Goal: Task Accomplishment & Management: Complete application form

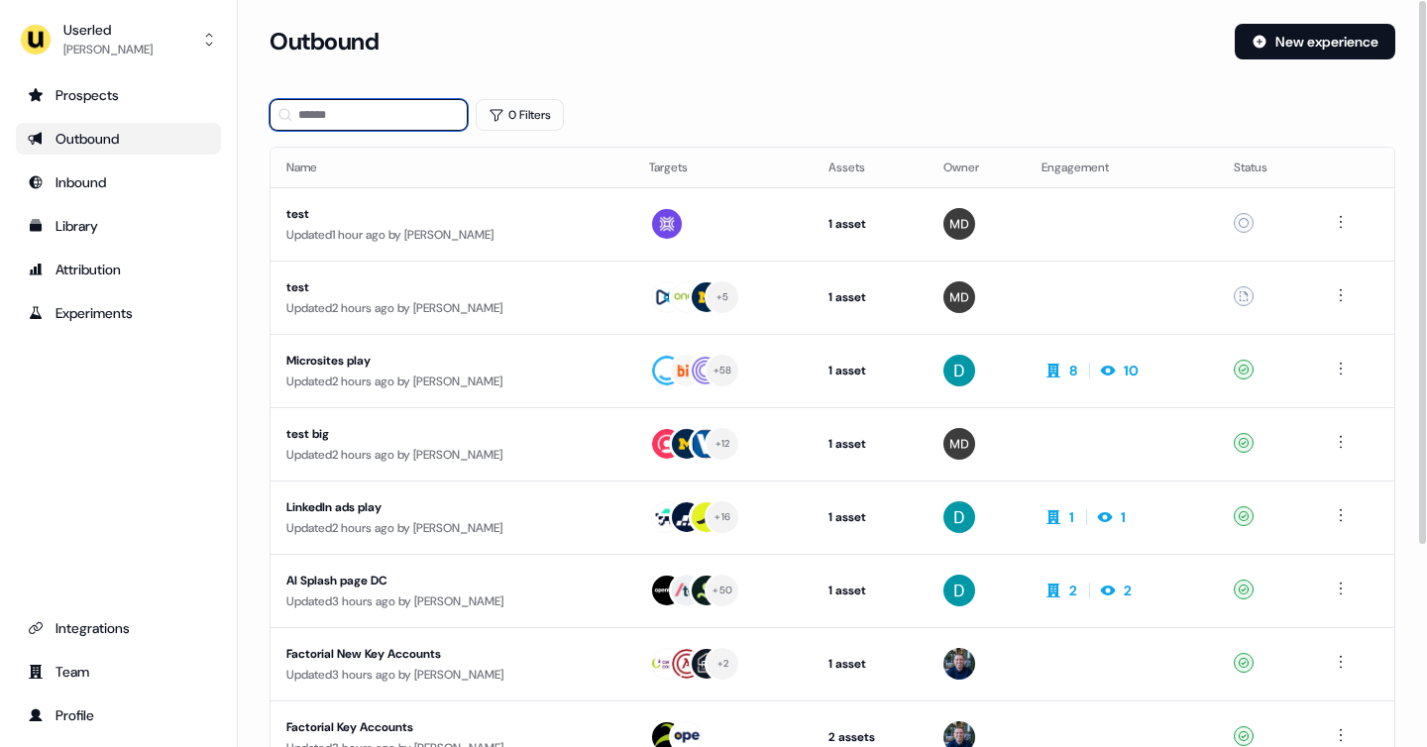
click at [427, 117] on input at bounding box center [369, 115] width 198 height 32
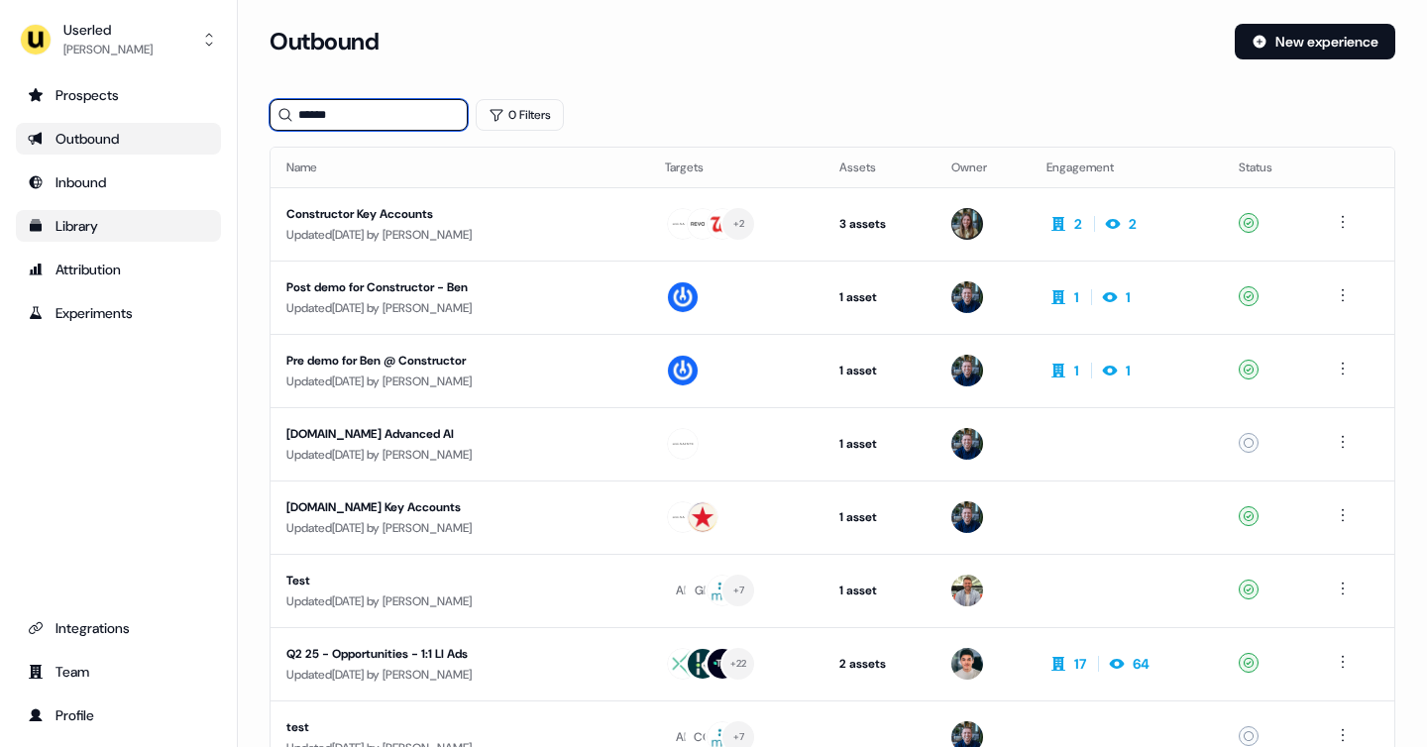
type input "******"
click at [106, 223] on div "Library" at bounding box center [118, 226] width 181 height 20
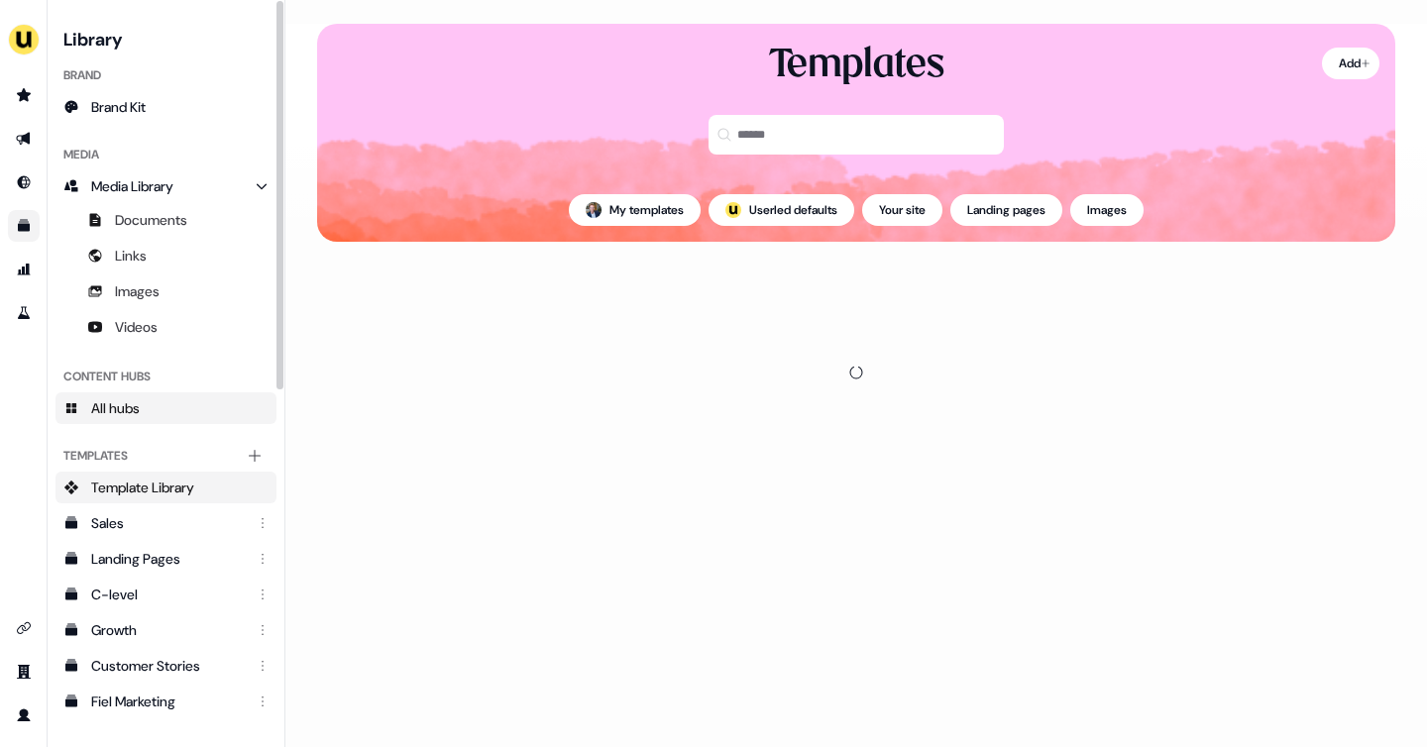
click at [136, 402] on span "All hubs" at bounding box center [115, 408] width 49 height 20
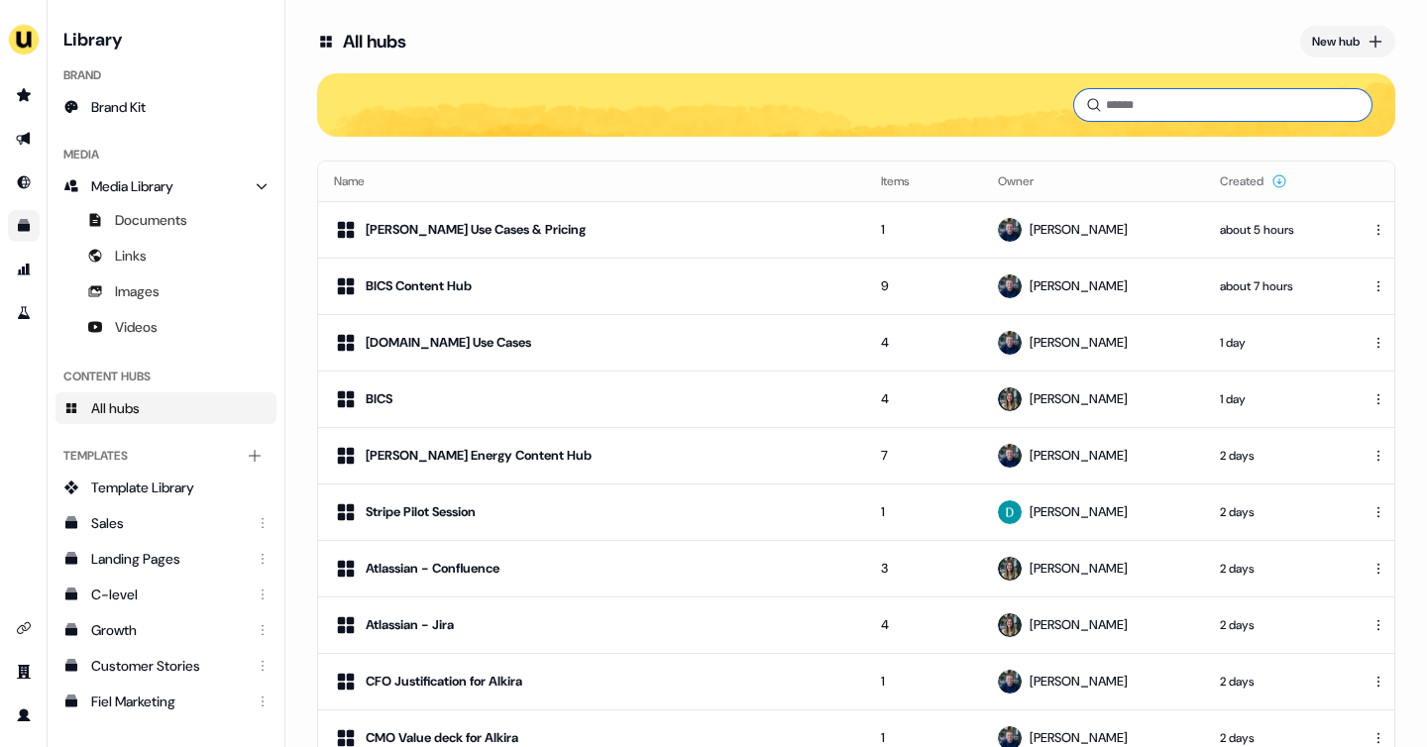
click at [1110, 103] on input at bounding box center [1223, 105] width 297 height 32
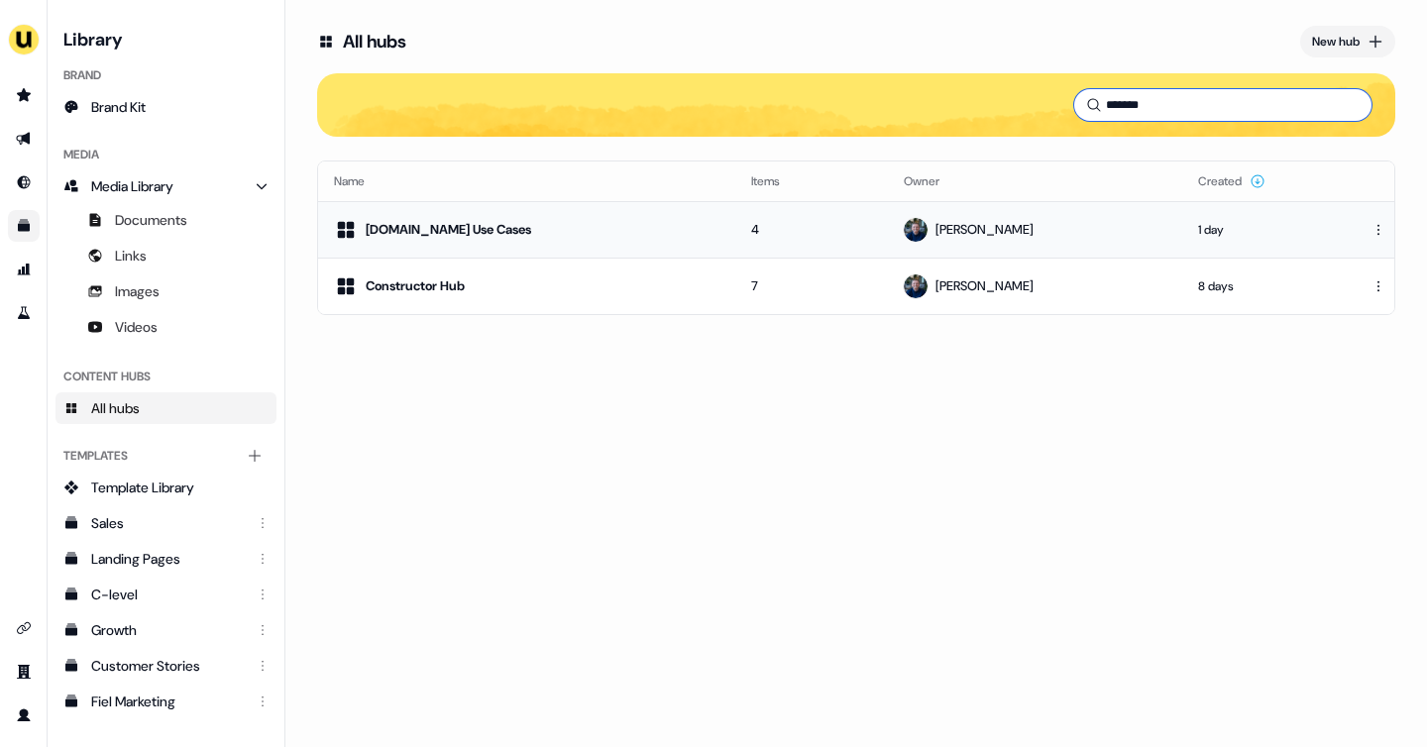
type input "*******"
click at [746, 238] on td "4" at bounding box center [813, 229] width 154 height 57
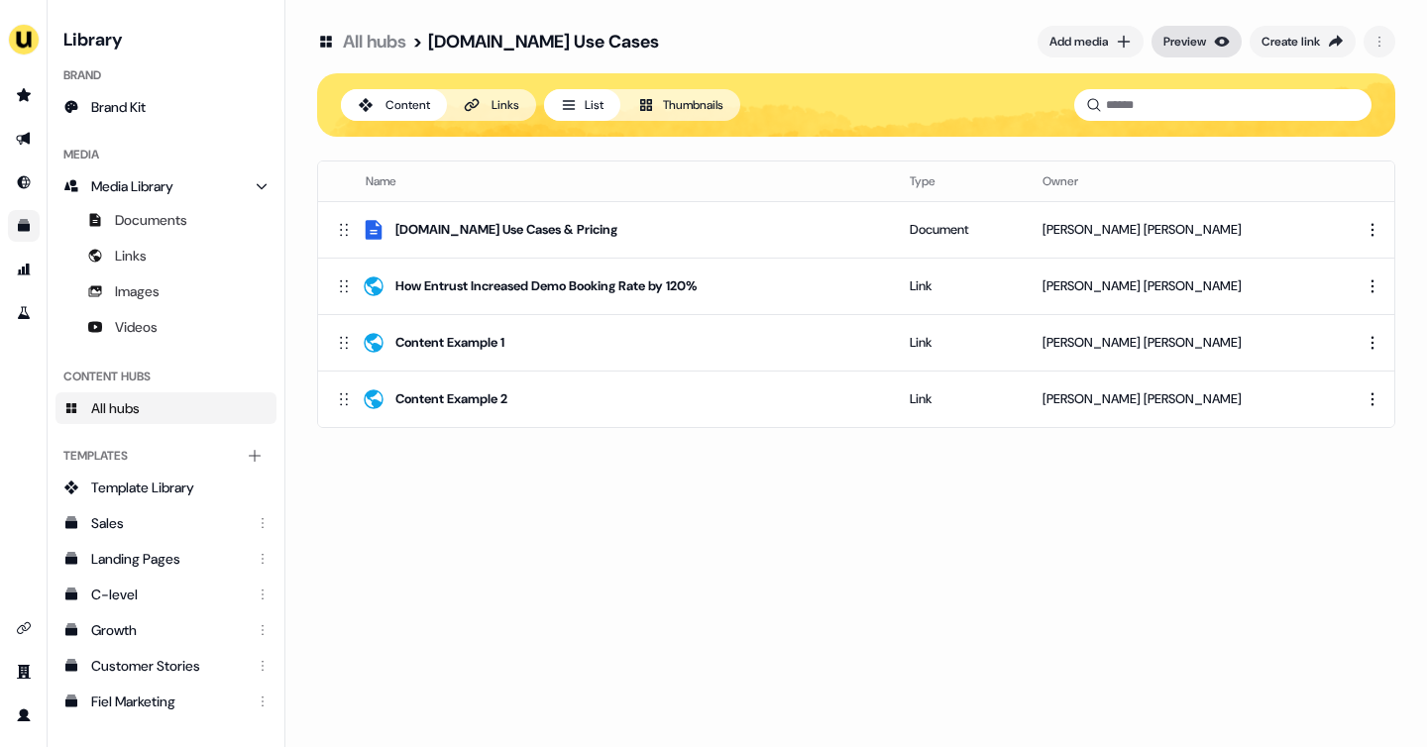
click at [1197, 37] on div "Preview" at bounding box center [1185, 42] width 43 height 20
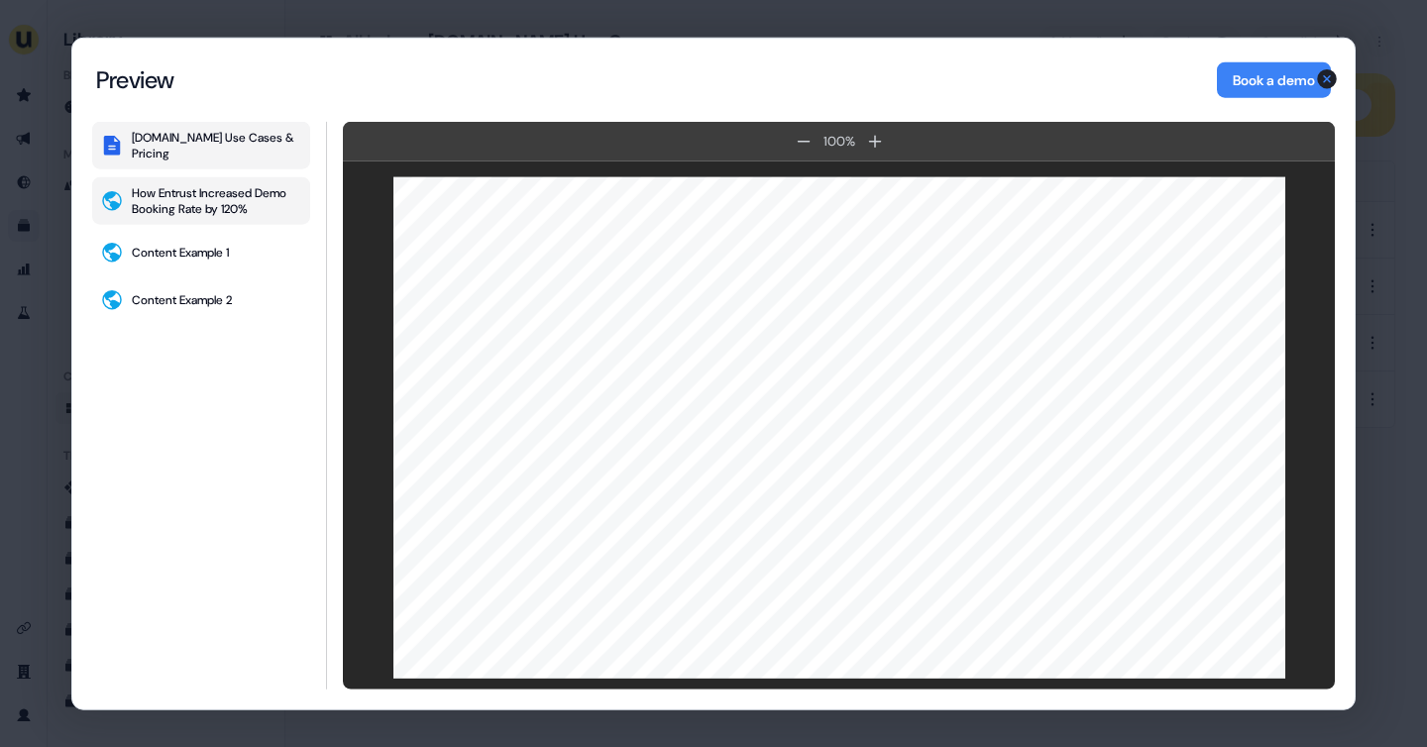
click at [222, 185] on div "How Entrust Increased Demo Booking Rate by 120%" at bounding box center [217, 201] width 170 height 32
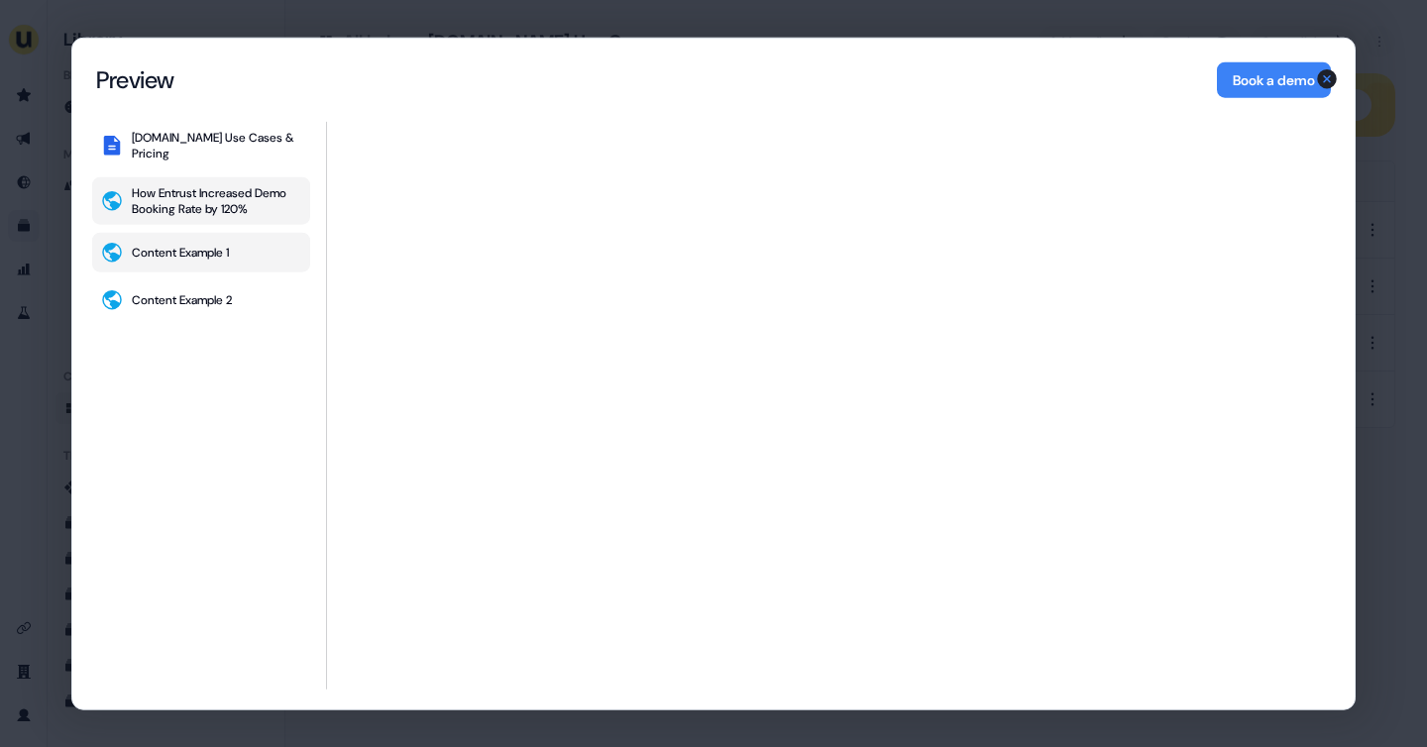
click at [181, 252] on div "Content Example 1" at bounding box center [180, 253] width 97 height 16
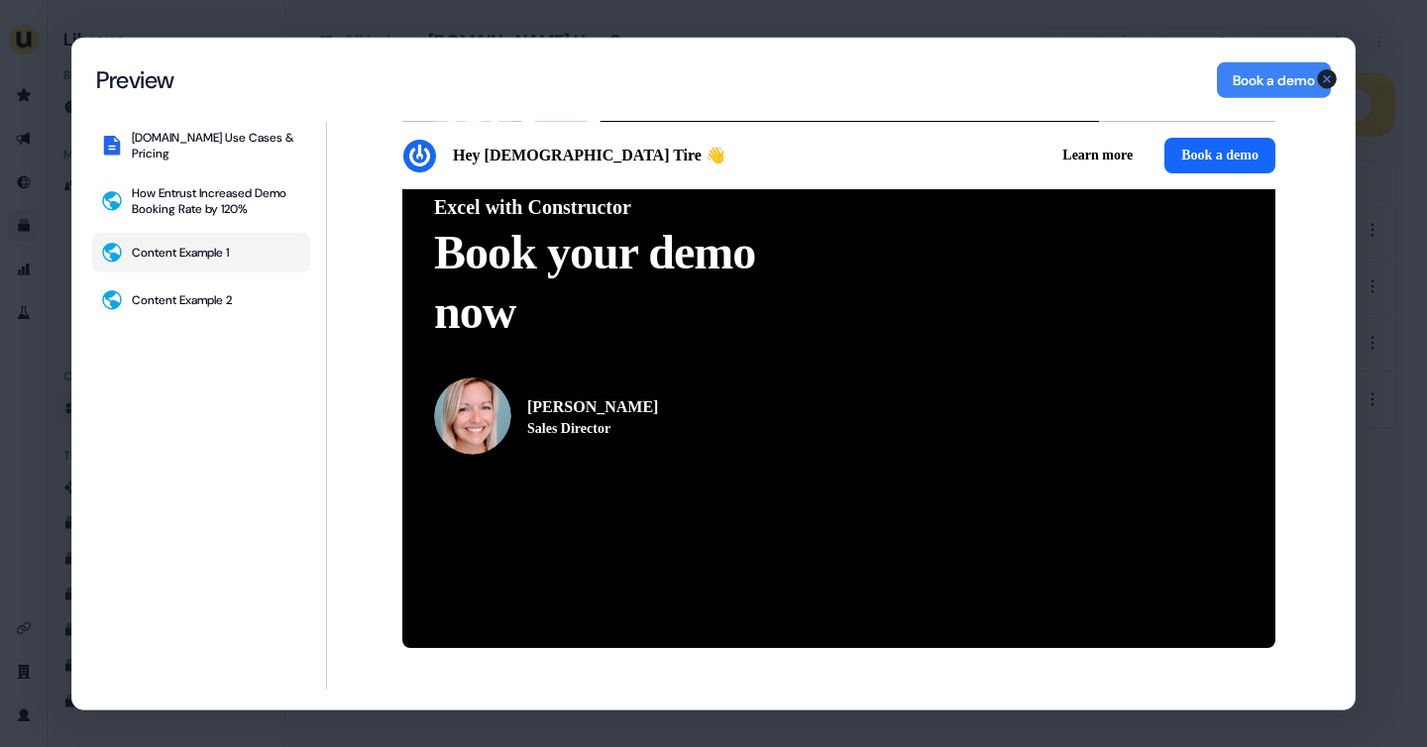
scroll to position [4575, 0]
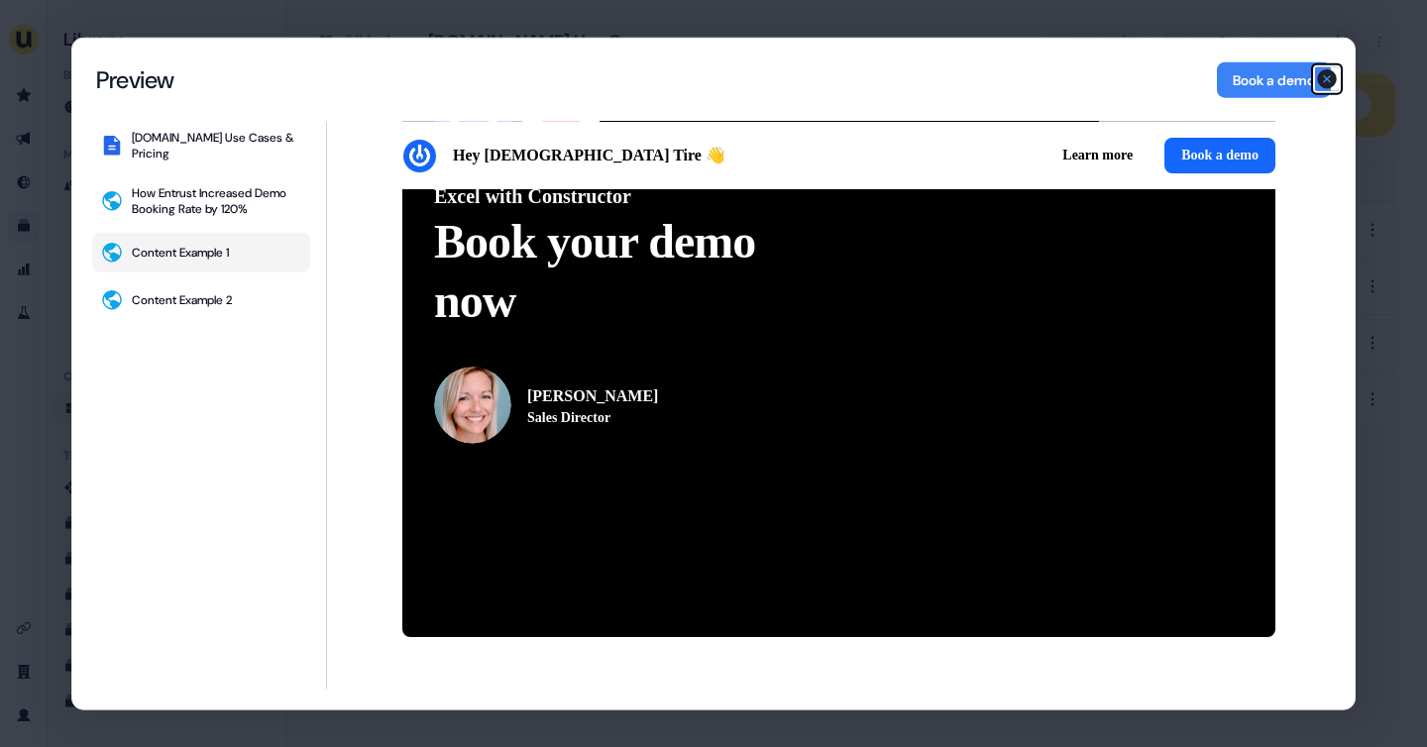
click at [1321, 86] on icon "button" at bounding box center [1327, 79] width 20 height 20
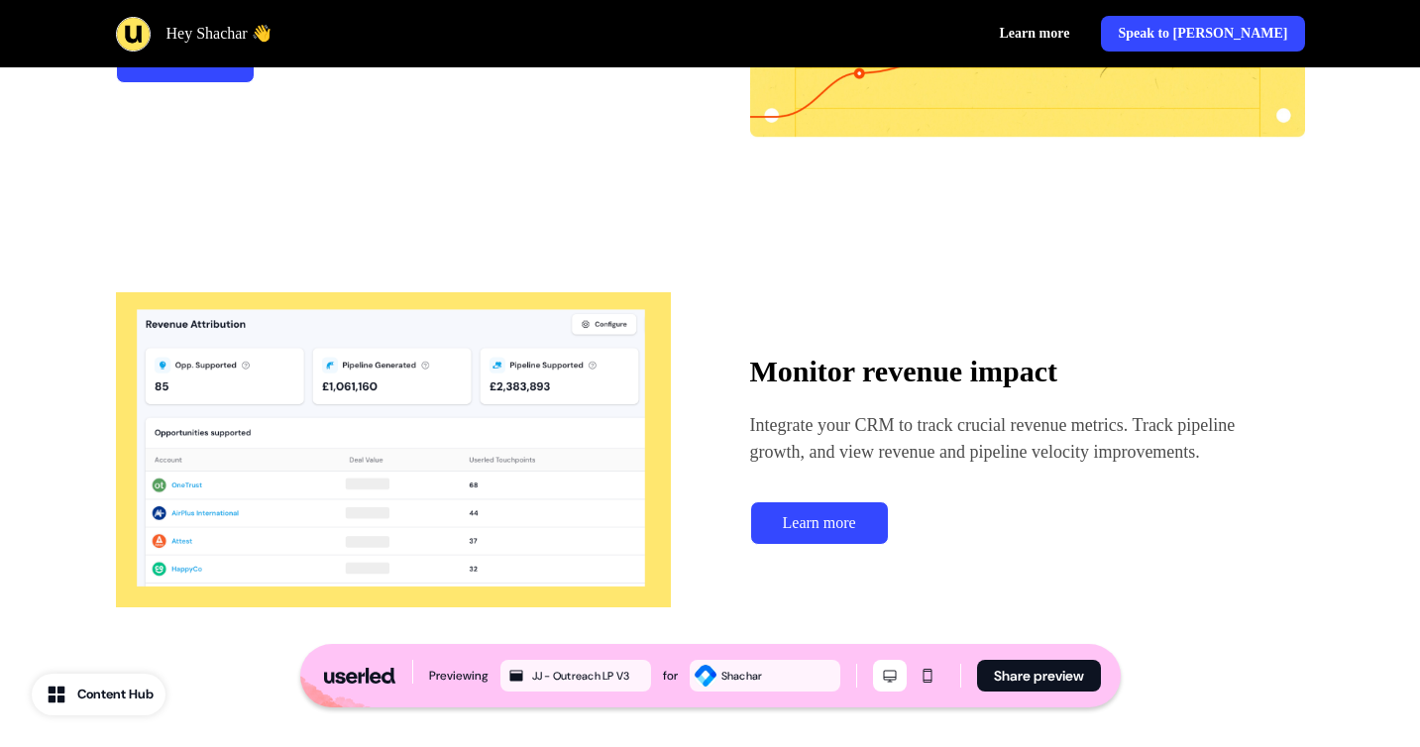
scroll to position [3003, 0]
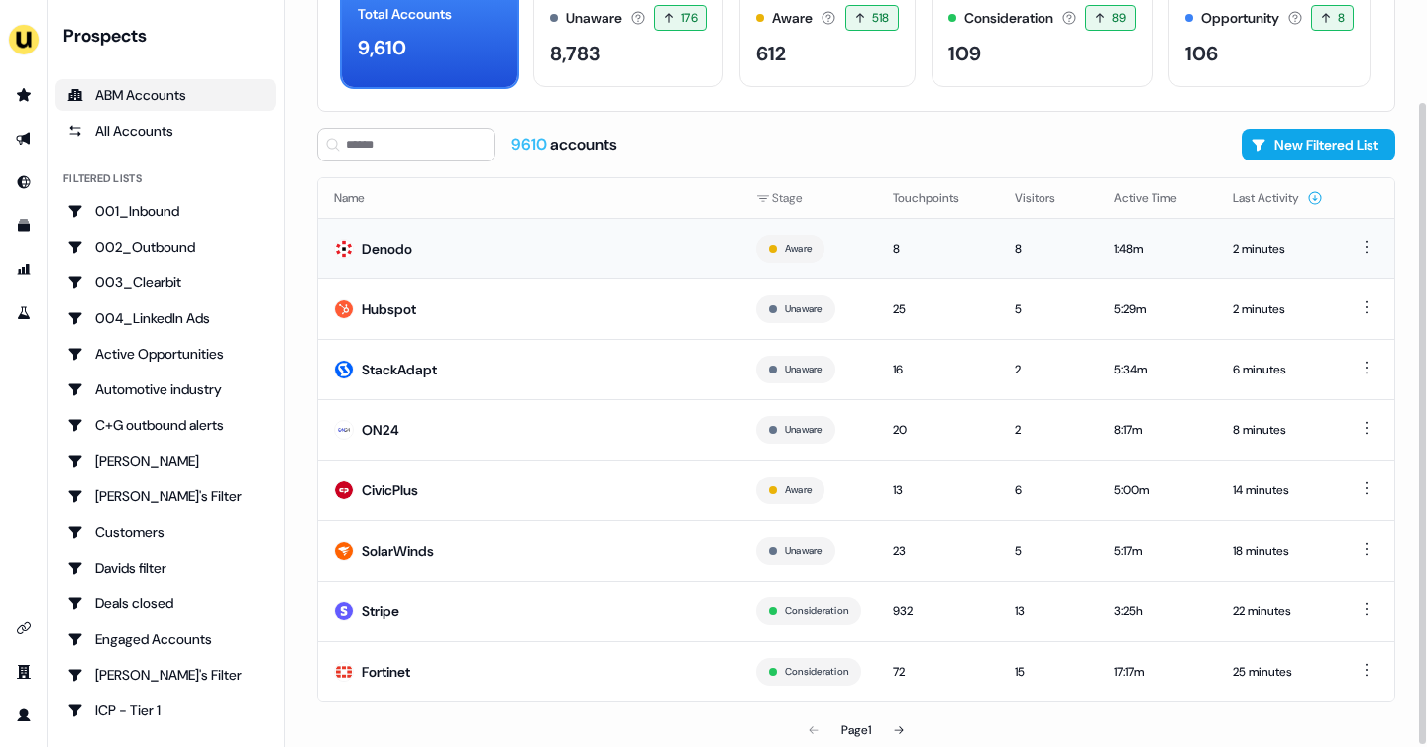
scroll to position [120, 0]
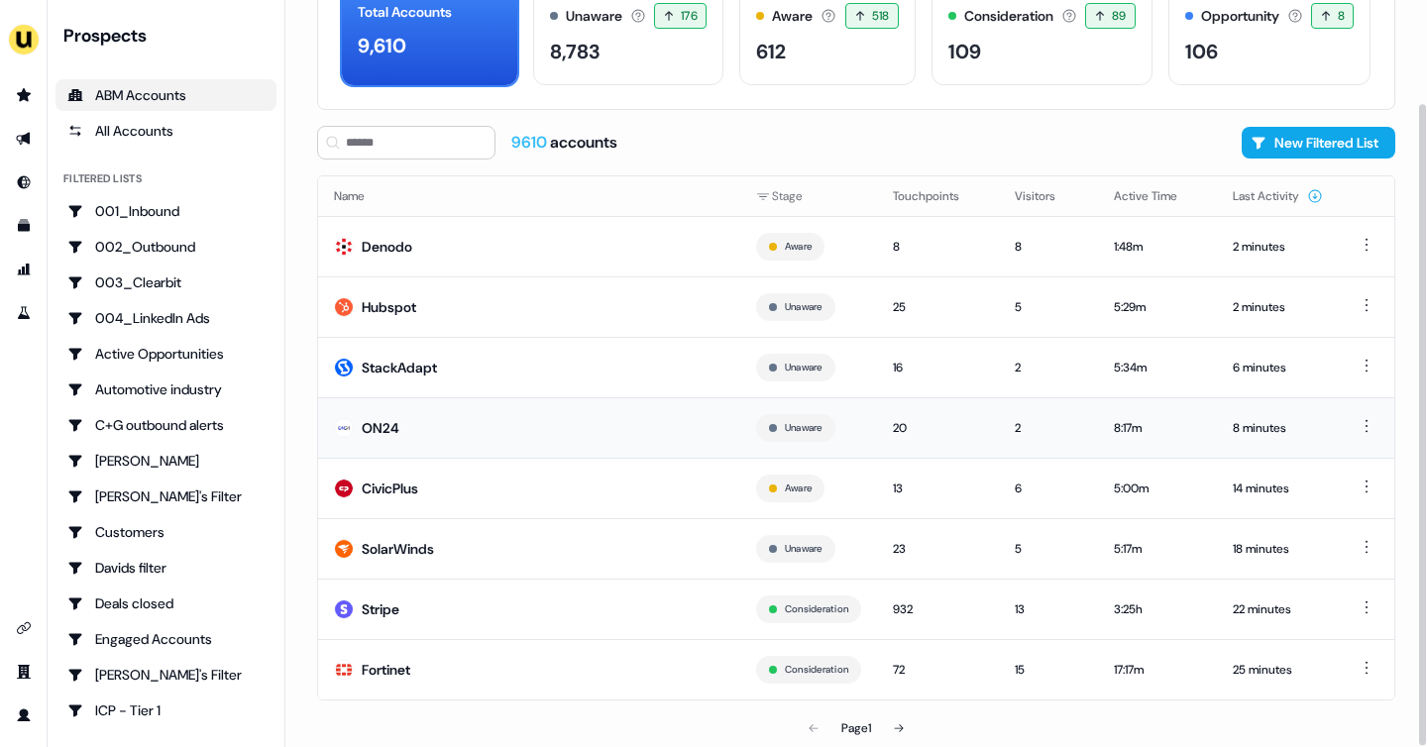
click at [410, 432] on td "ON24" at bounding box center [529, 427] width 422 height 60
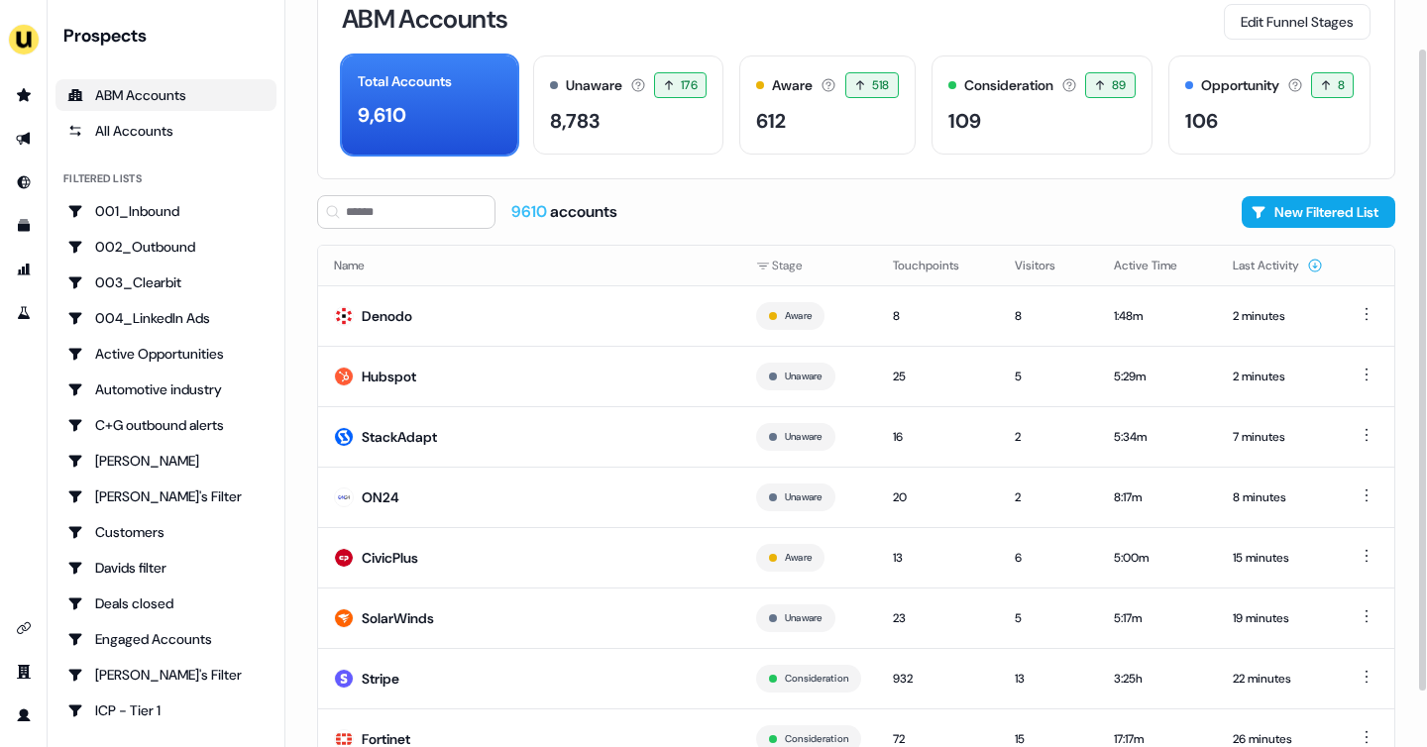
scroll to position [59, 0]
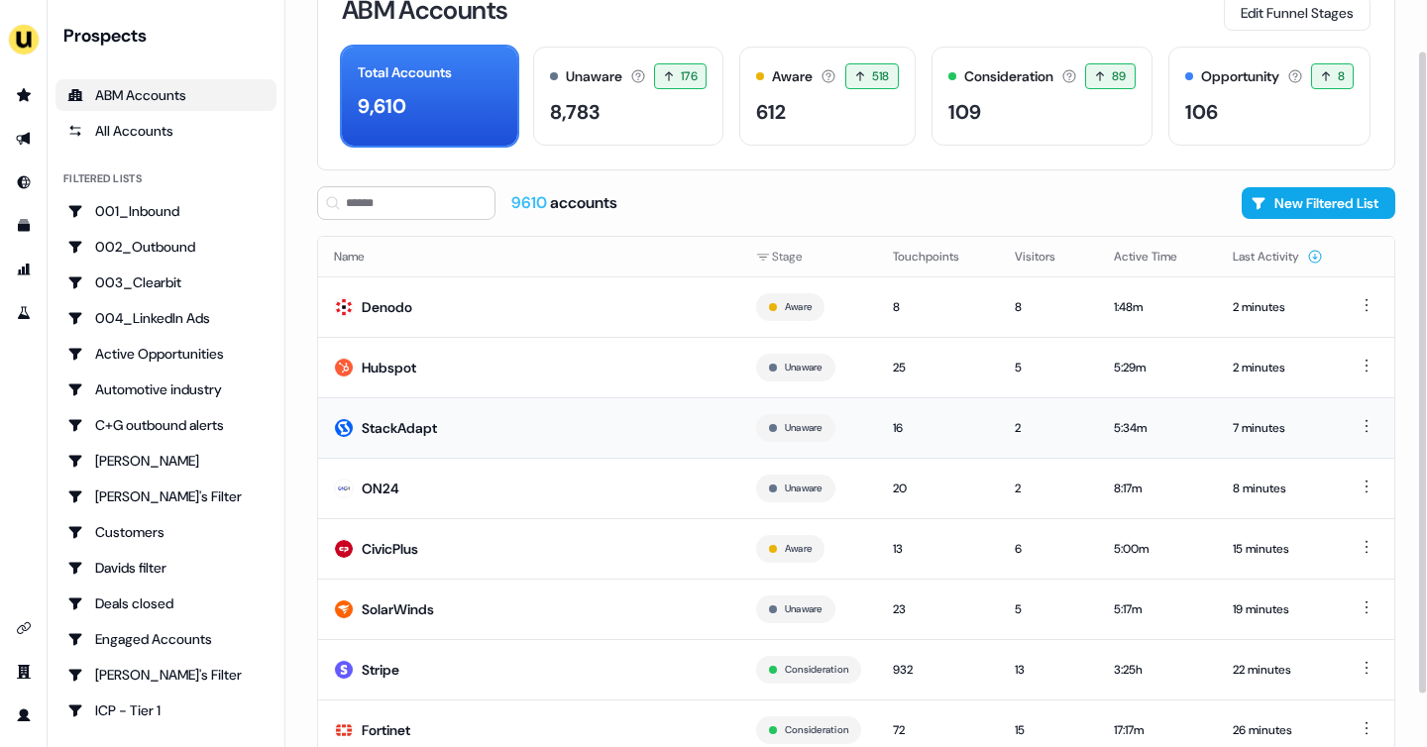
click at [452, 429] on td "StackAdapt" at bounding box center [529, 427] width 422 height 60
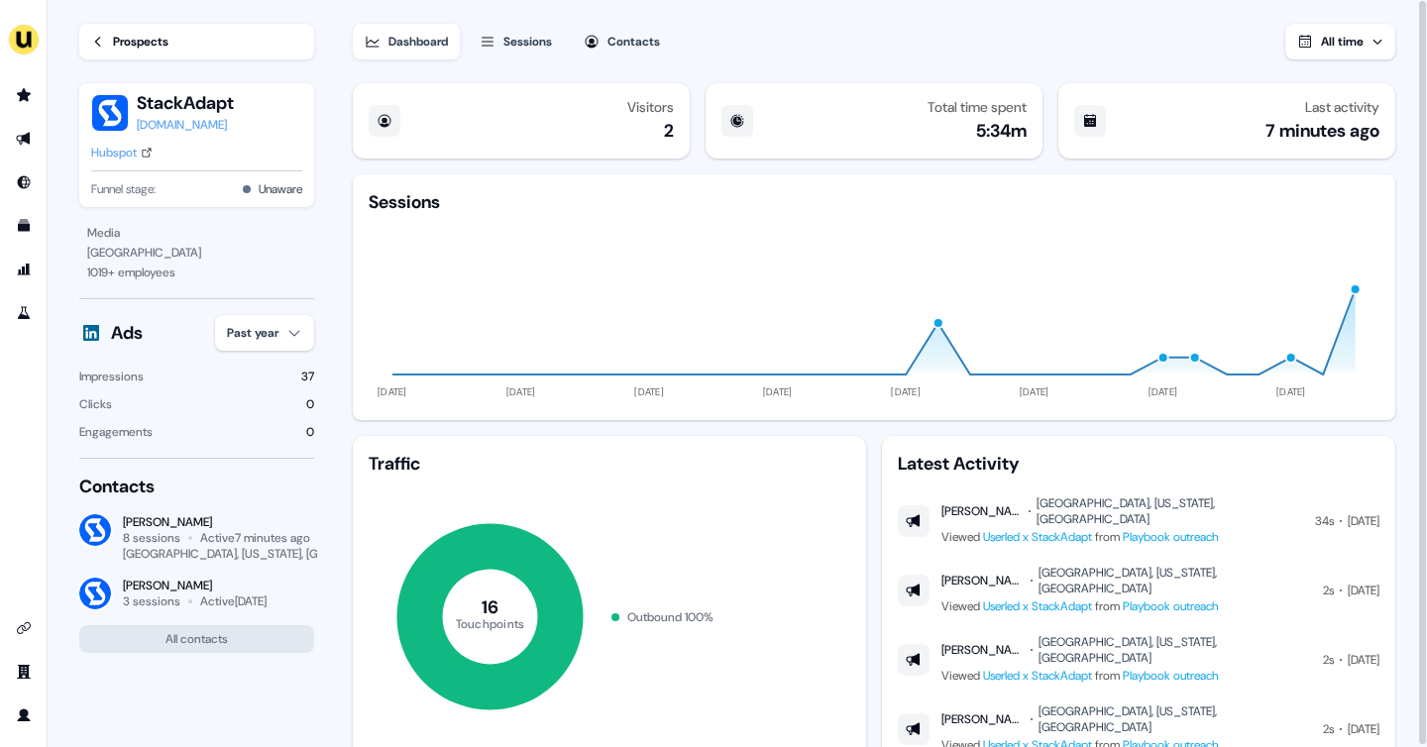
click at [140, 45] on div "Prospects" at bounding box center [141, 42] width 56 height 20
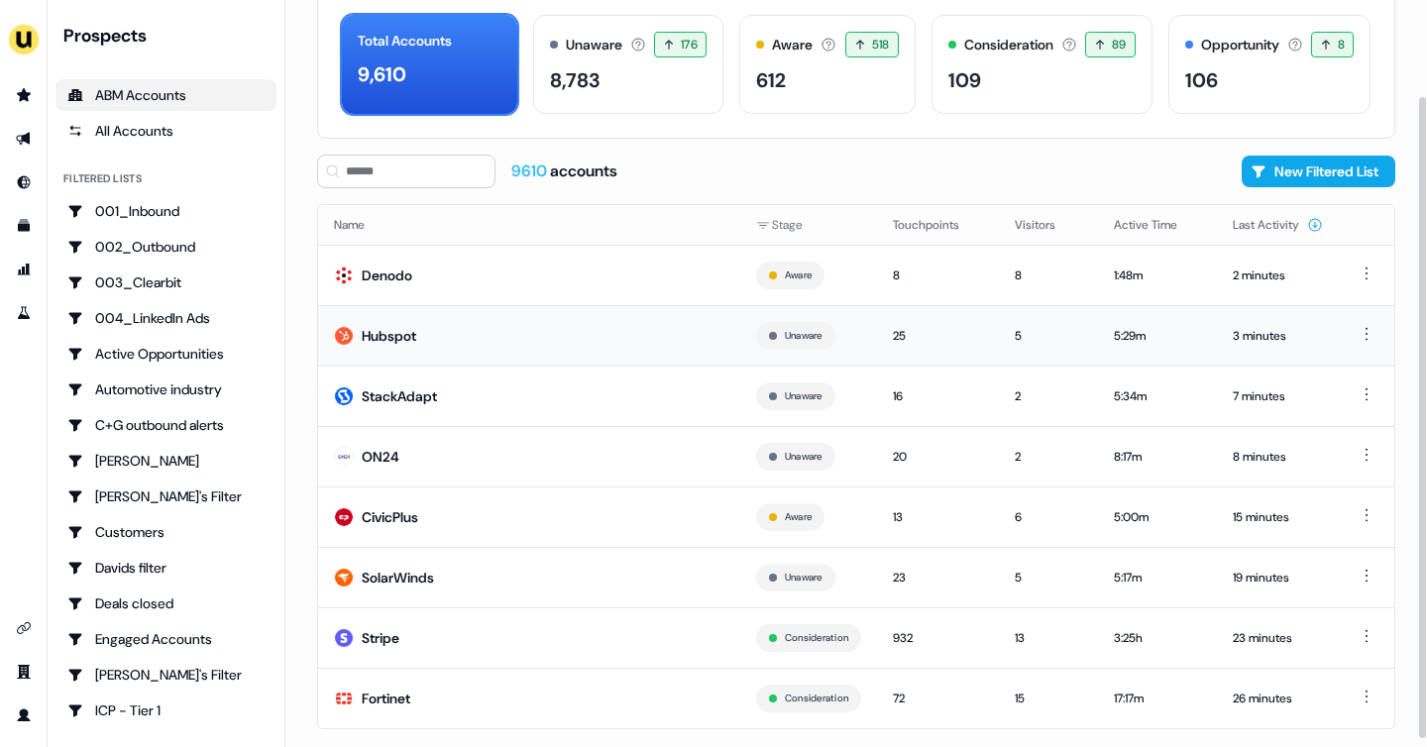
scroll to position [120, 0]
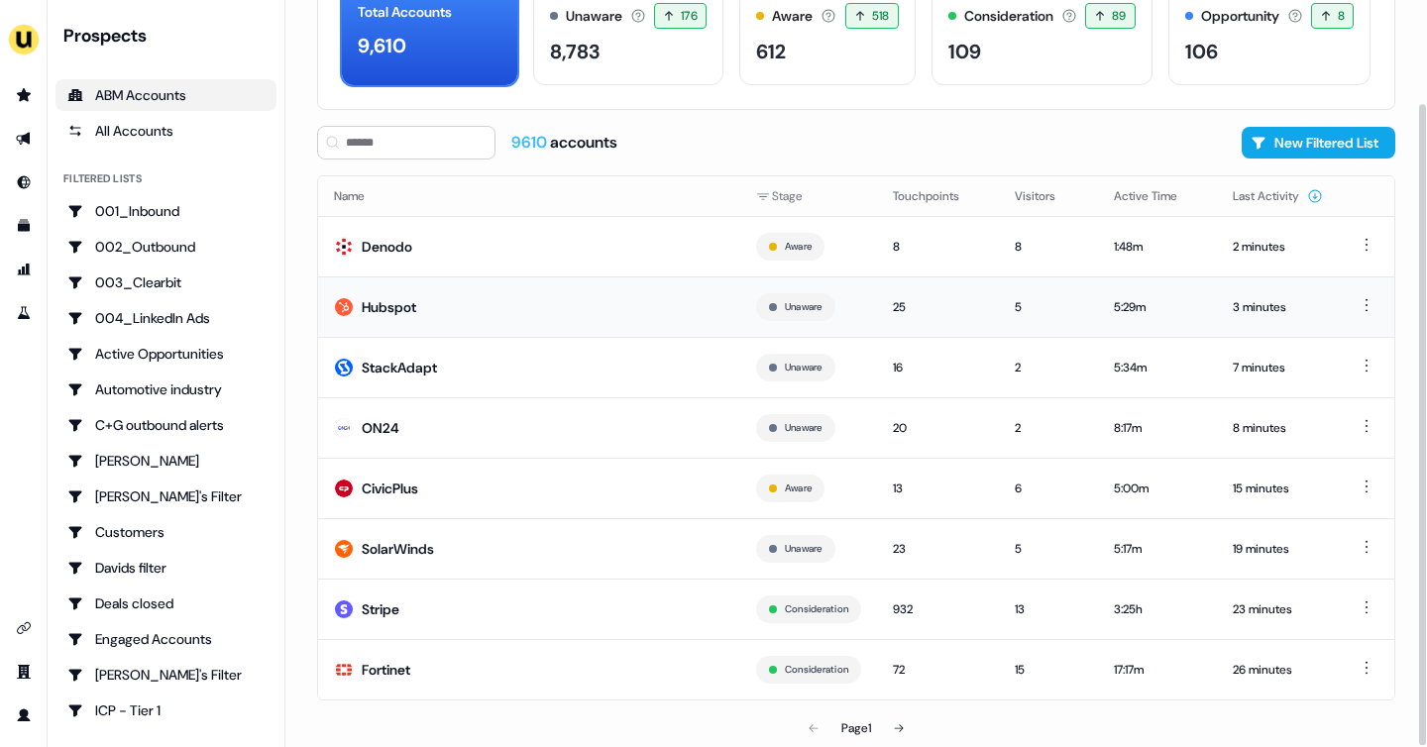
click at [406, 311] on div "Hubspot" at bounding box center [389, 307] width 55 height 20
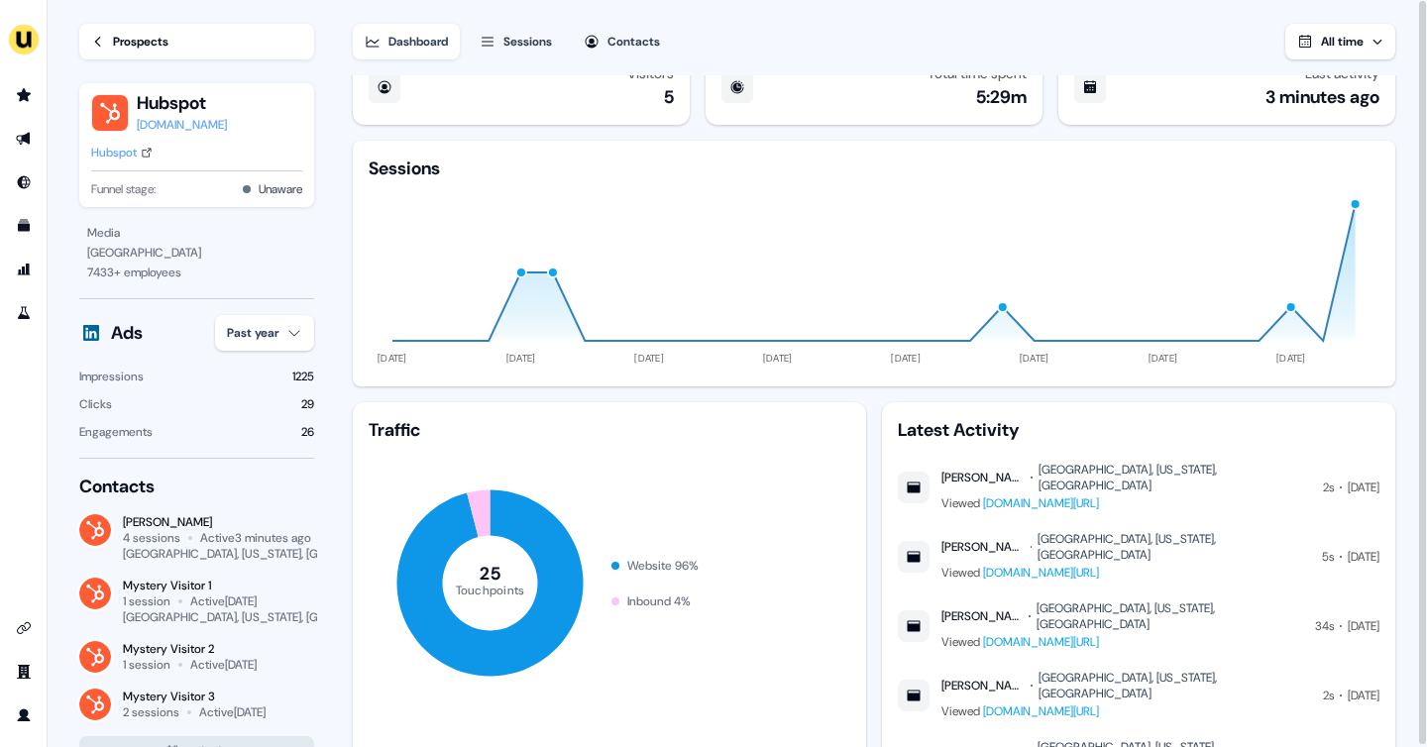
scroll to position [62, 0]
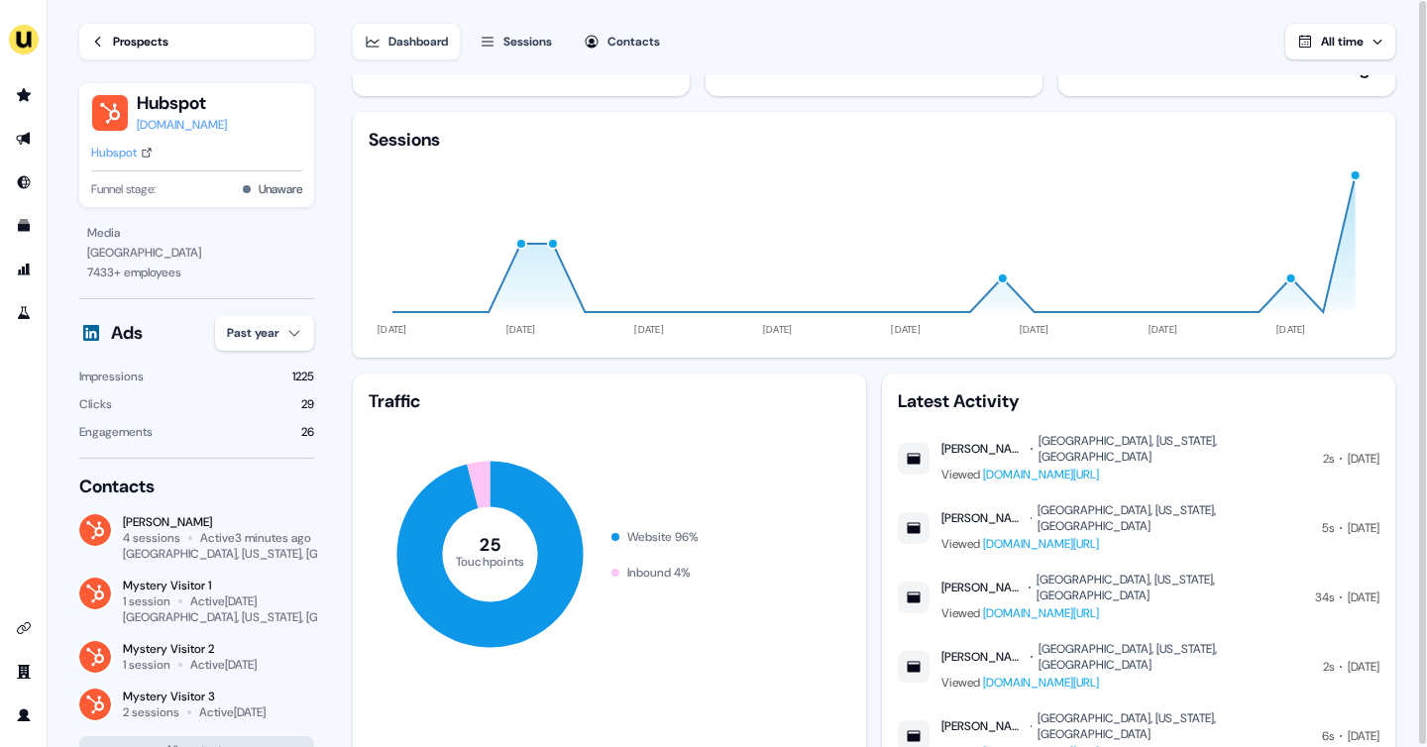
click at [101, 48] on icon at bounding box center [98, 42] width 14 height 14
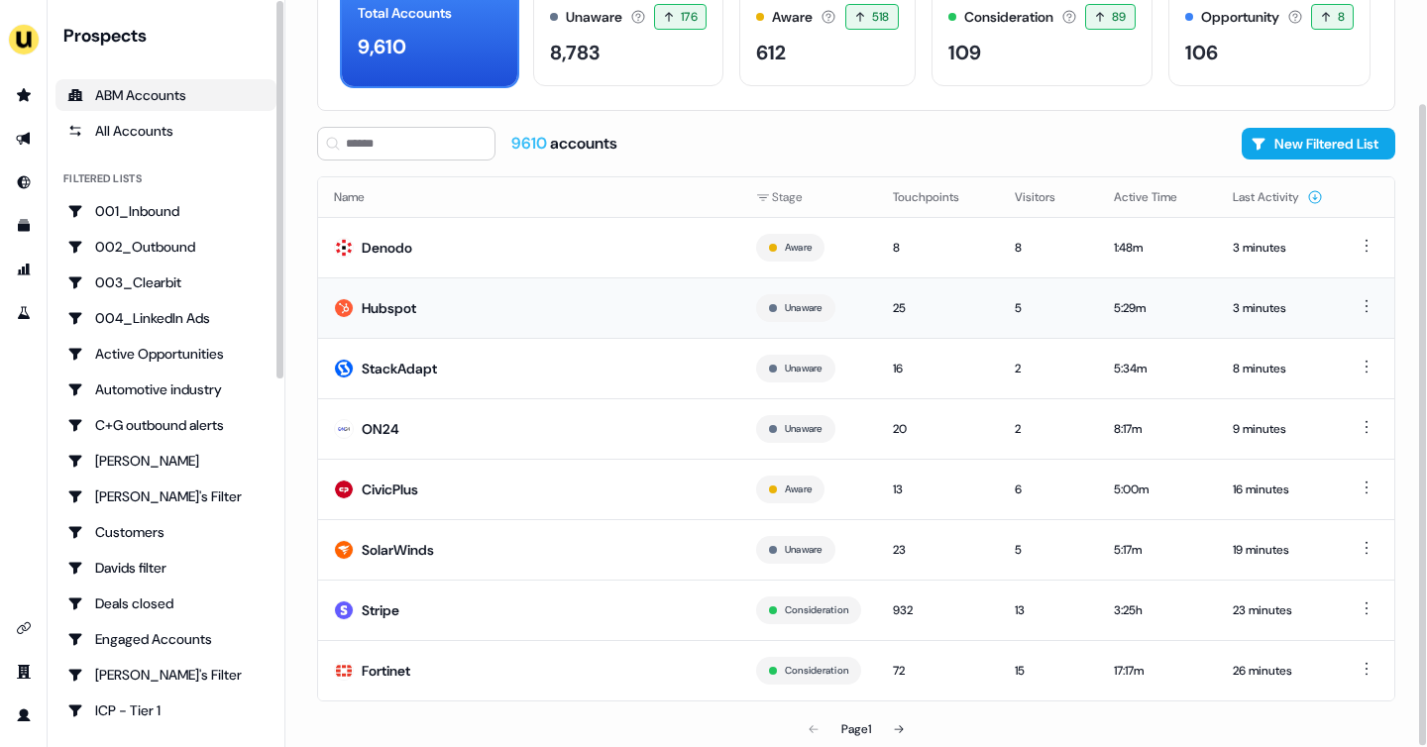
scroll to position [120, 0]
click at [908, 722] on button at bounding box center [899, 729] width 40 height 40
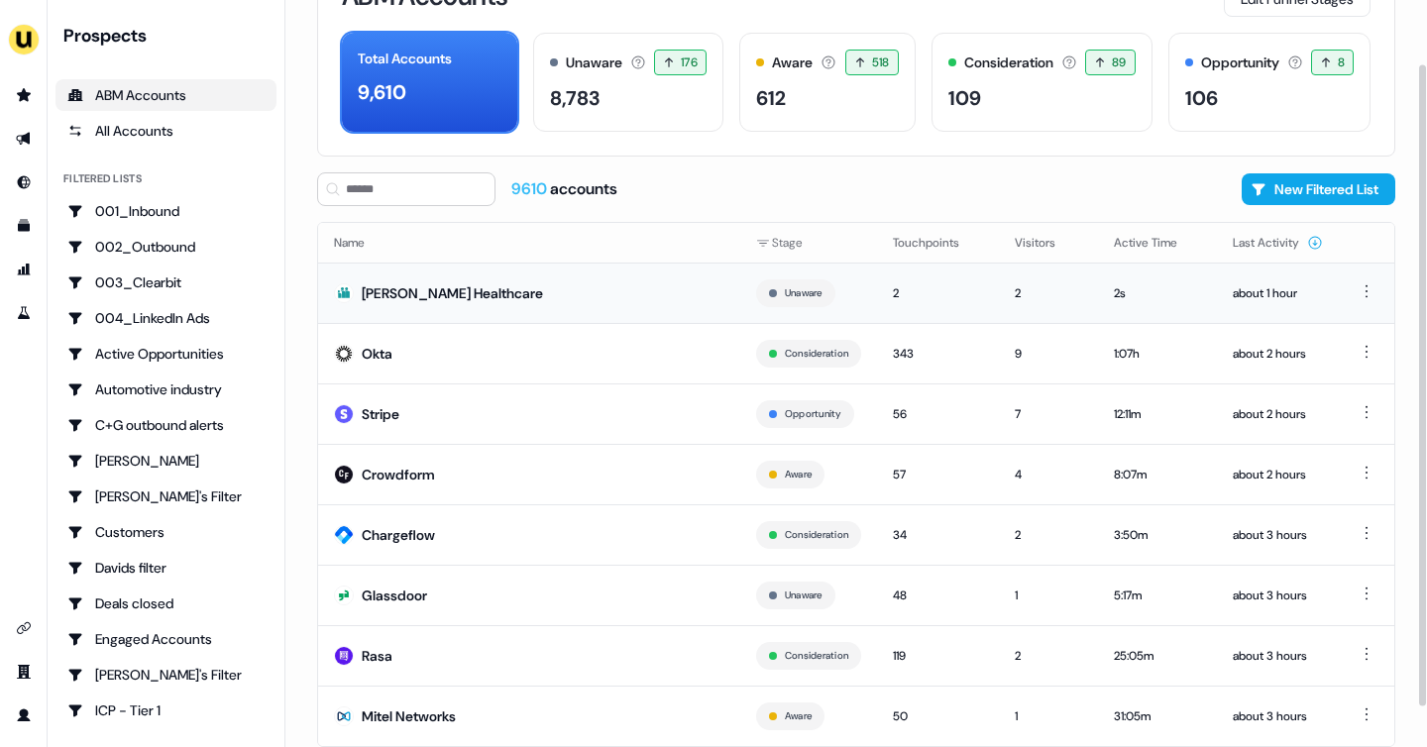
scroll to position [74, 0]
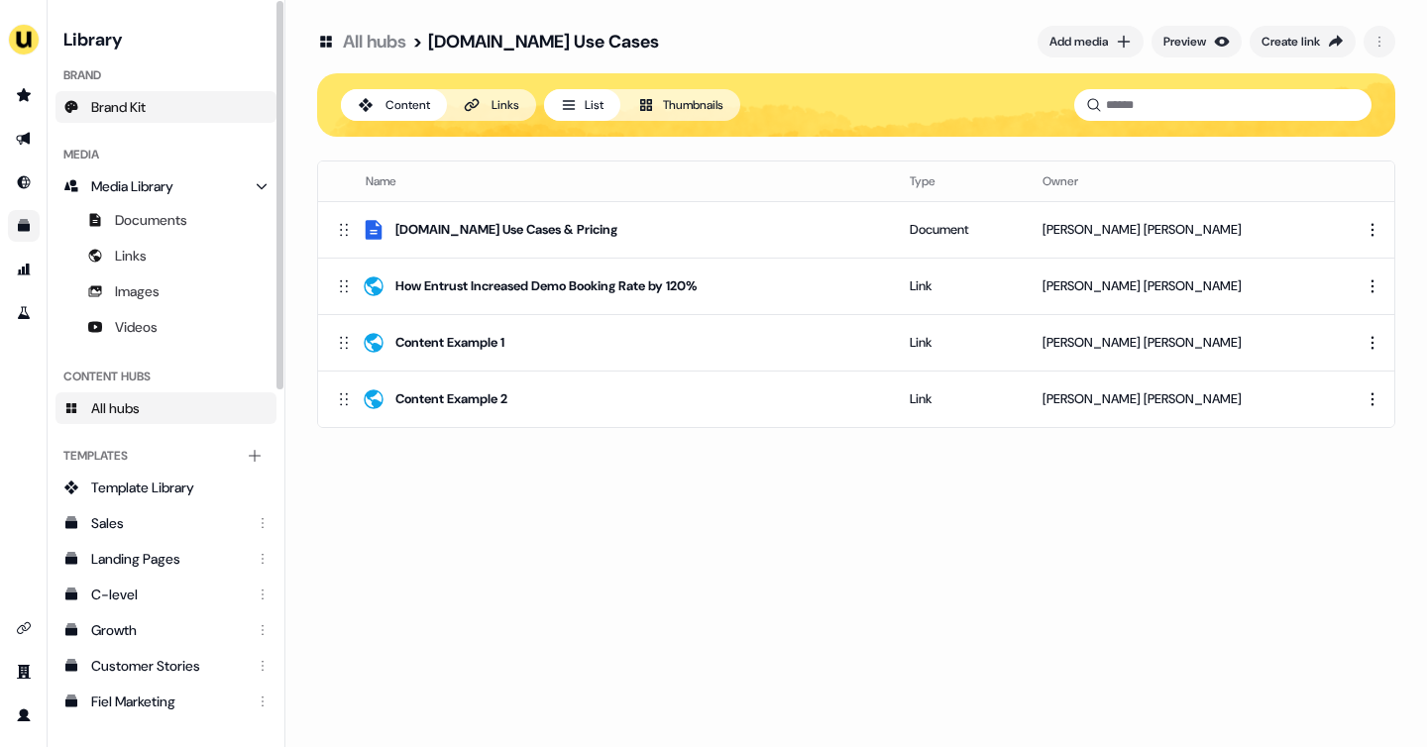
click at [113, 118] on link "Brand Kit" at bounding box center [166, 107] width 221 height 32
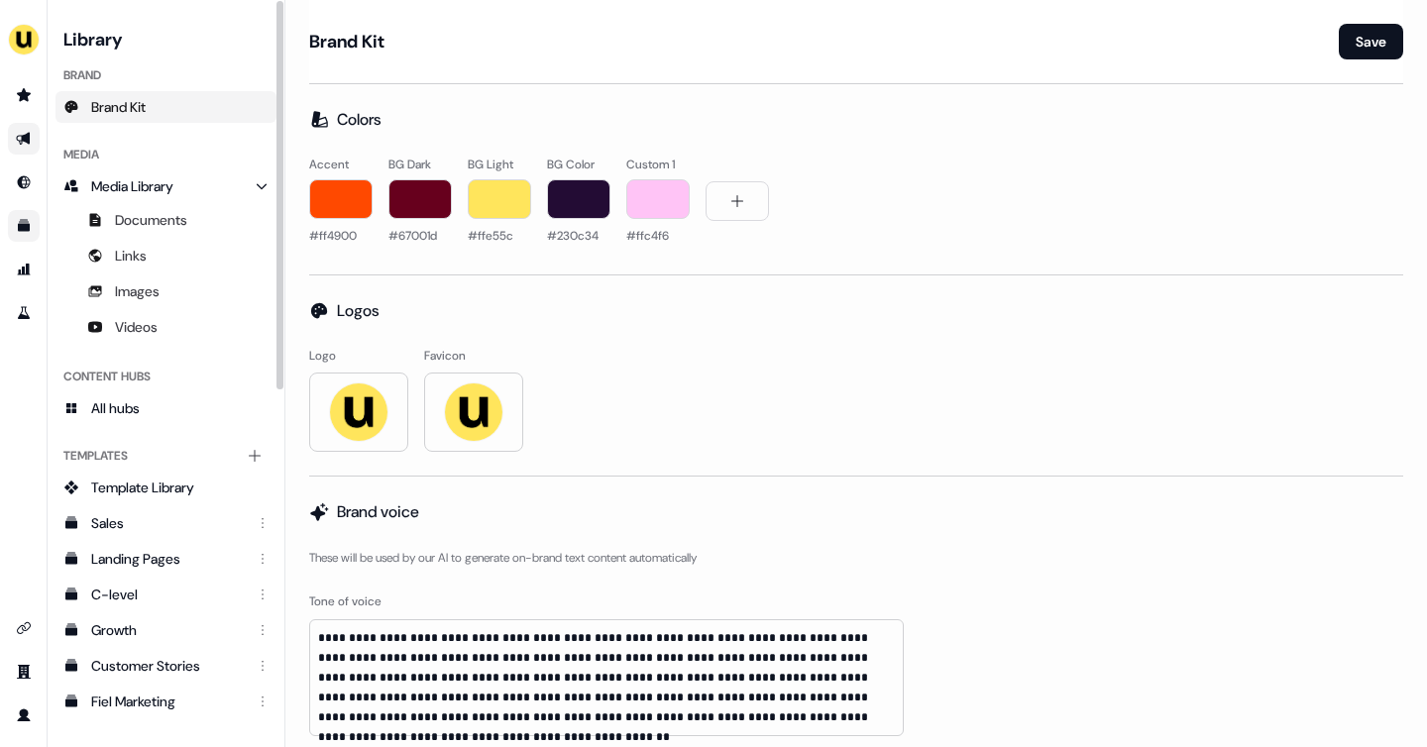
click at [12, 142] on link "Go to outbound experience" at bounding box center [24, 139] width 32 height 32
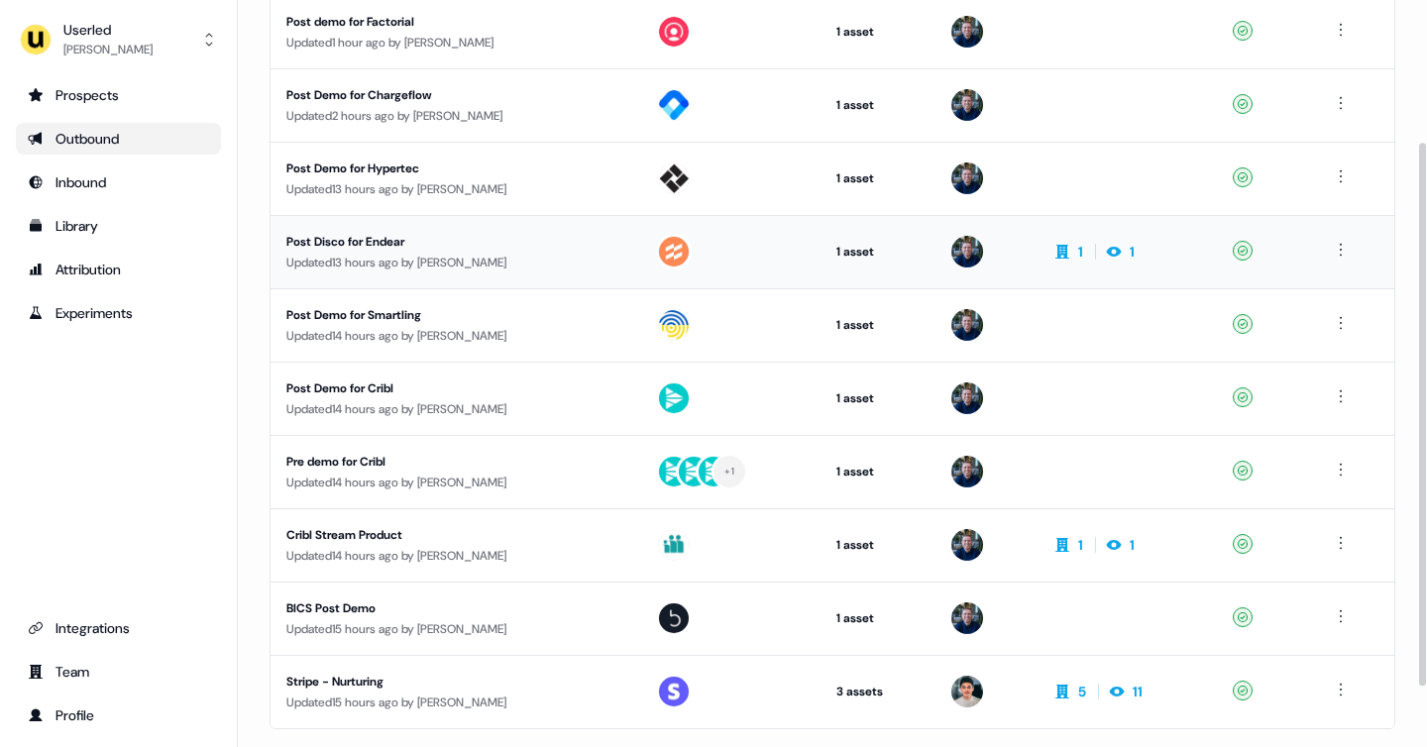
scroll to position [195, 0]
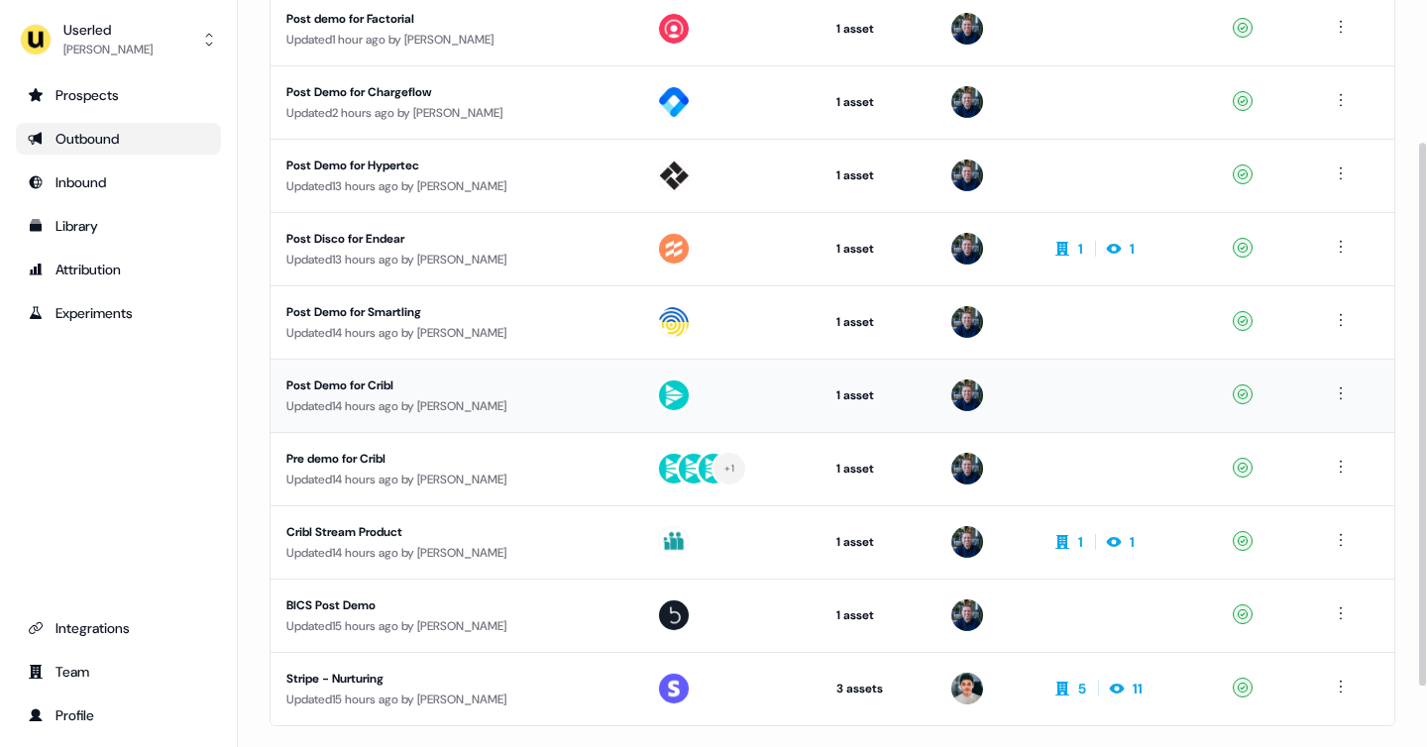
drag, startPoint x: 403, startPoint y: 458, endPoint x: 389, endPoint y: 394, distance: 66.1
click at [389, 394] on tbody "Post demo for Factorial Updated 1 hour ago by James Johnson 1 asset Post-demo f…" at bounding box center [833, 359] width 1124 height 734
click at [389, 394] on div "Post Demo for Cribl" at bounding box center [455, 386] width 338 height 20
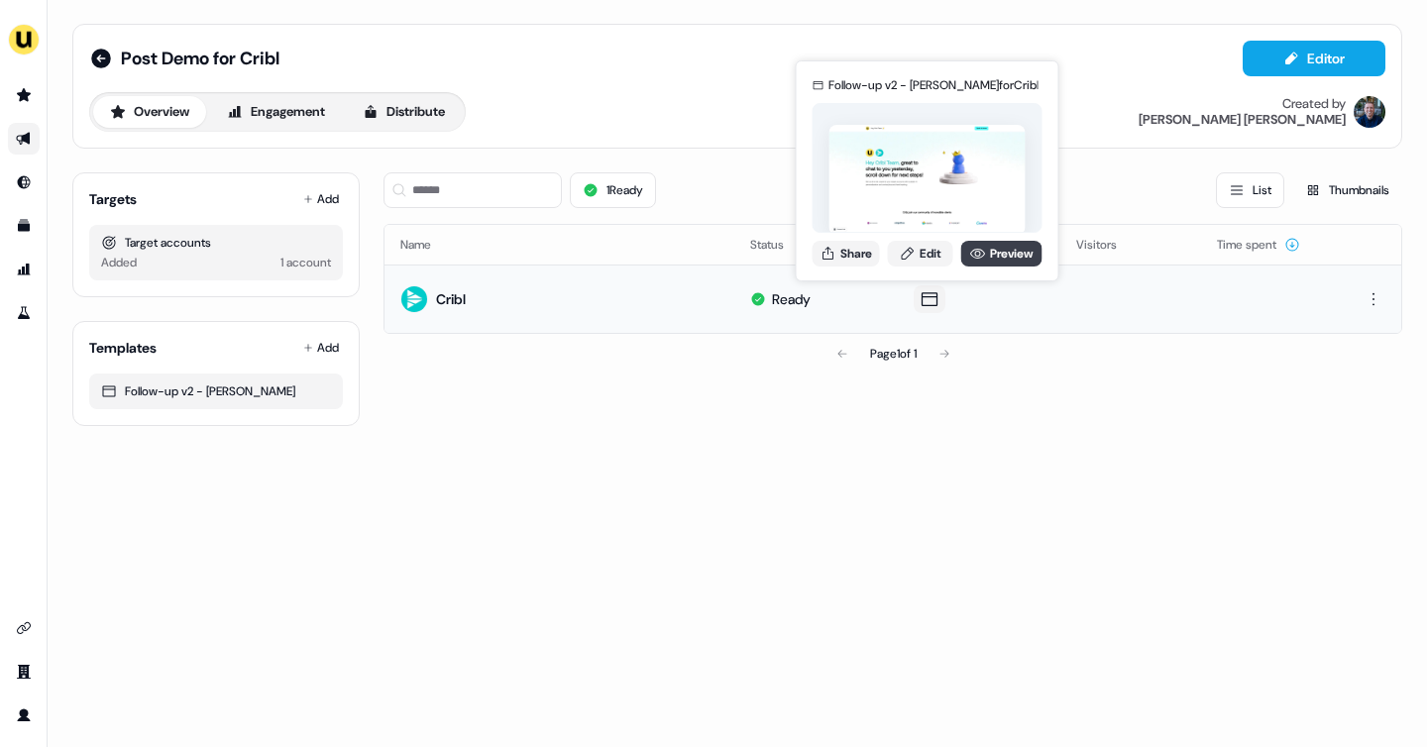
click at [986, 256] on link "Preview" at bounding box center [1002, 254] width 81 height 26
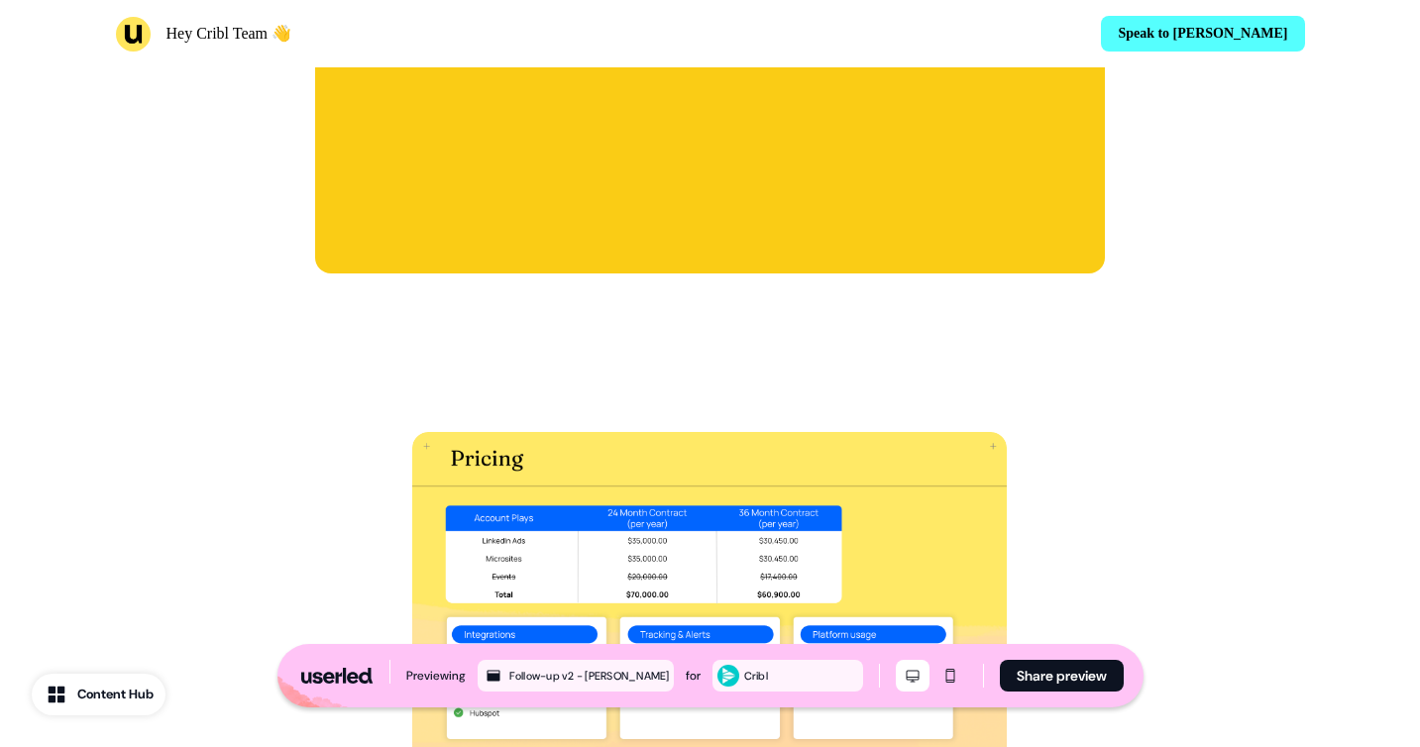
scroll to position [3291, 0]
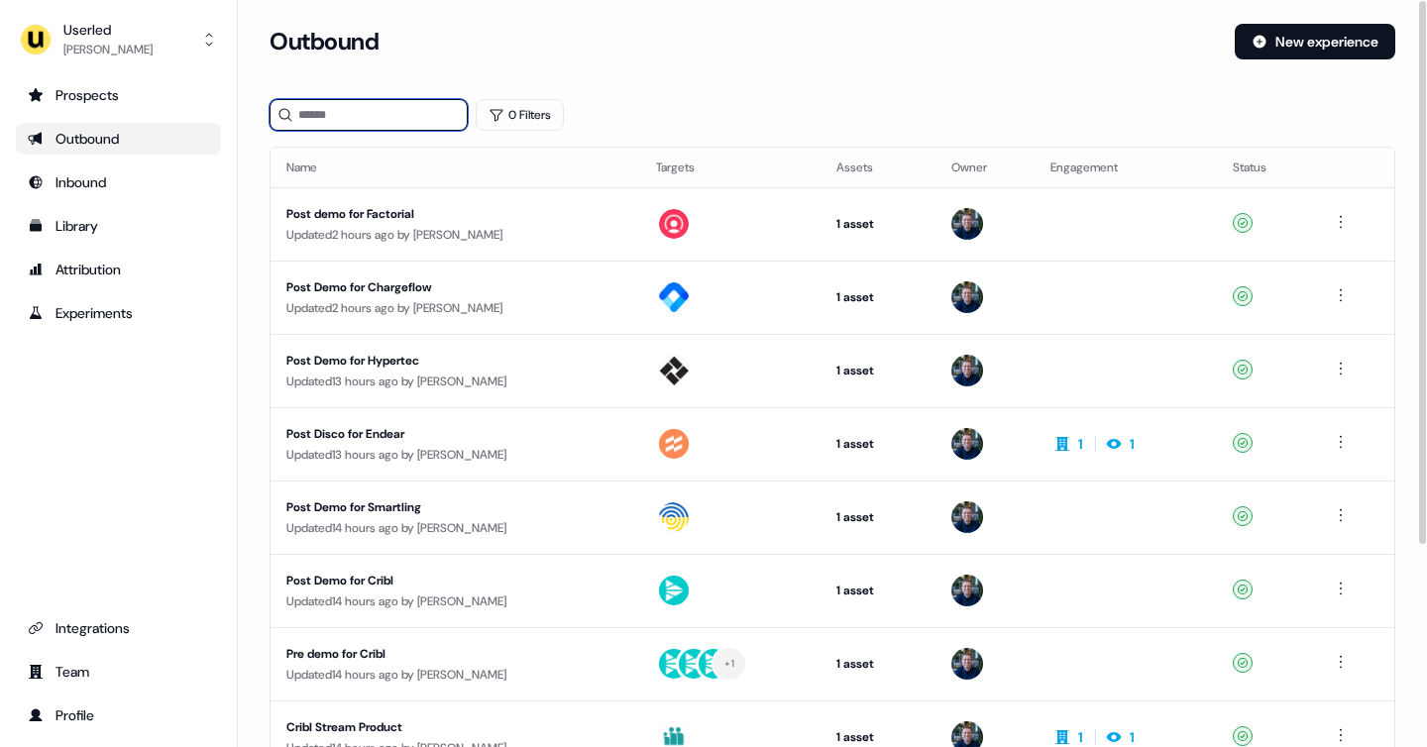
click at [389, 122] on input at bounding box center [369, 115] width 198 height 32
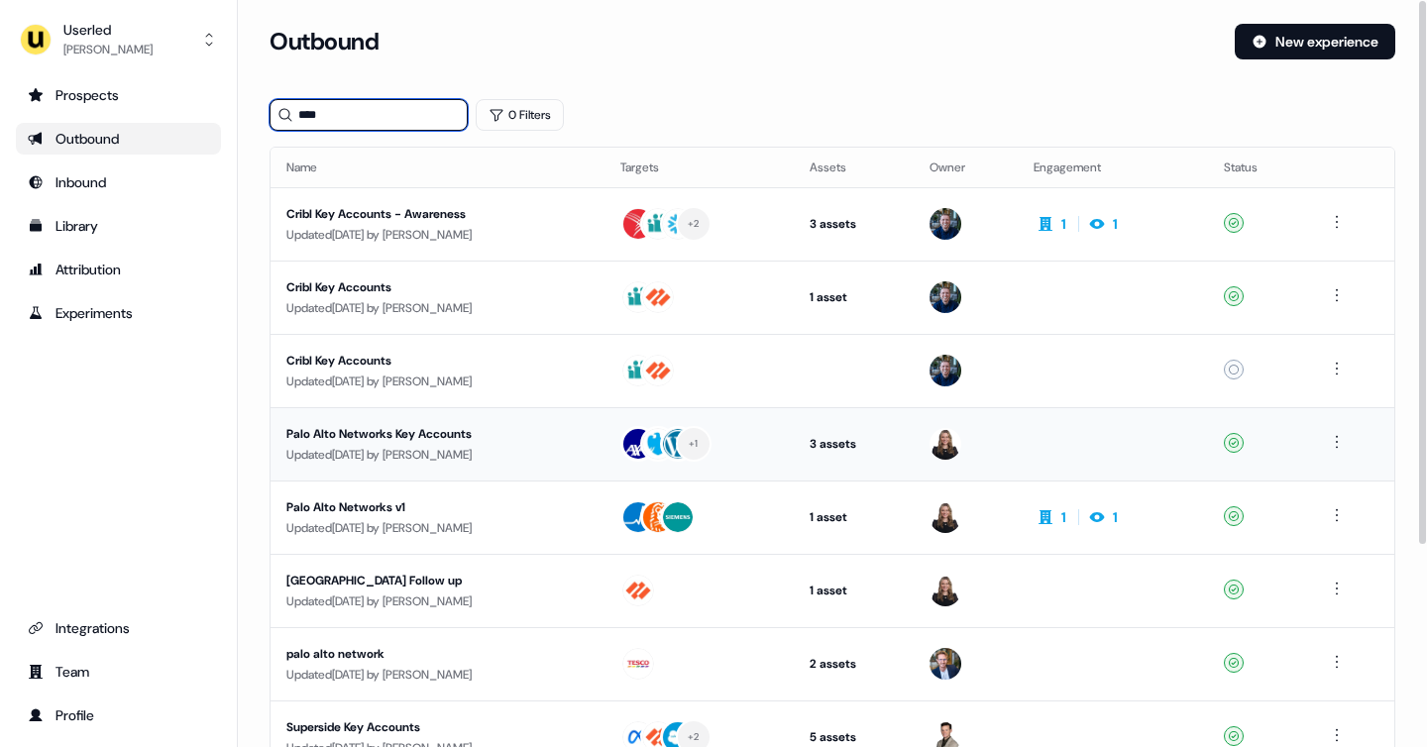
type input "****"
click at [505, 452] on div "Updated 3 days ago by Geneviève Ladouceur" at bounding box center [437, 455] width 302 height 20
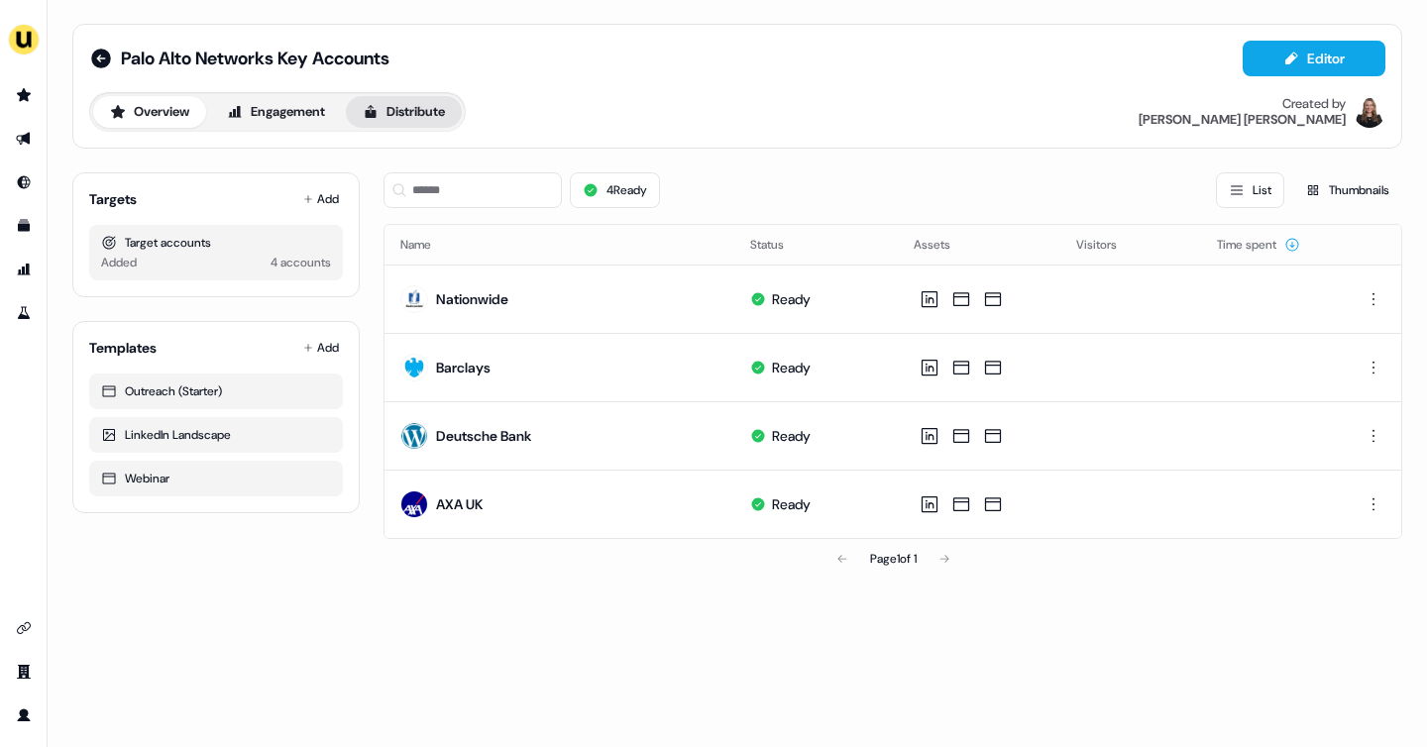
click at [398, 119] on button "Distribute" at bounding box center [404, 112] width 116 height 32
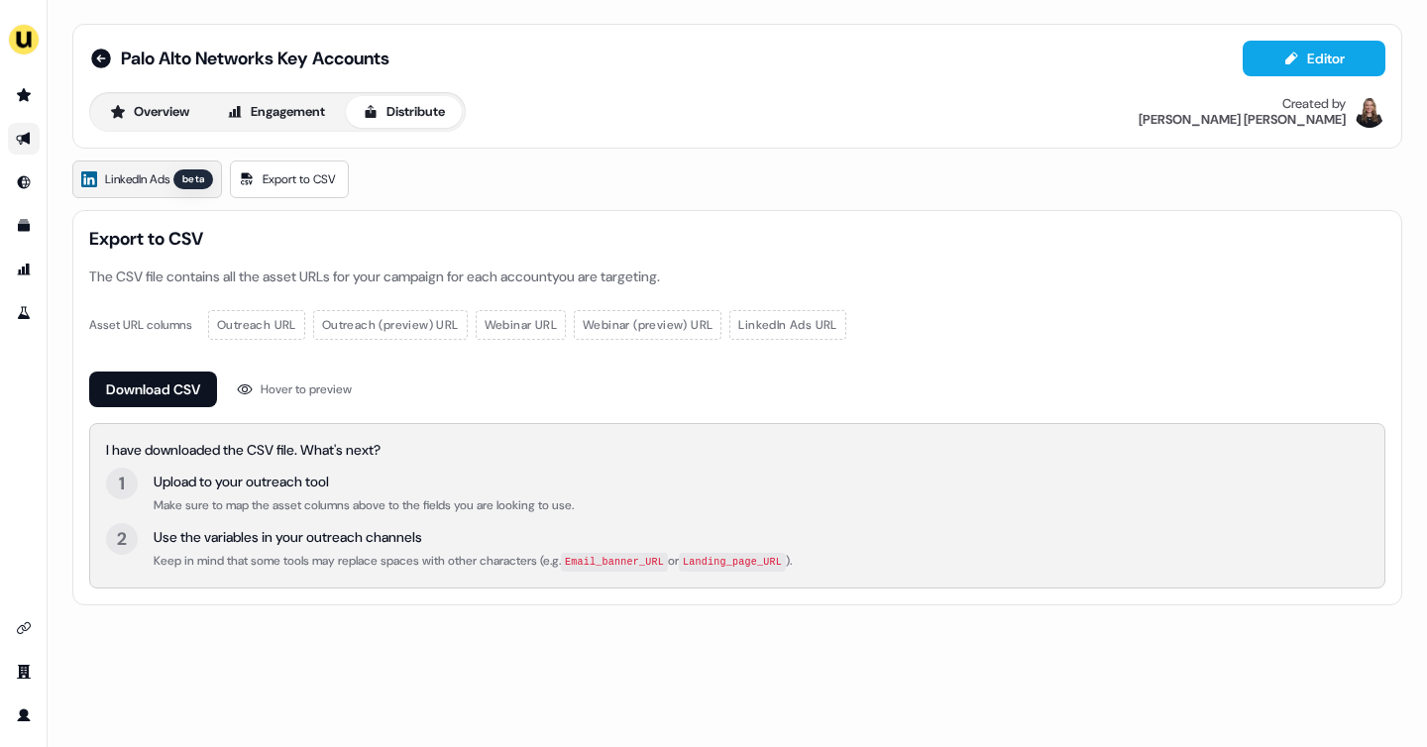
click at [140, 173] on span "LinkedIn Ads" at bounding box center [137, 180] width 64 height 20
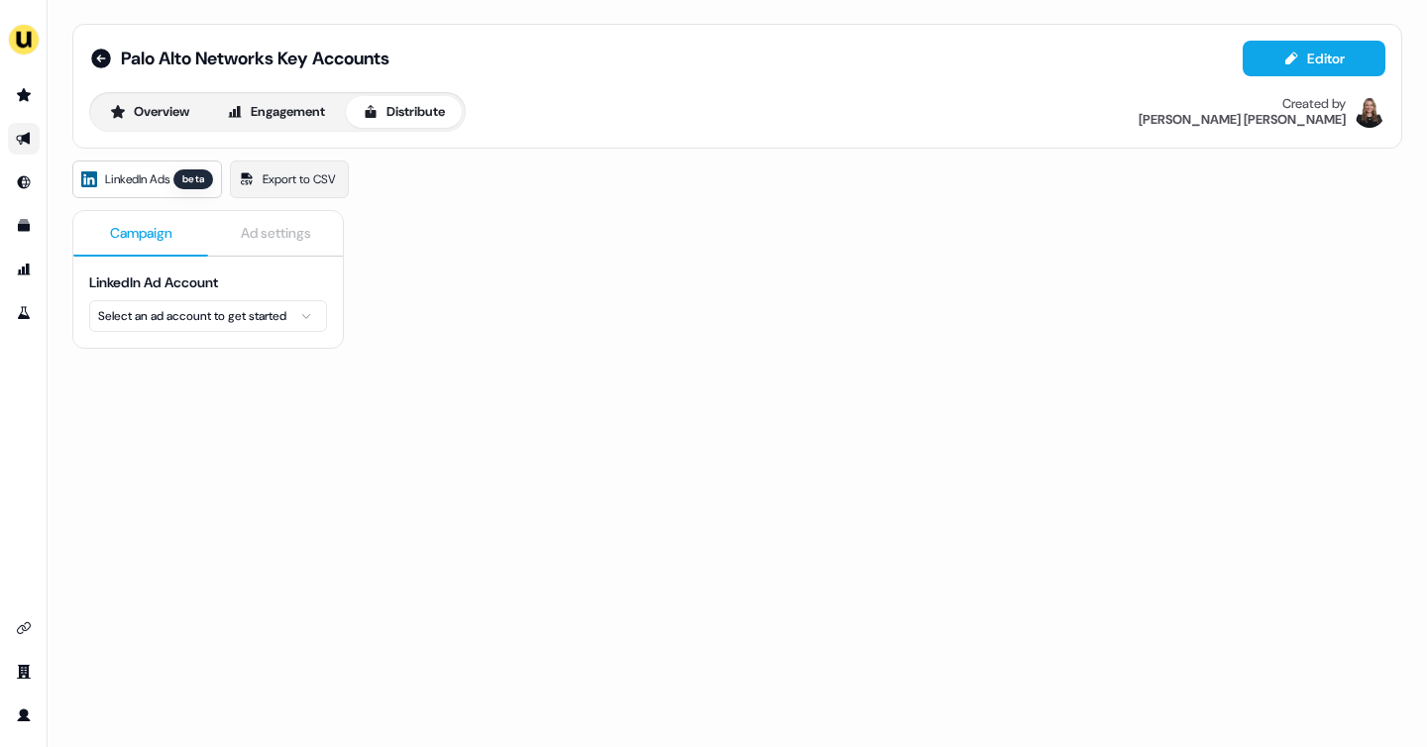
click at [210, 317] on html "For the best experience switch devices to a bigger screen. Go to Userled.io Pal…" at bounding box center [713, 373] width 1427 height 747
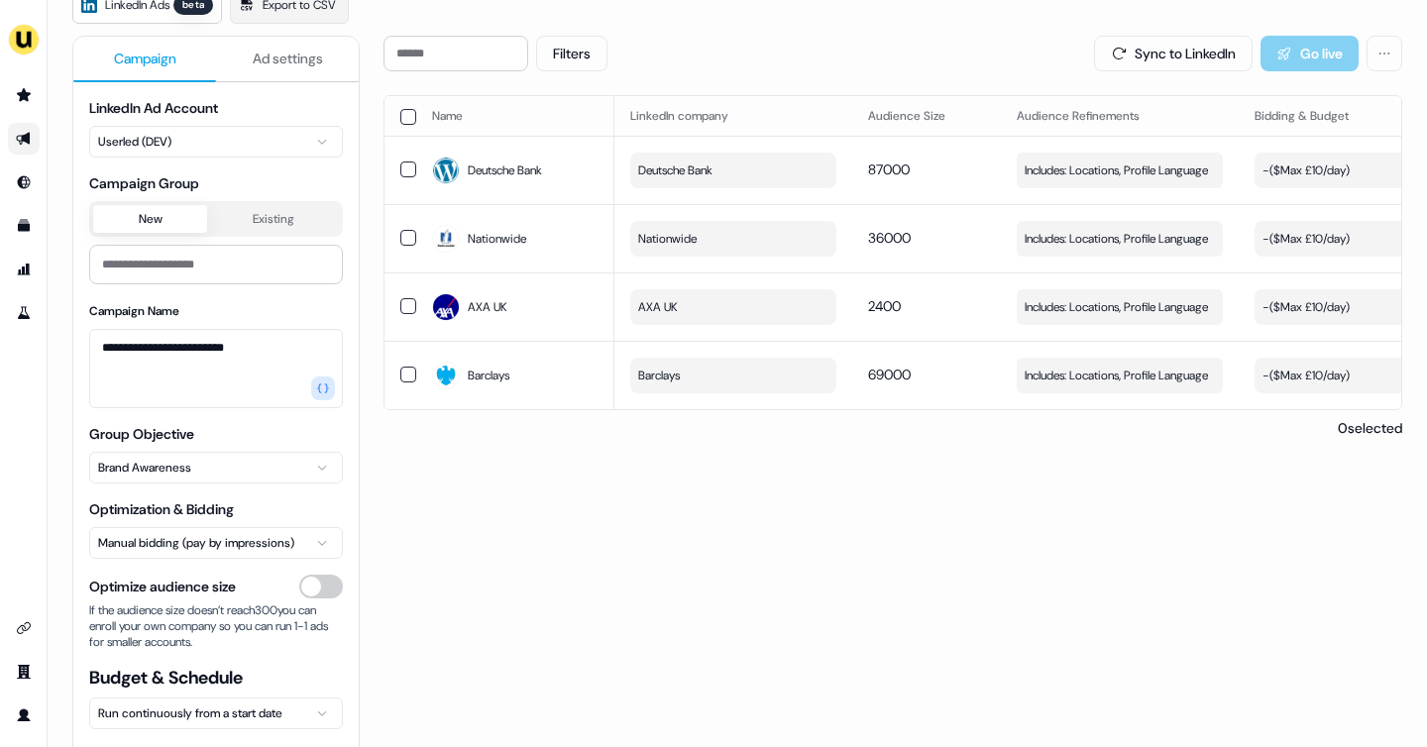
click at [288, 67] on span "Ad settings" at bounding box center [288, 59] width 70 height 20
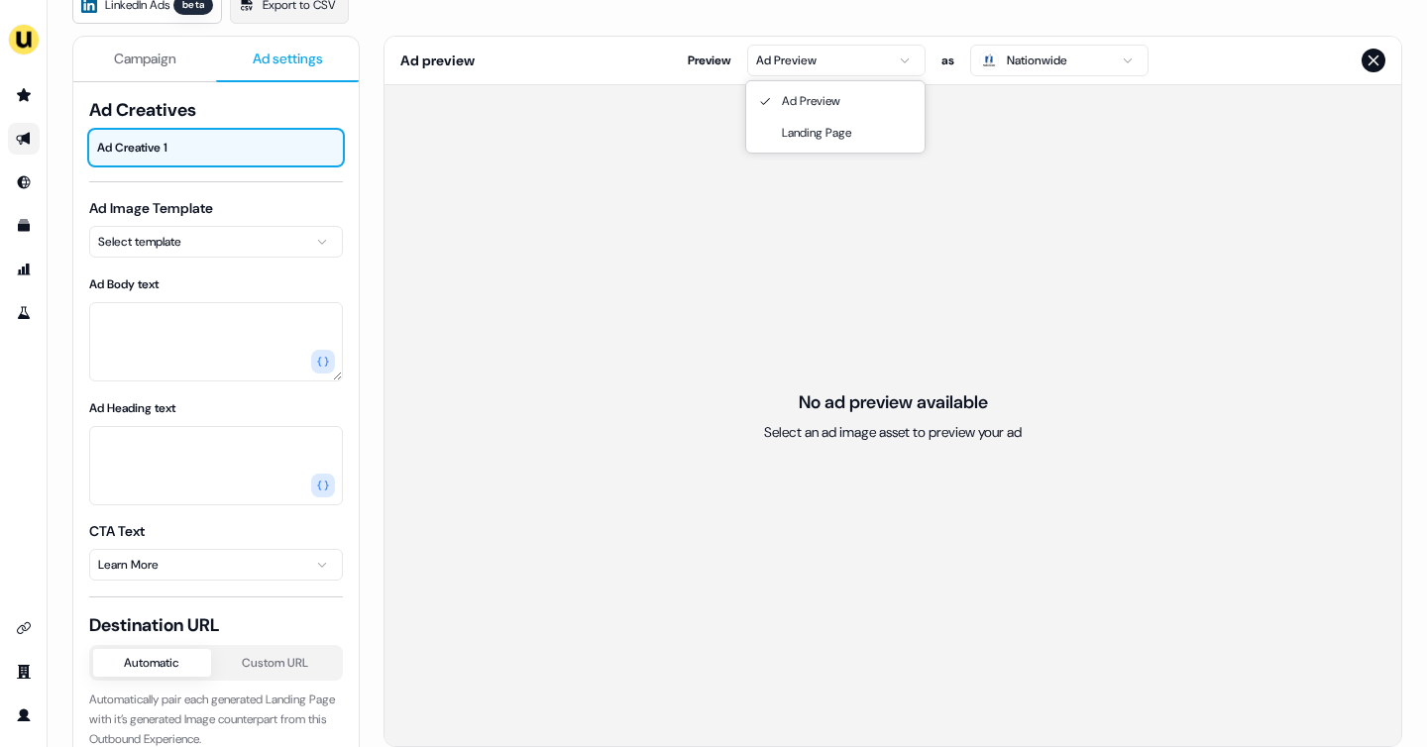
click at [821, 61] on html "For the best experience switch devices to a bigger screen. Go to Userled.io Pal…" at bounding box center [713, 373] width 1427 height 747
click at [843, 81] on div "Ad preview Preview Landing Page as Nationwide" at bounding box center [893, 61] width 1017 height 49
click at [833, 65] on html "For the best experience switch devices to a bigger screen. Go to Userled.io Pal…" at bounding box center [713, 373] width 1427 height 747
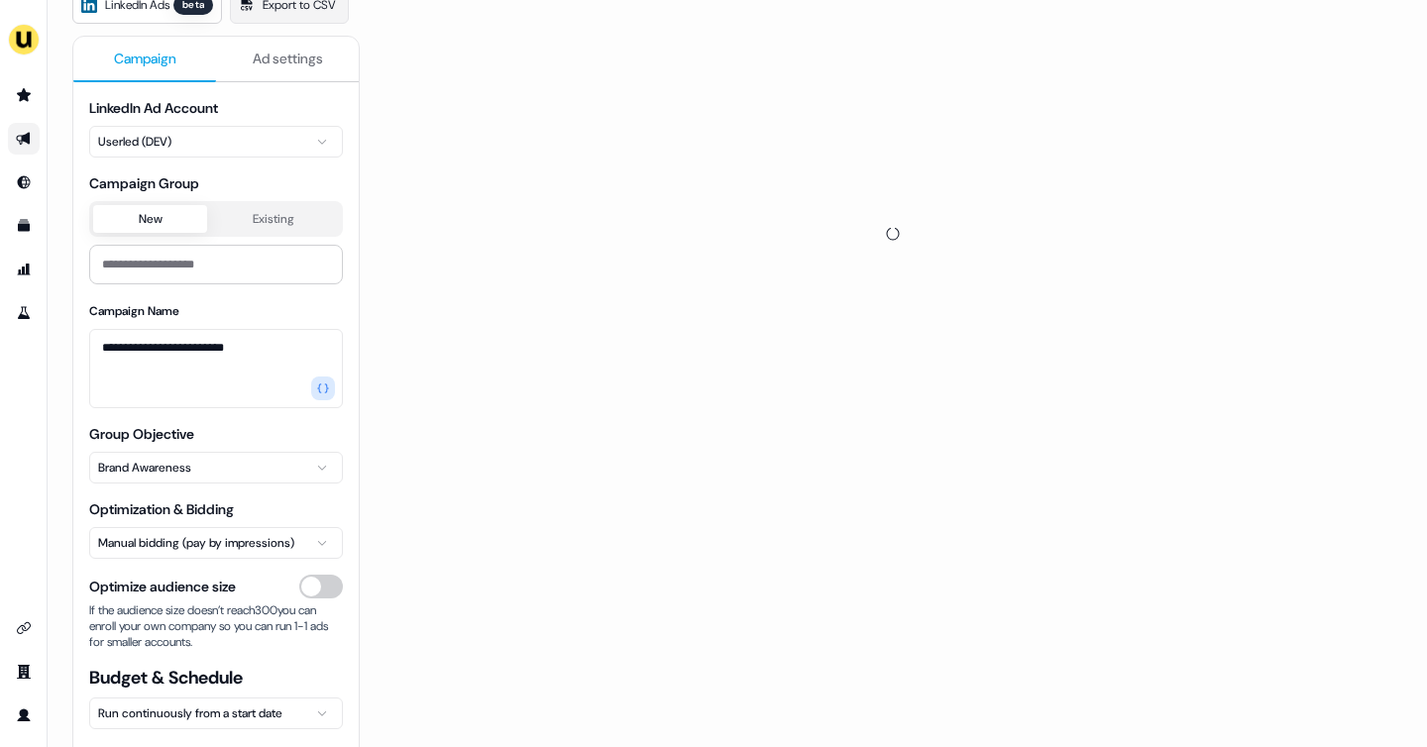
click at [165, 55] on span "Campaign" at bounding box center [145, 59] width 62 height 20
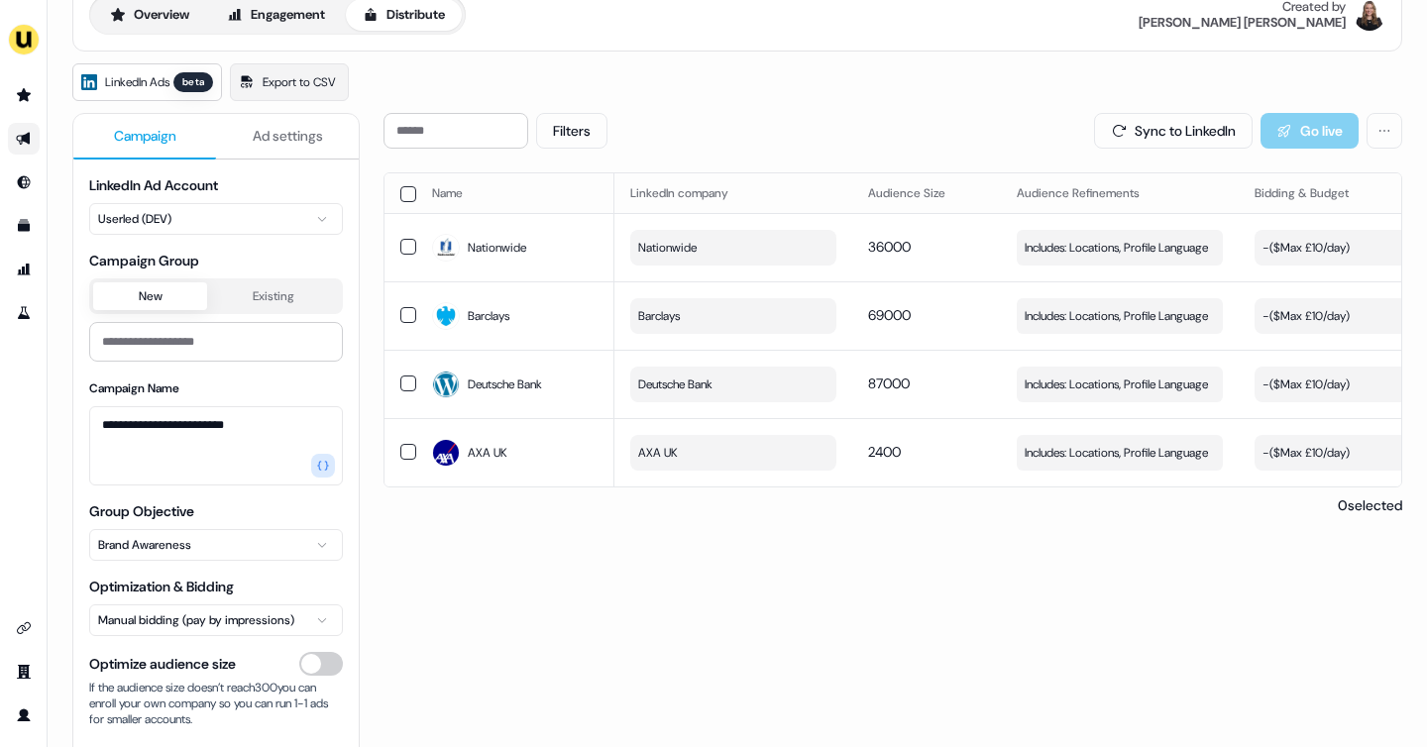
scroll to position [84, 0]
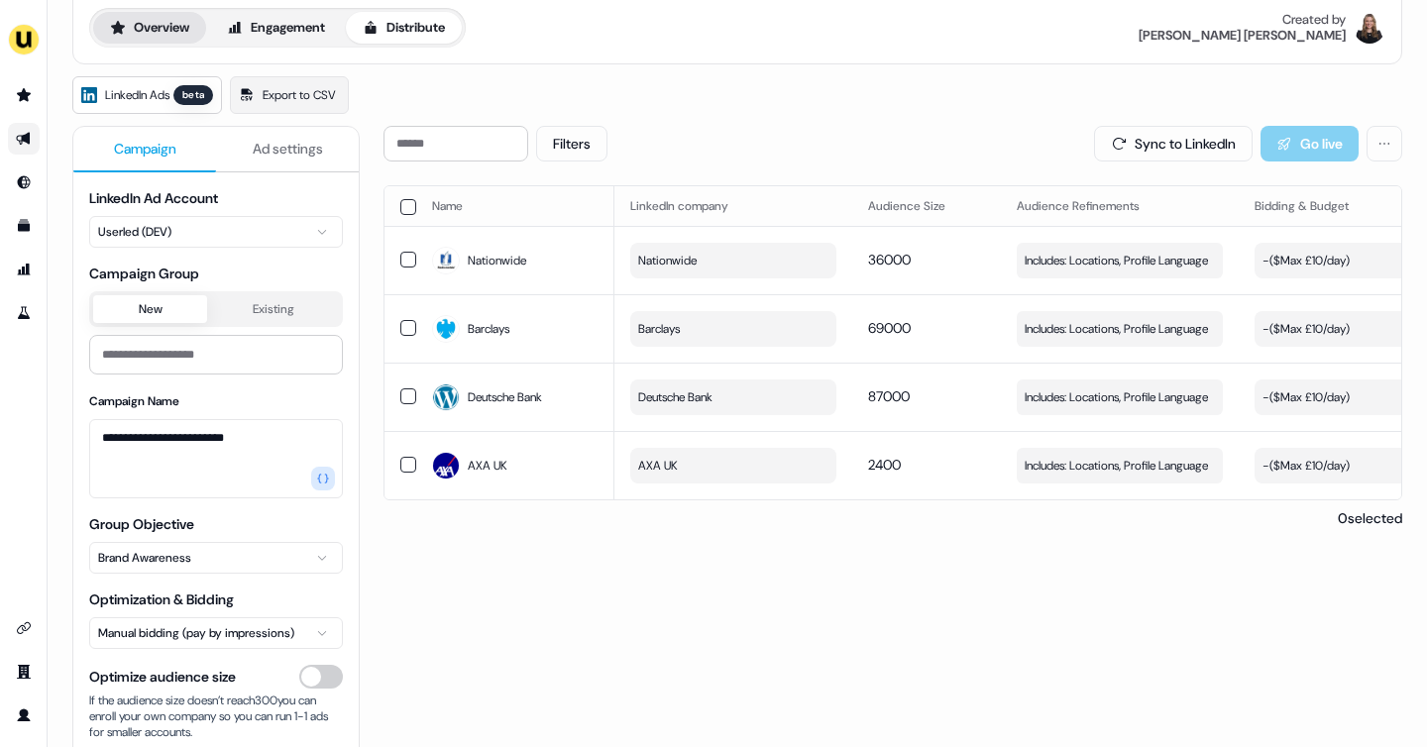
click at [166, 39] on button "Overview" at bounding box center [149, 28] width 113 height 32
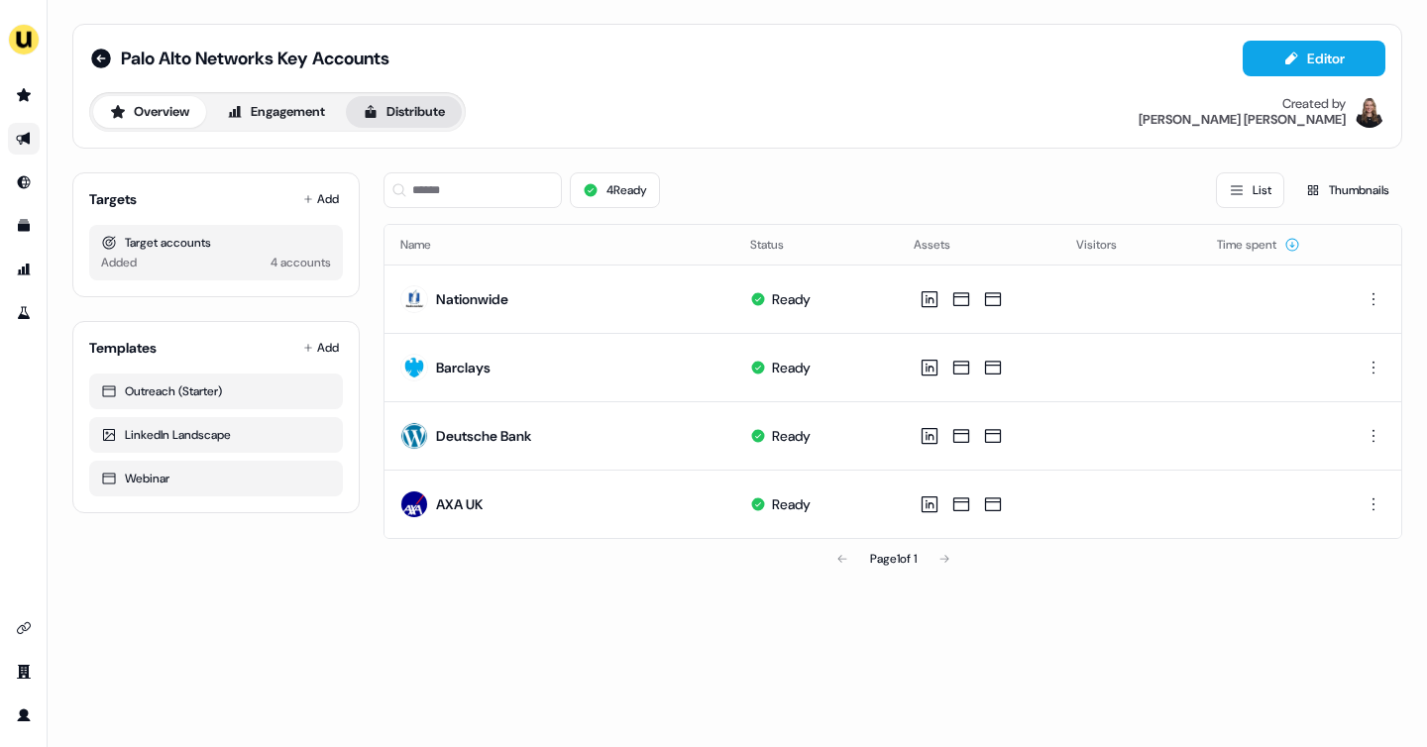
click at [399, 108] on button "Distribute" at bounding box center [404, 112] width 116 height 32
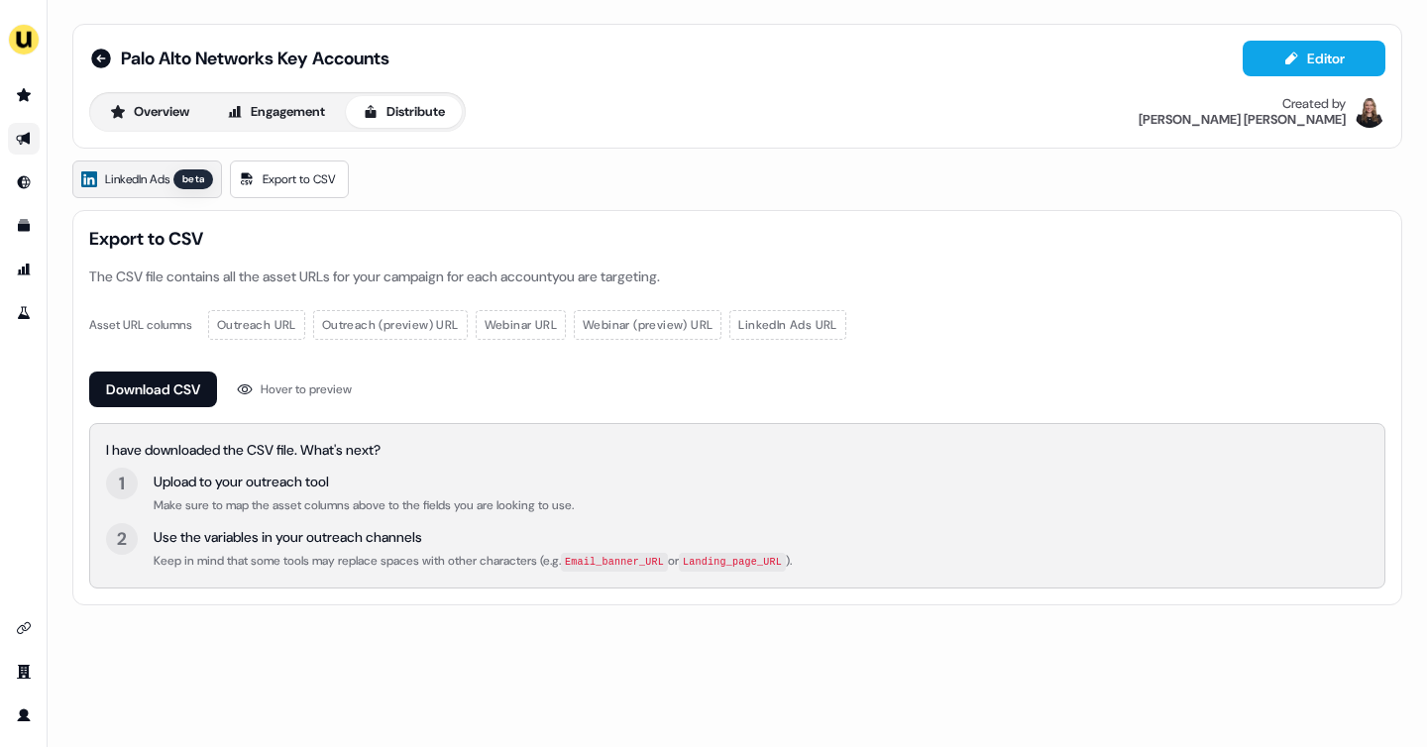
click at [167, 171] on span "LinkedIn Ads" at bounding box center [137, 180] width 64 height 20
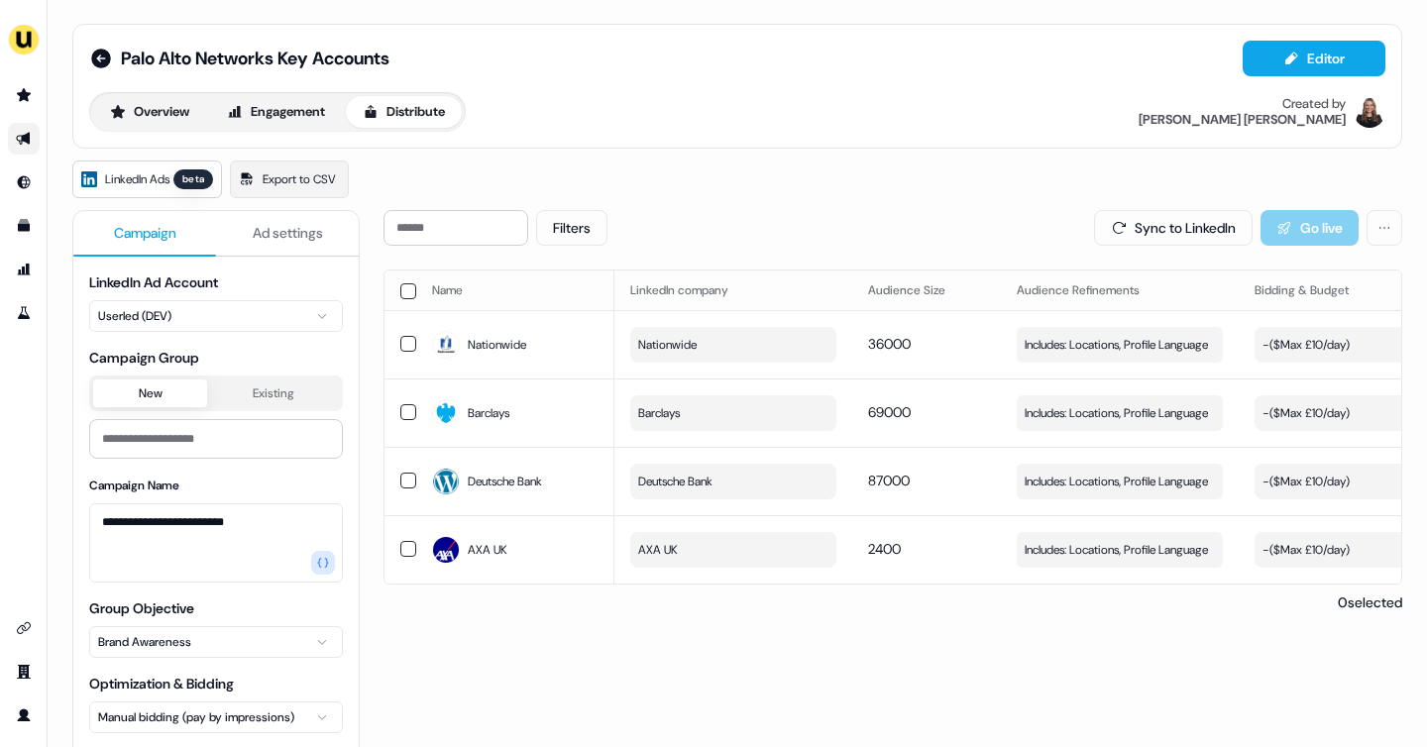
click at [279, 230] on span "Ad settings" at bounding box center [288, 233] width 70 height 20
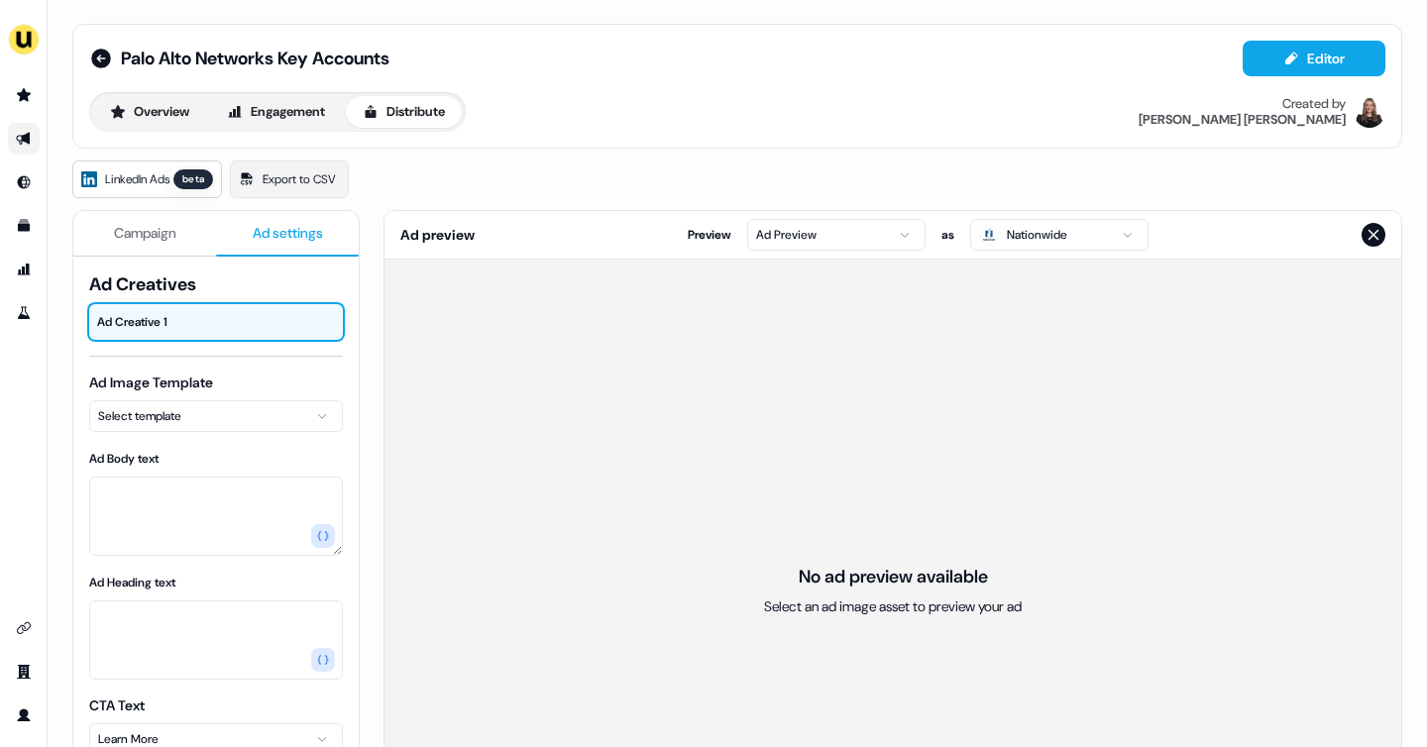
click at [202, 408] on html "For the best experience switch devices to a bigger screen. Go to Userled.io Pal…" at bounding box center [713, 373] width 1427 height 747
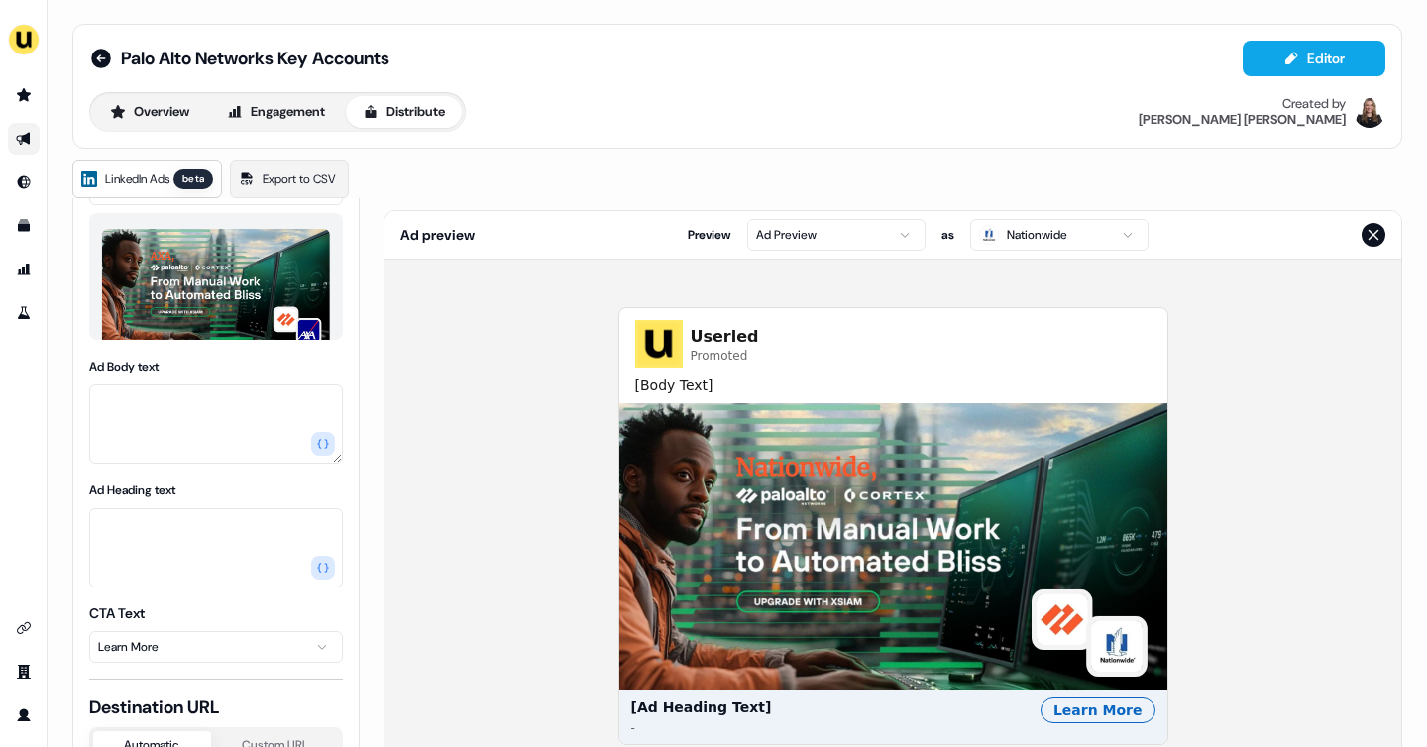
scroll to position [198, 0]
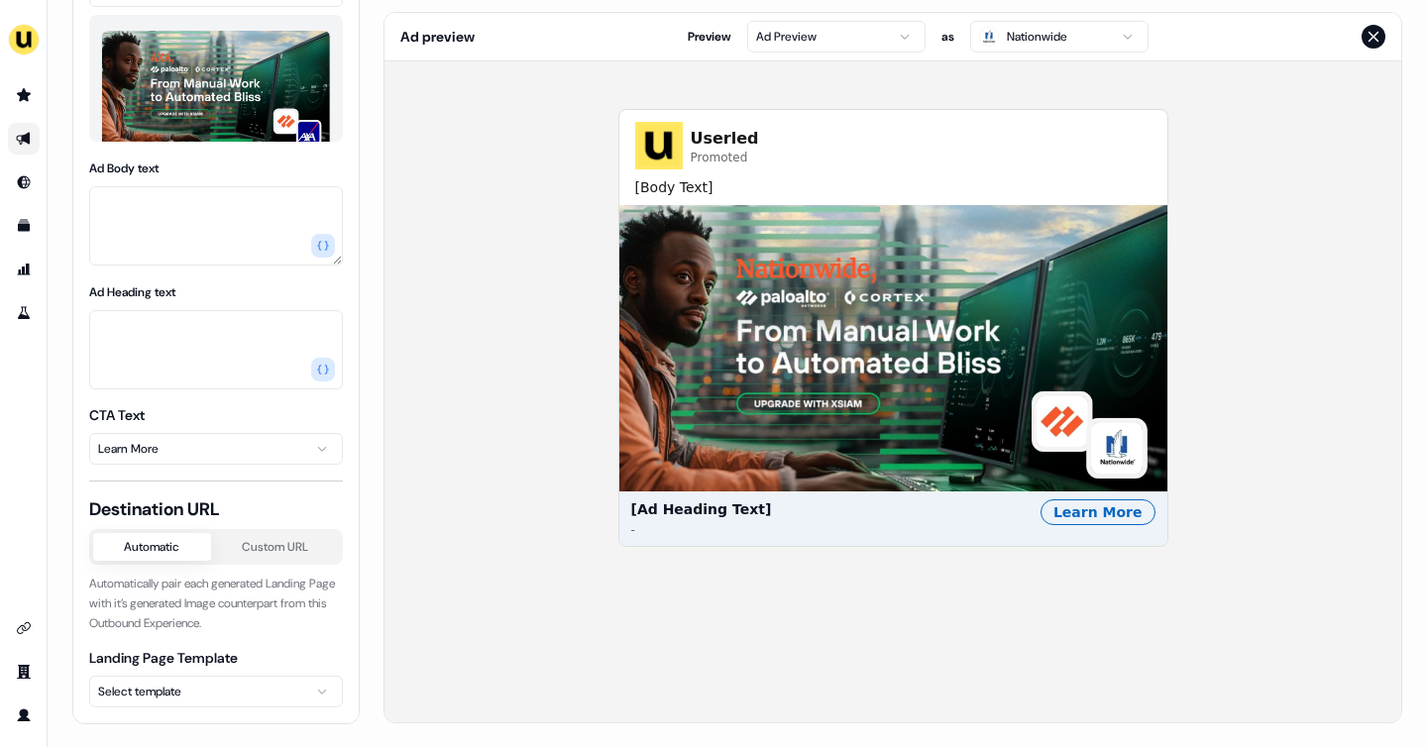
click at [188, 689] on html "For the best experience switch devices to a bigger screen. Go to Userled.io Pal…" at bounding box center [713, 373] width 1427 height 747
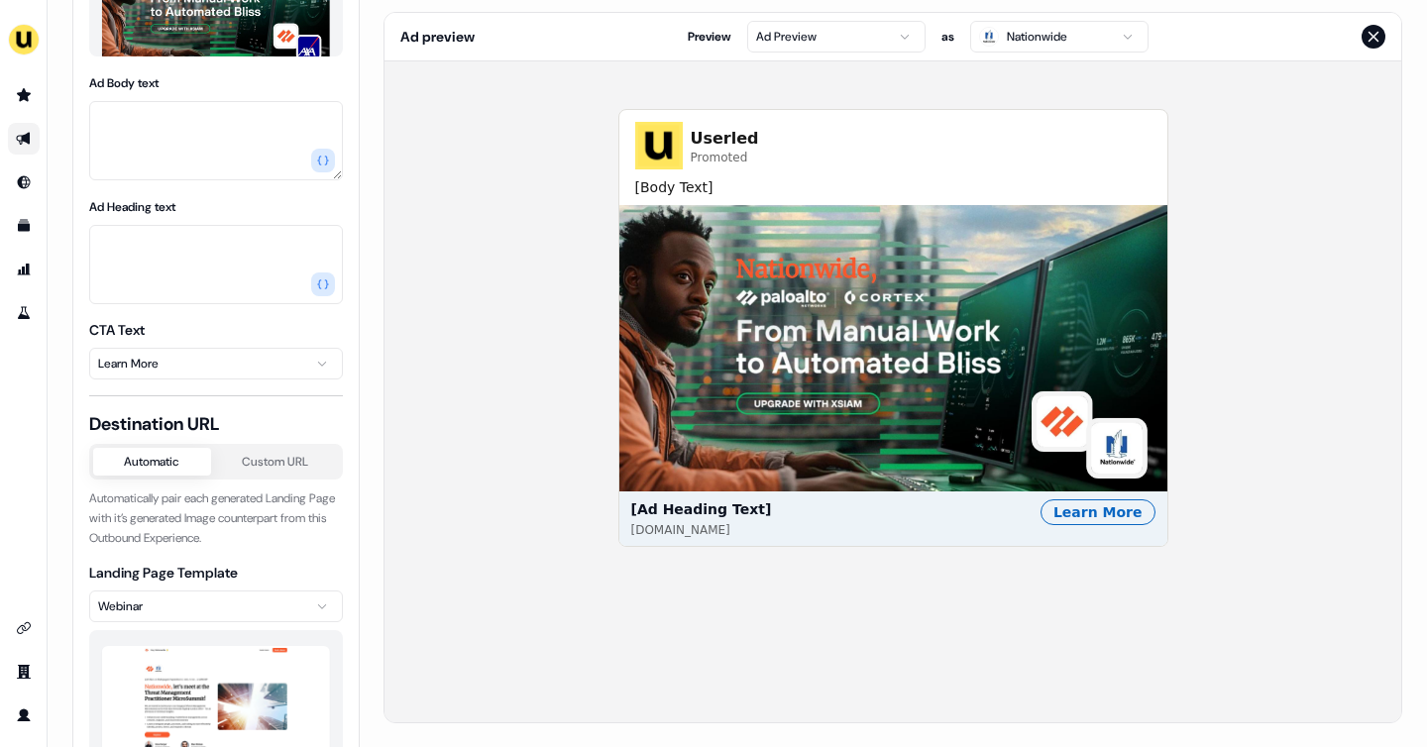
scroll to position [360, 0]
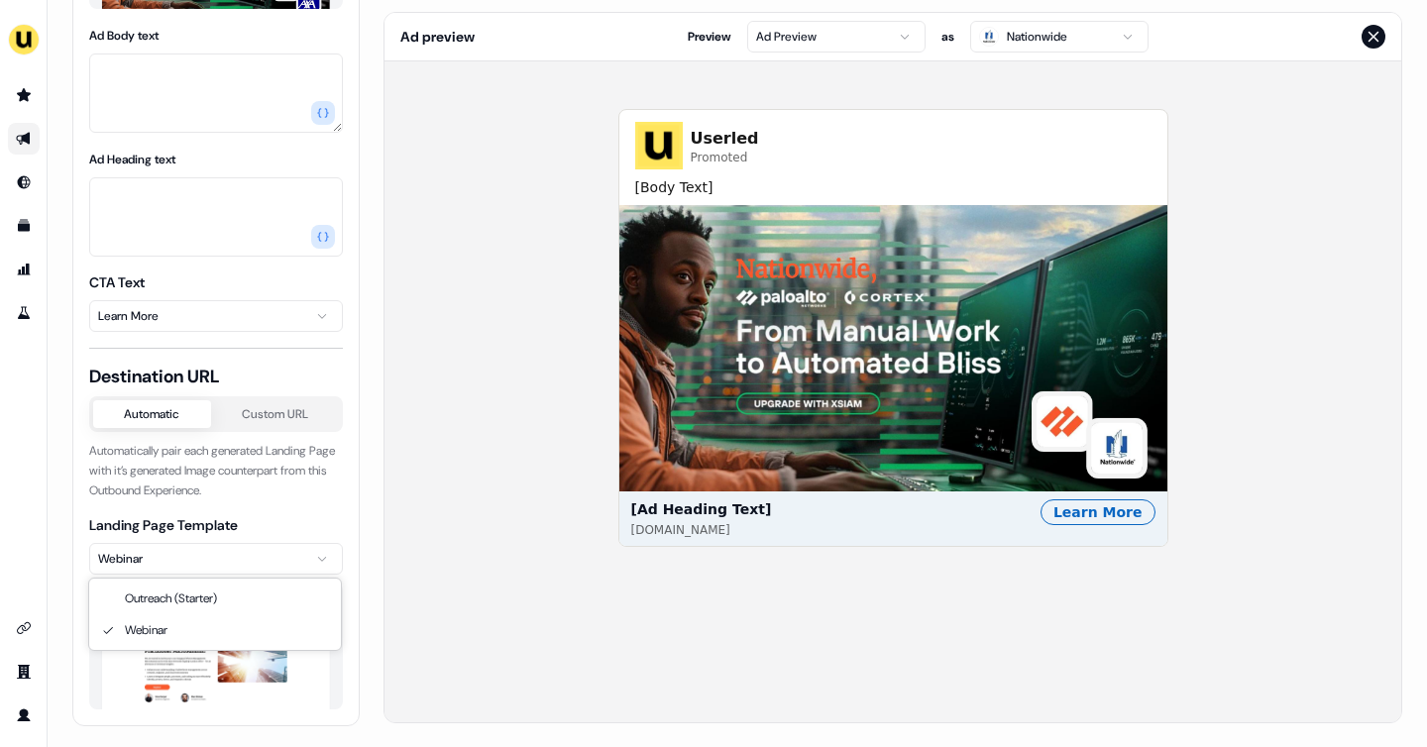
click at [227, 557] on html "For the best experience switch devices to a bigger screen. Go to Userled.io Pal…" at bounding box center [713, 373] width 1427 height 747
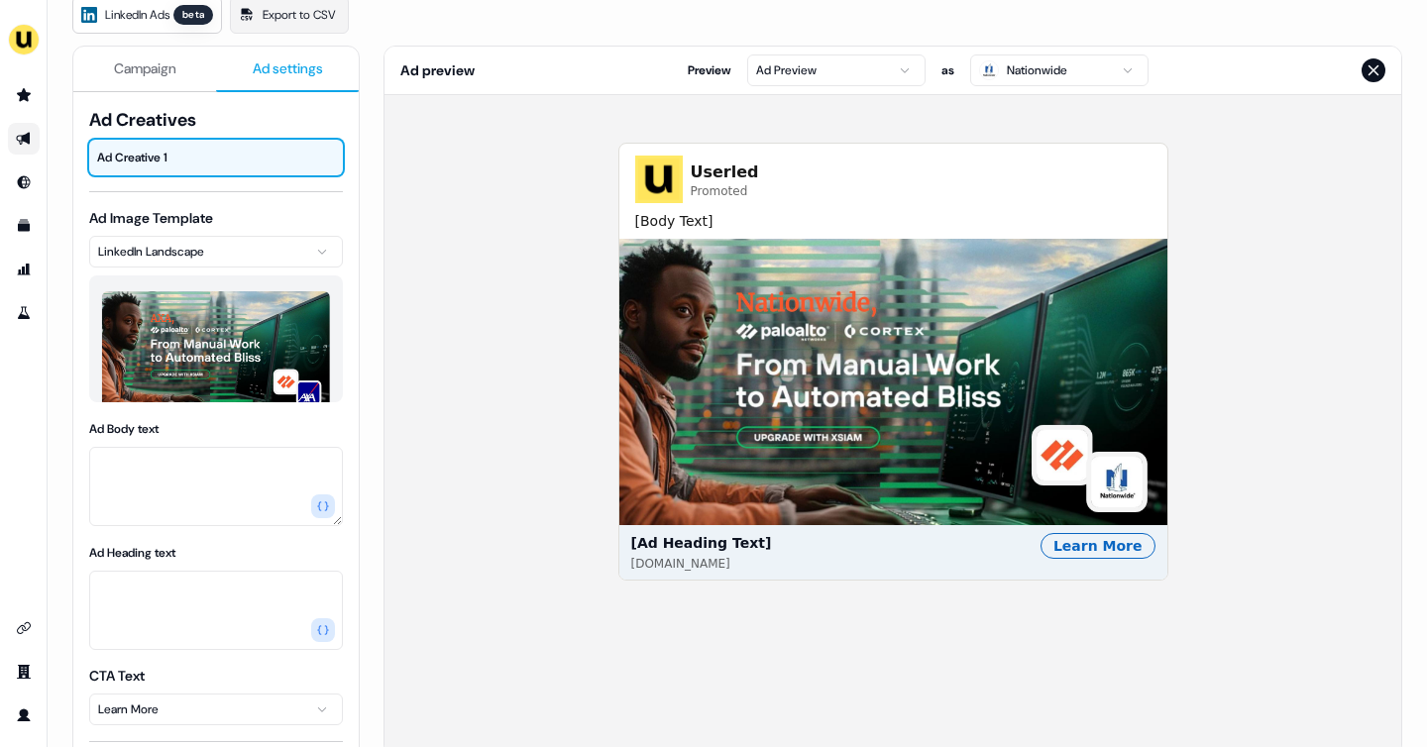
scroll to position [163, 0]
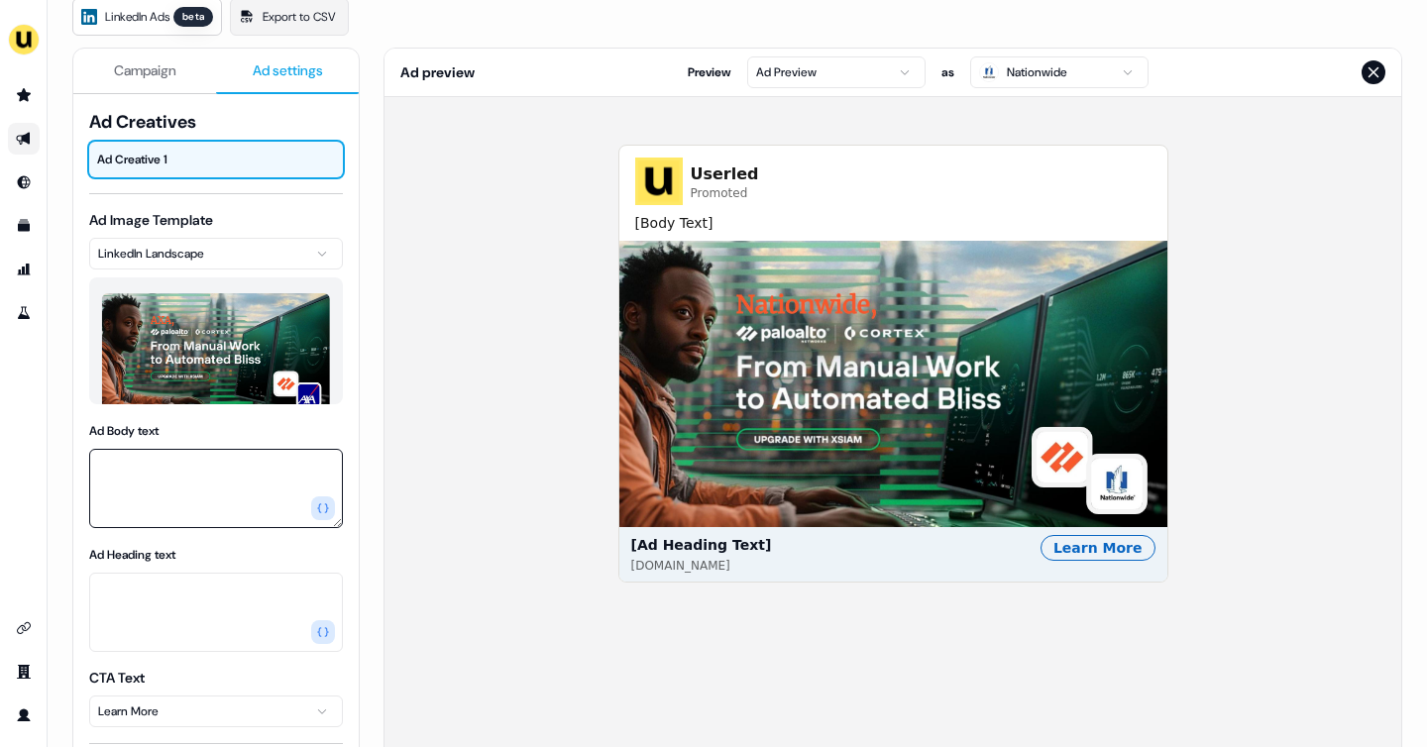
click at [190, 491] on textarea "Ad Body text" at bounding box center [216, 488] width 254 height 79
click at [325, 500] on button "button" at bounding box center [323, 509] width 24 height 24
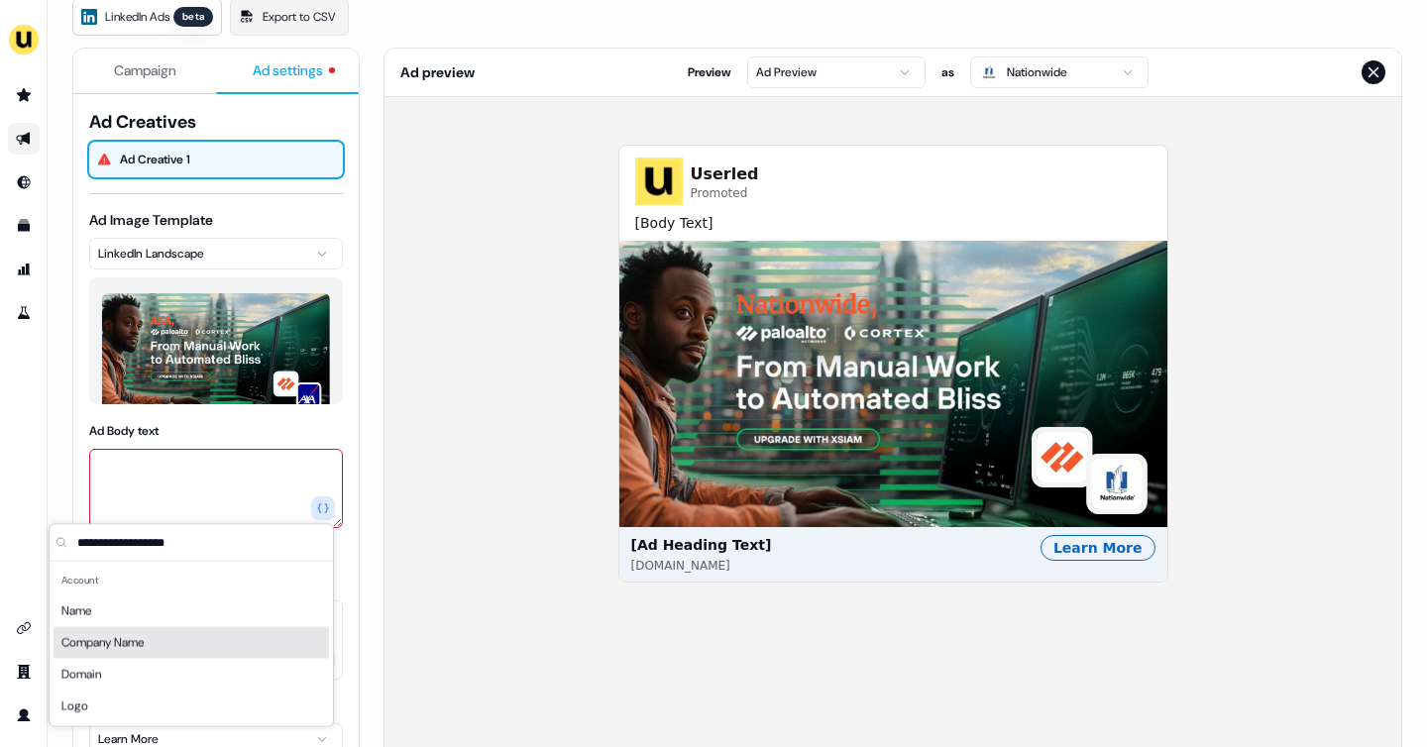
click at [153, 632] on div "Company Name" at bounding box center [192, 643] width 276 height 32
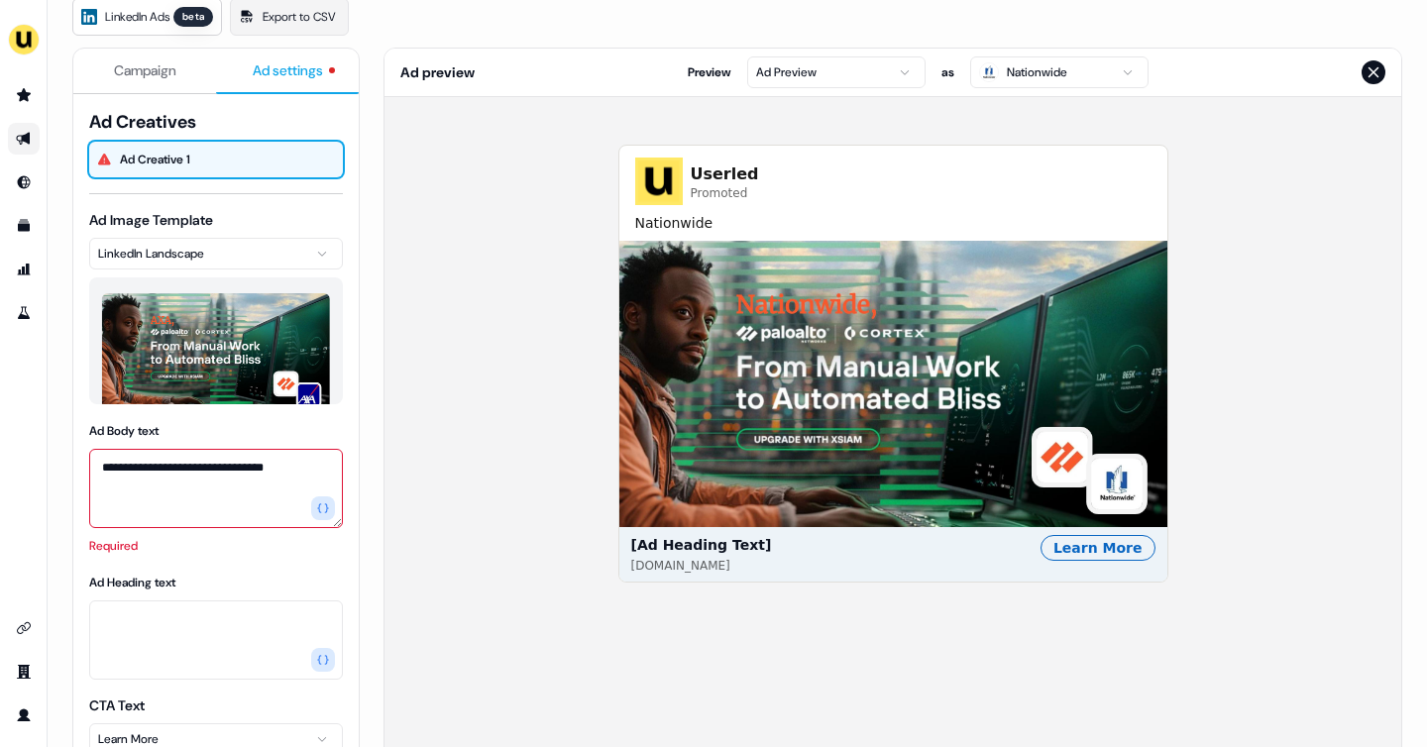
click at [312, 475] on textarea "**********" at bounding box center [216, 488] width 254 height 79
type textarea "**********"
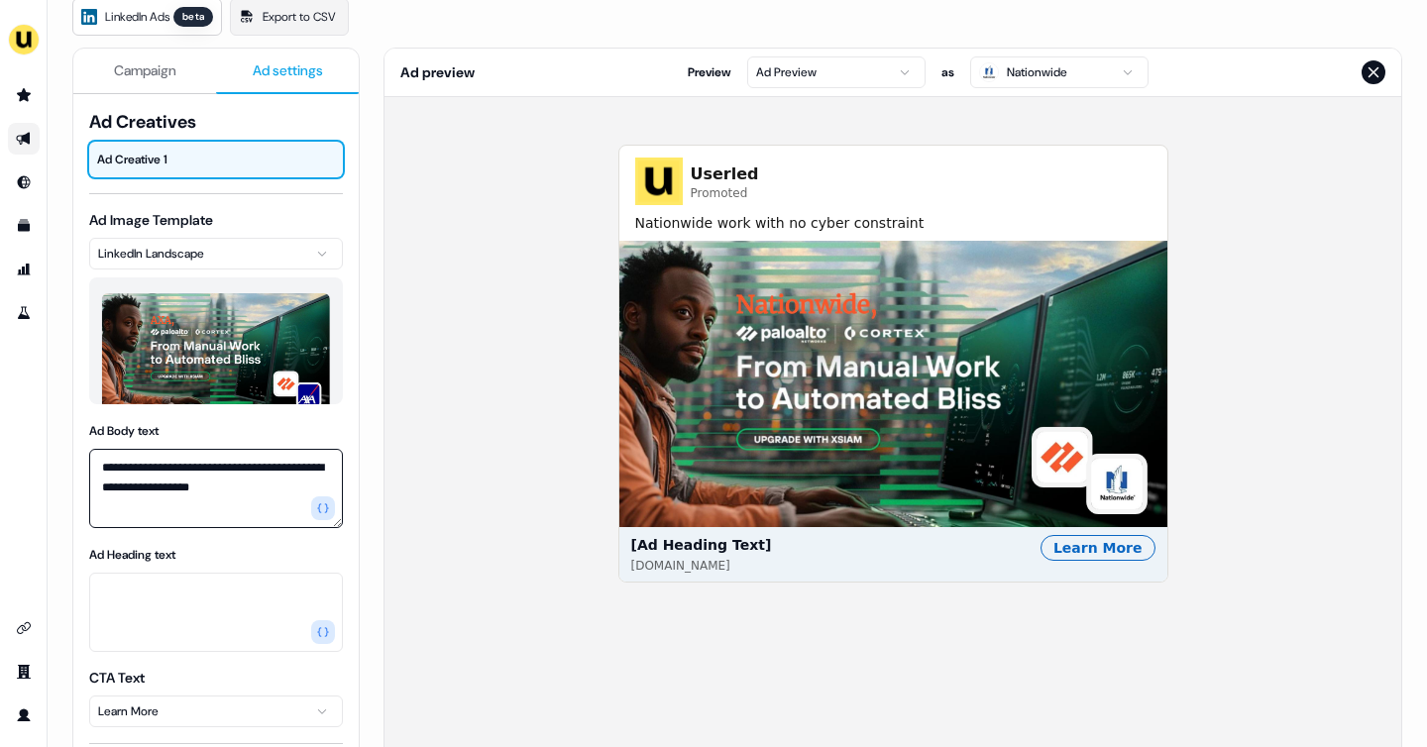
click at [202, 475] on textarea "**********" at bounding box center [216, 488] width 254 height 79
click at [177, 604] on textarea "Ad Heading text" at bounding box center [216, 612] width 254 height 79
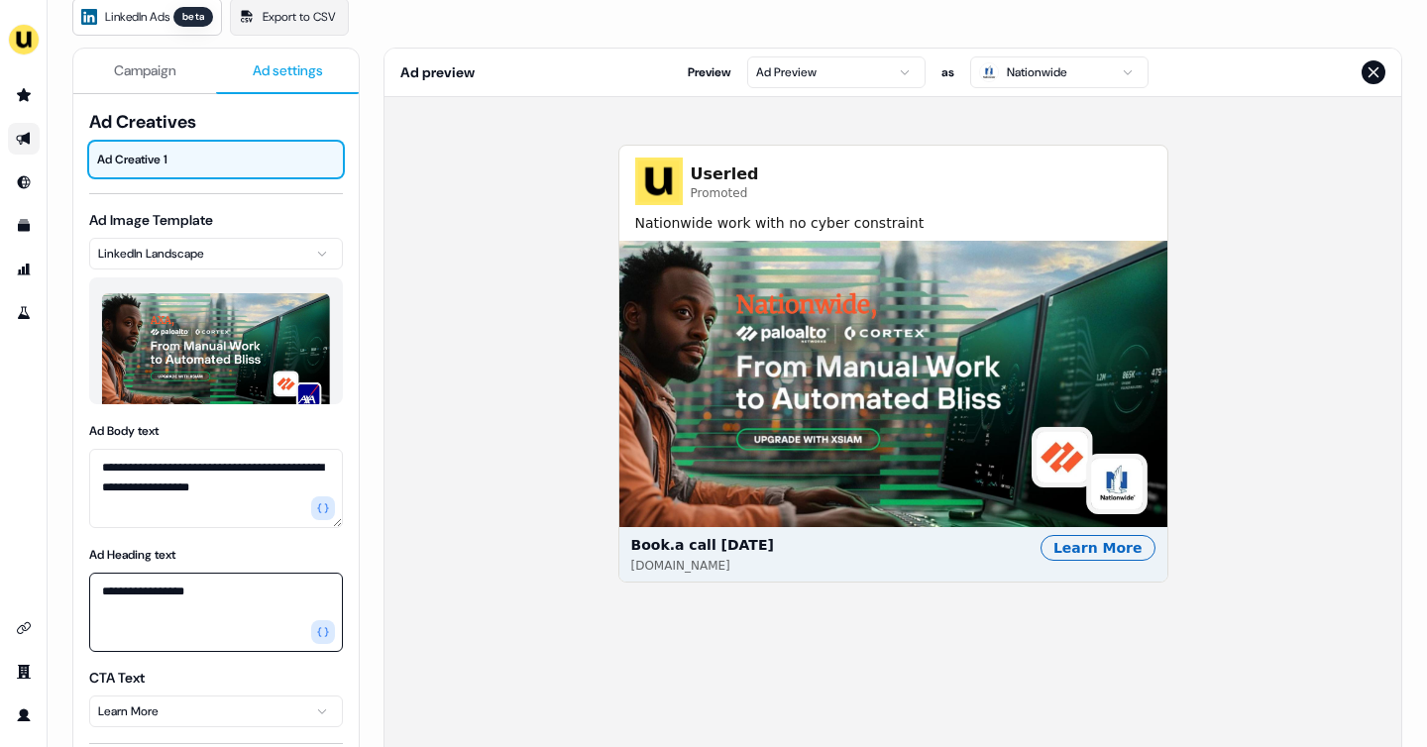
click at [131, 592] on textarea "**********" at bounding box center [216, 612] width 254 height 79
type textarea "**********"
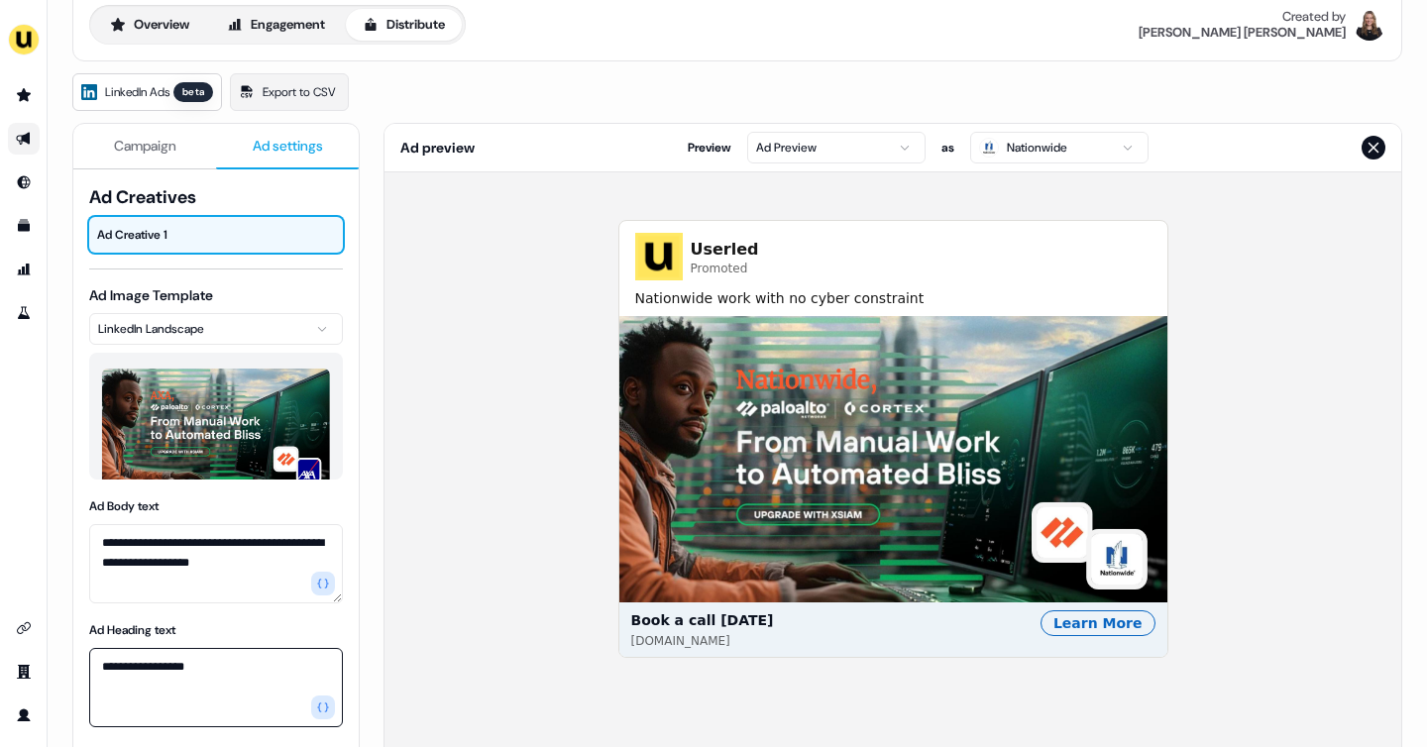
scroll to position [86, 0]
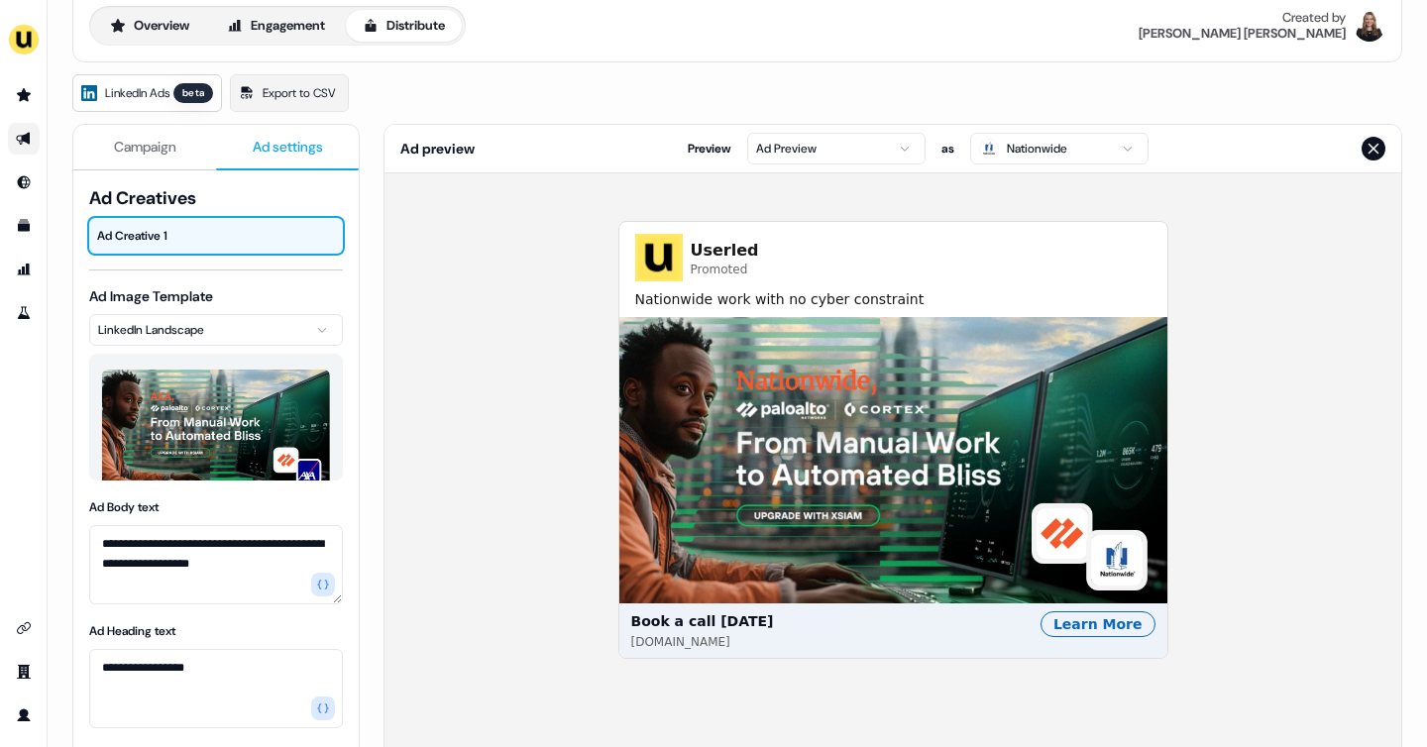
click at [144, 144] on span "Campaign" at bounding box center [145, 147] width 62 height 20
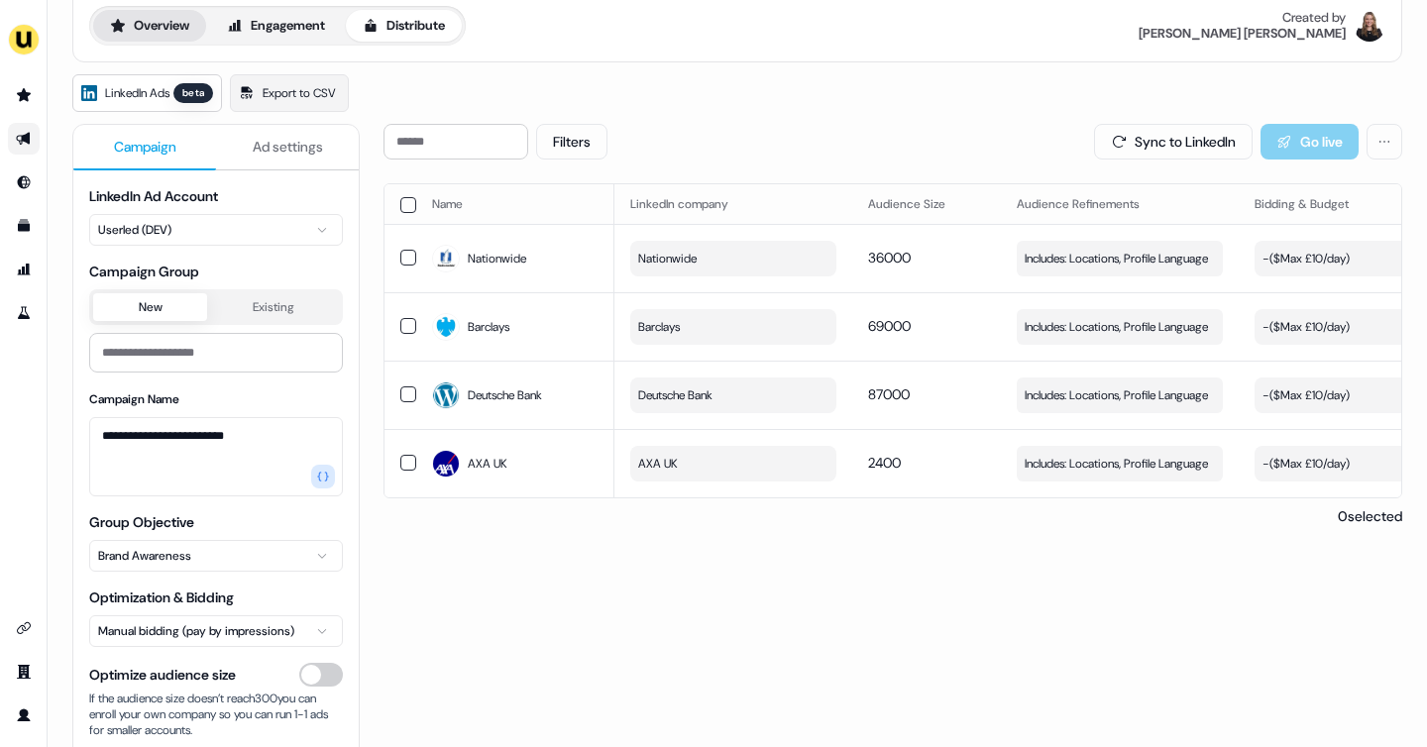
click at [128, 29] on button "Overview" at bounding box center [149, 26] width 113 height 32
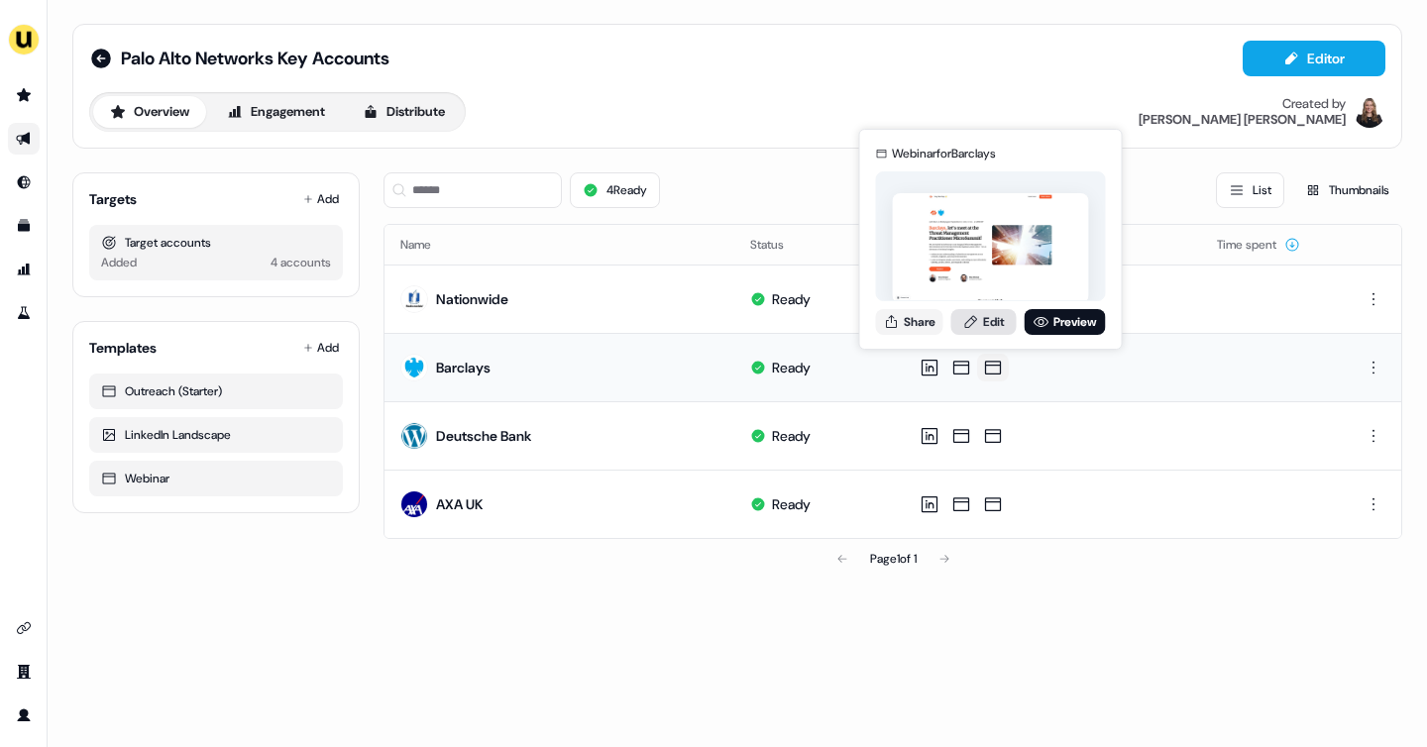
click at [982, 326] on link "Edit" at bounding box center [984, 322] width 65 height 26
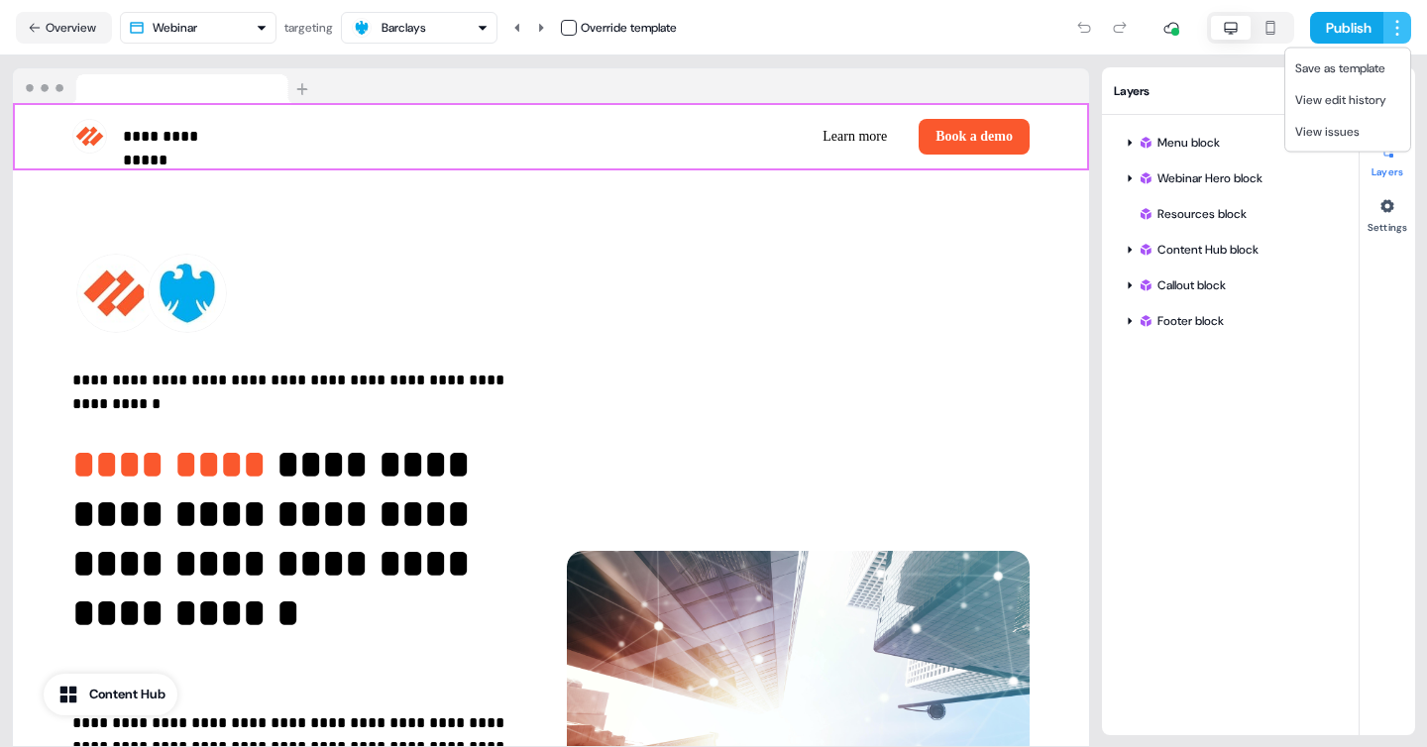
click at [1396, 28] on html "**********" at bounding box center [713, 373] width 1427 height 747
click at [1358, 66] on span "Save as template" at bounding box center [1341, 68] width 90 height 16
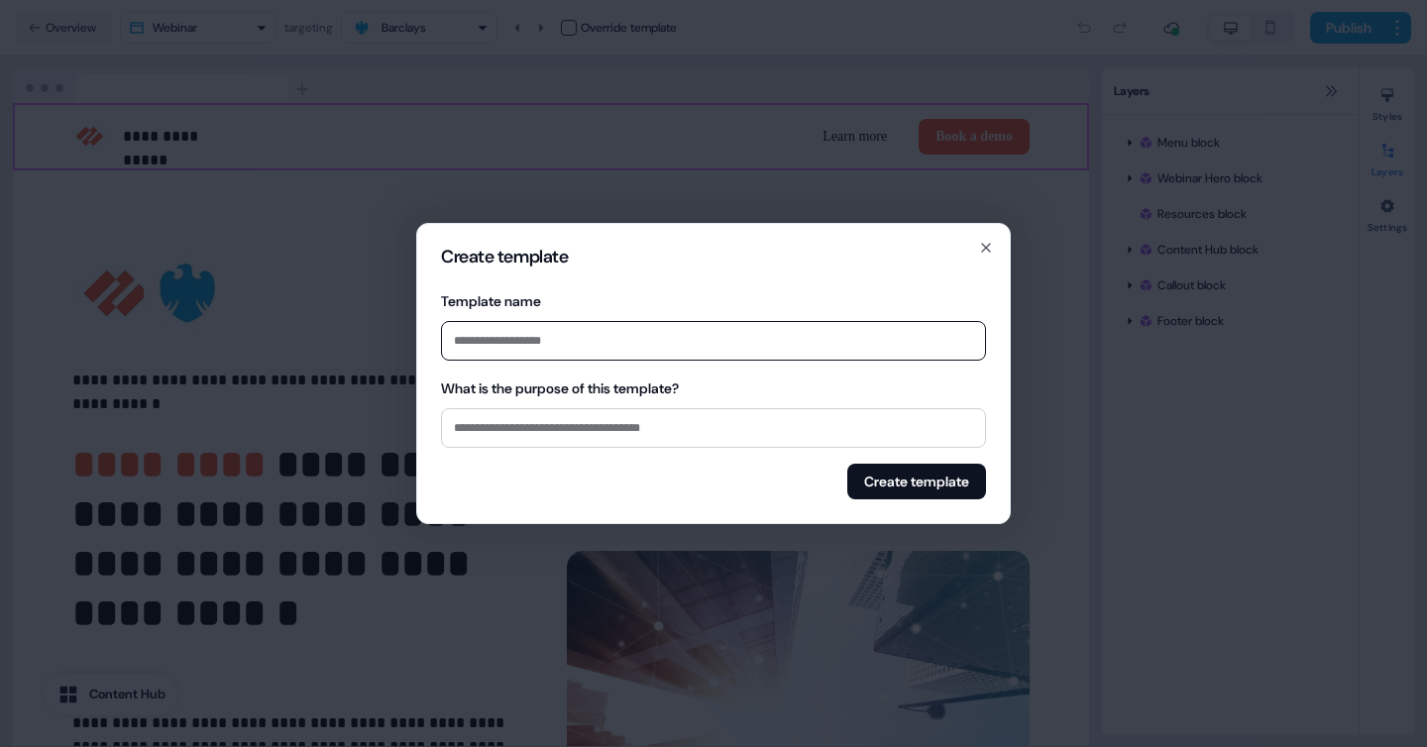
click at [633, 347] on input "Template name" at bounding box center [713, 341] width 545 height 40
type input "**********"
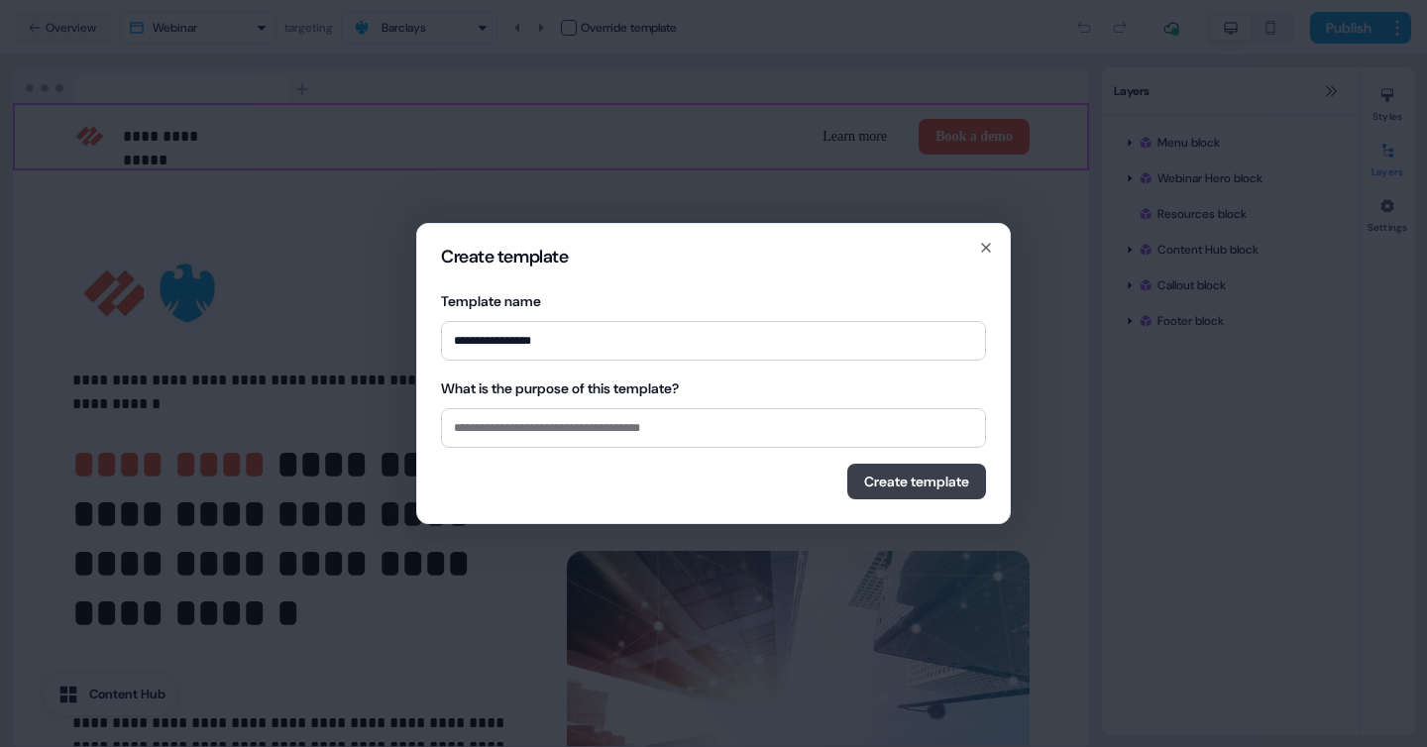
click at [871, 475] on button "Create template" at bounding box center [917, 482] width 139 height 36
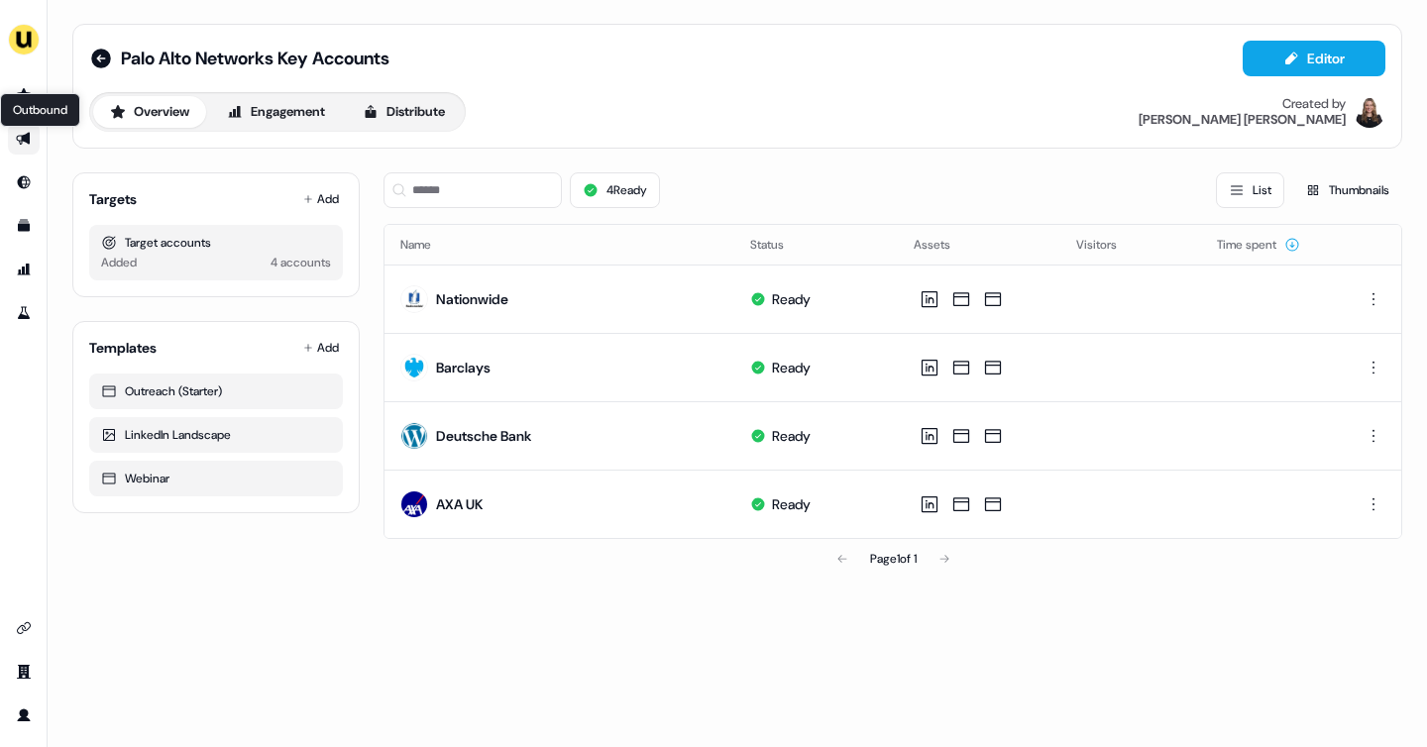
click at [23, 143] on icon "Go to outbound experience" at bounding box center [24, 139] width 16 height 16
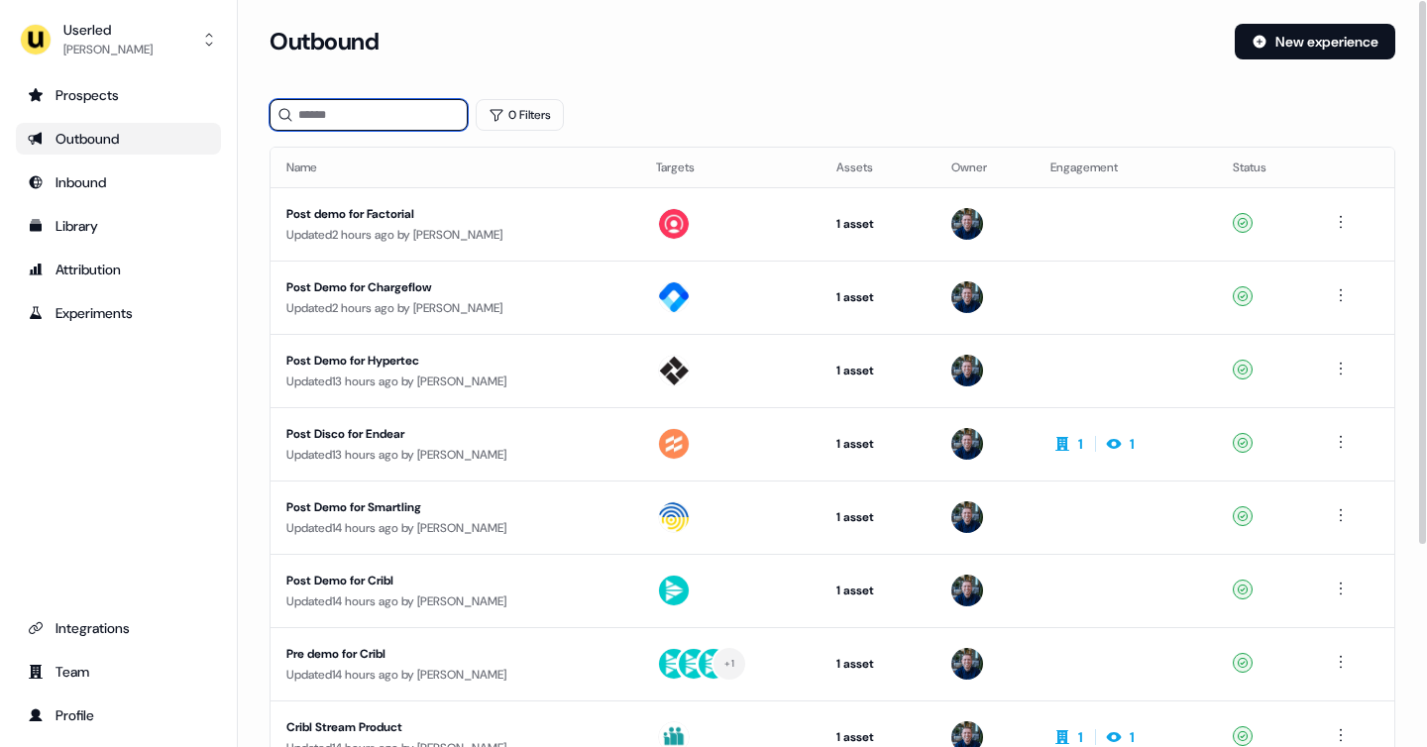
click at [355, 118] on input at bounding box center [369, 115] width 198 height 32
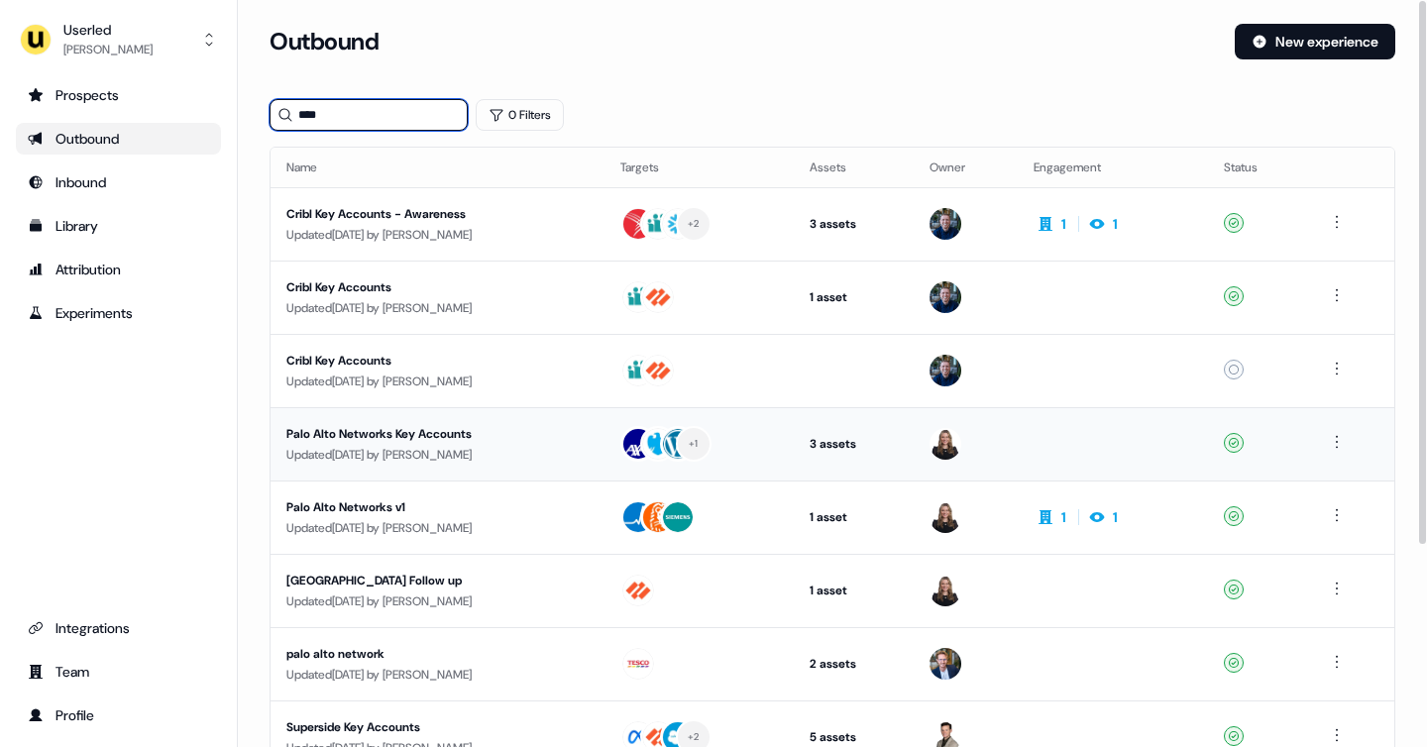
type input "****"
click at [461, 449] on div "Updated 3 days ago by Geneviève Ladouceur" at bounding box center [437, 455] width 302 height 20
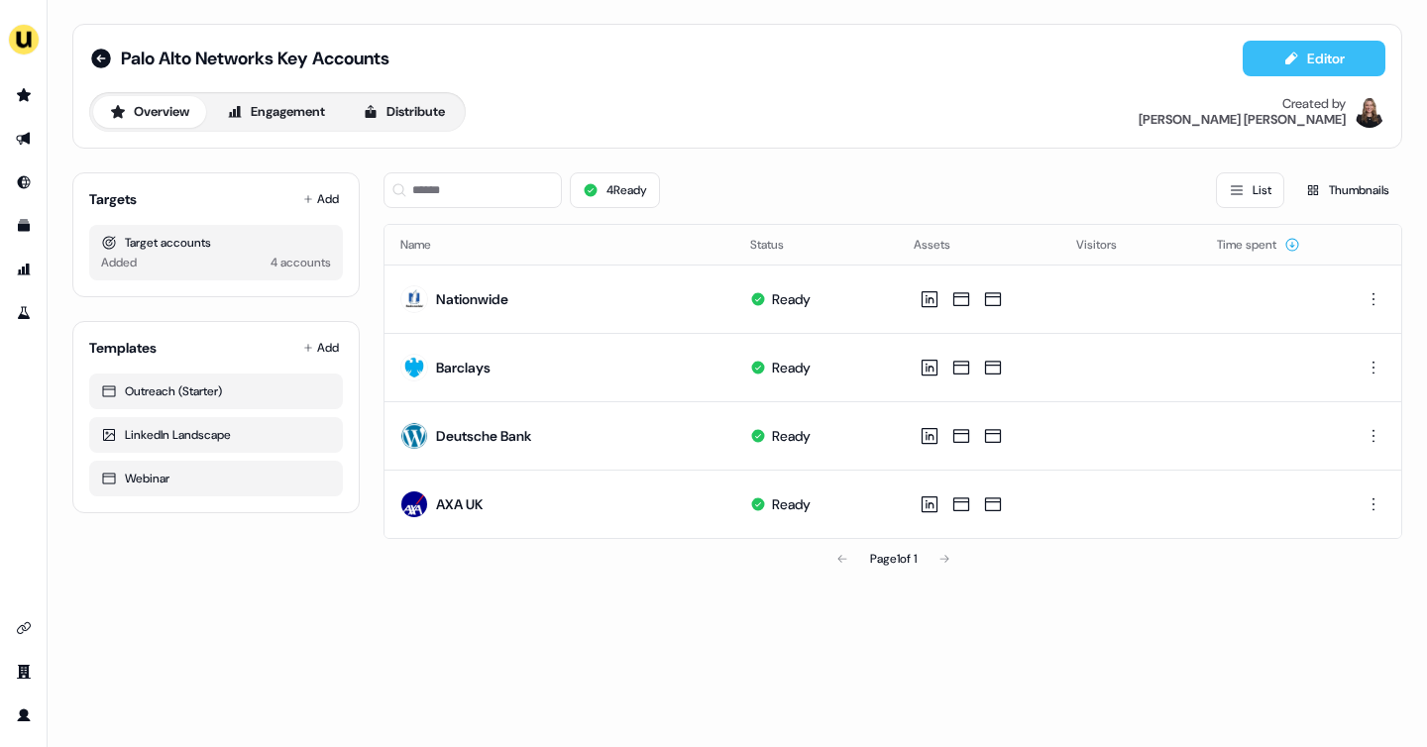
click at [1307, 45] on button "Editor" at bounding box center [1314, 59] width 143 height 36
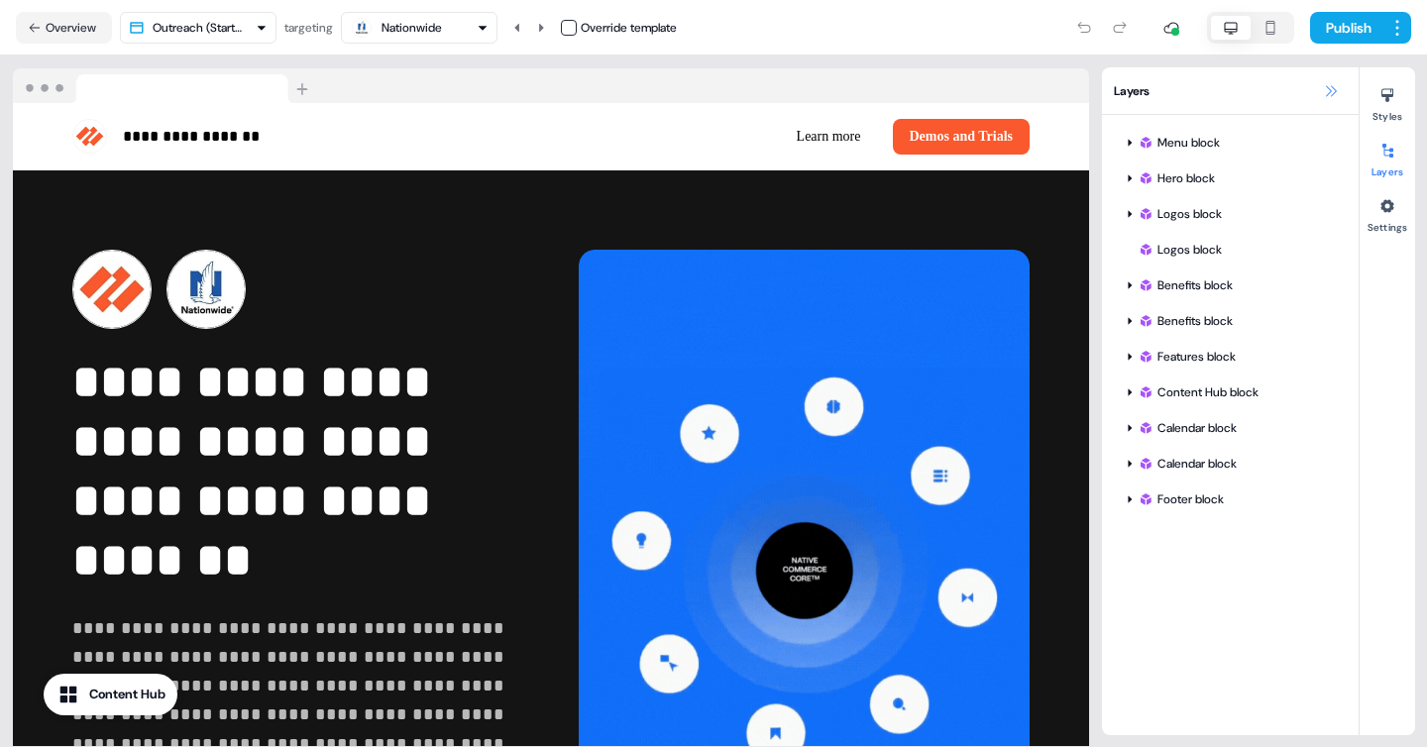
click at [1335, 89] on icon at bounding box center [1331, 90] width 11 height 11
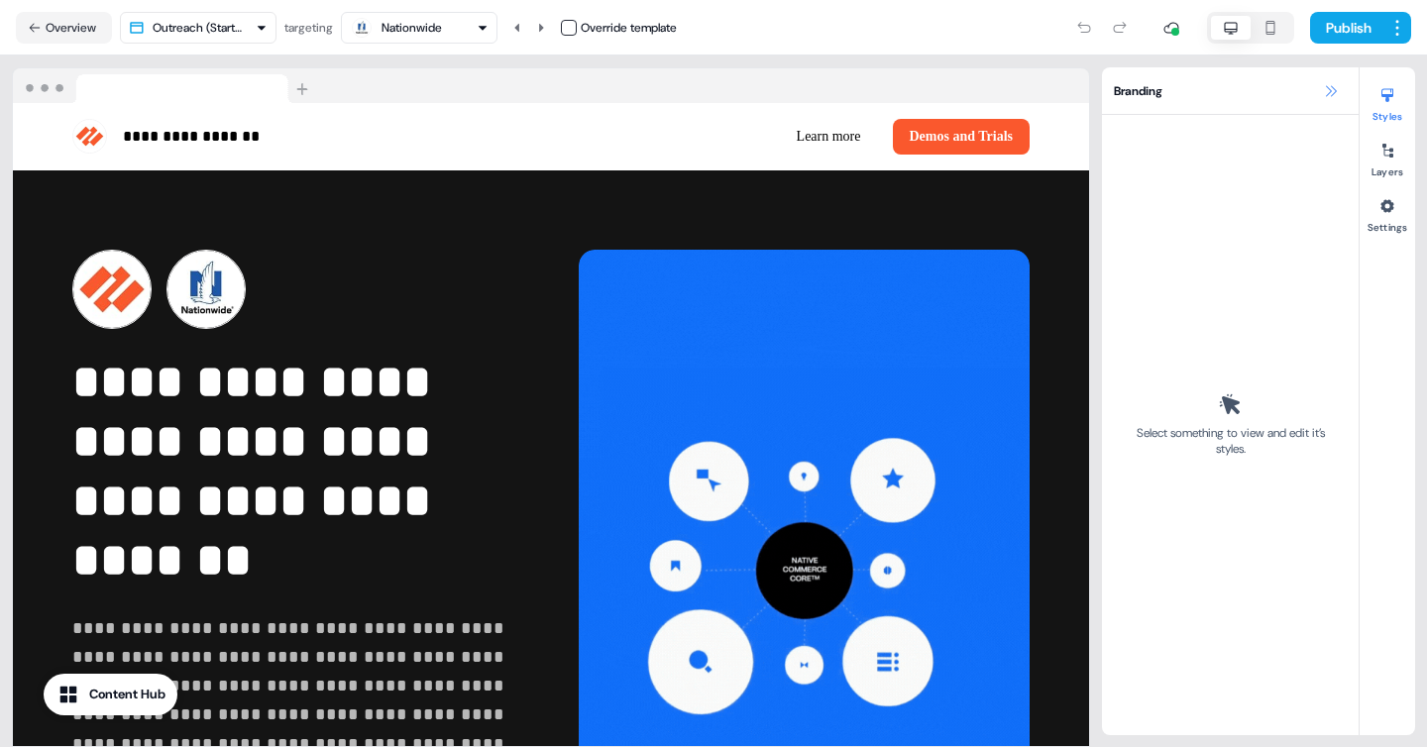
click at [1333, 91] on icon at bounding box center [1331, 91] width 16 height 16
click at [47, 25] on button "Overview" at bounding box center [64, 28] width 96 height 32
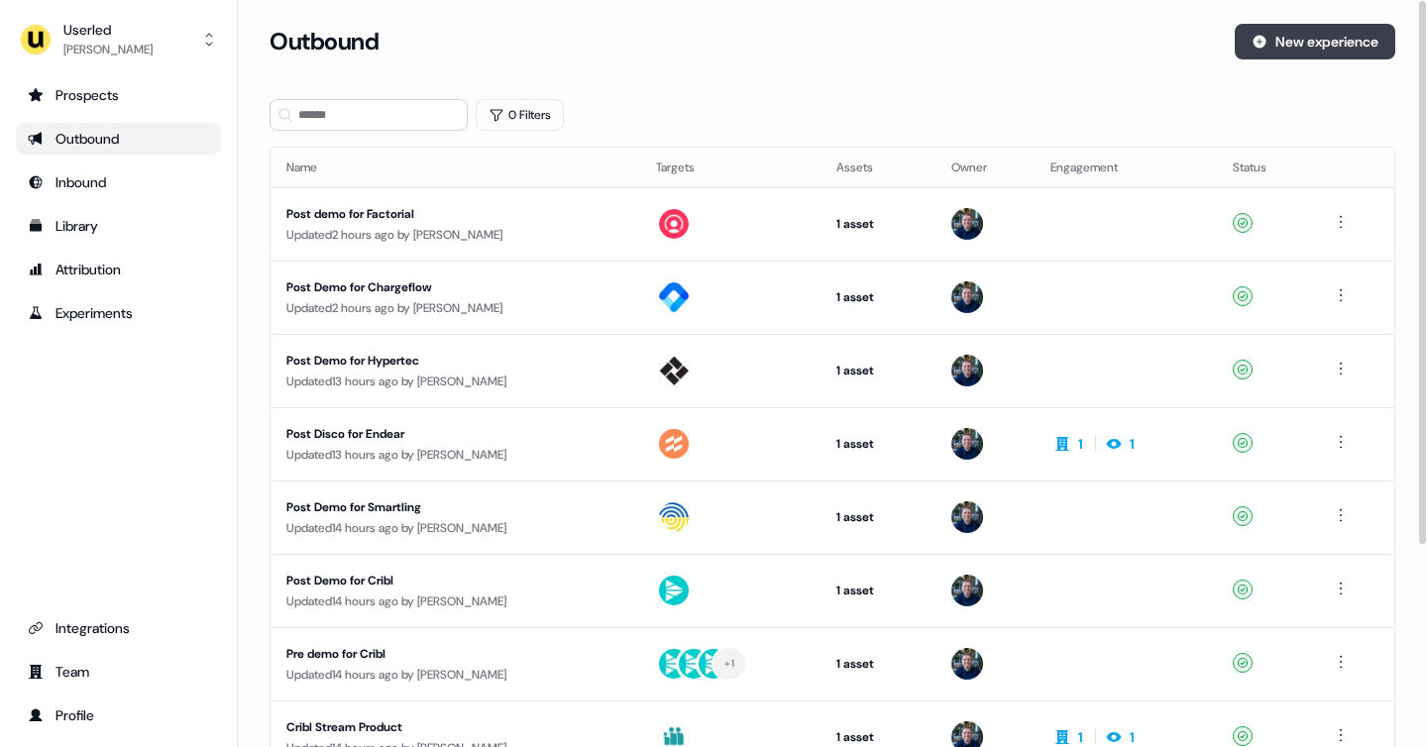
click at [1309, 48] on button "New experience" at bounding box center [1315, 42] width 161 height 36
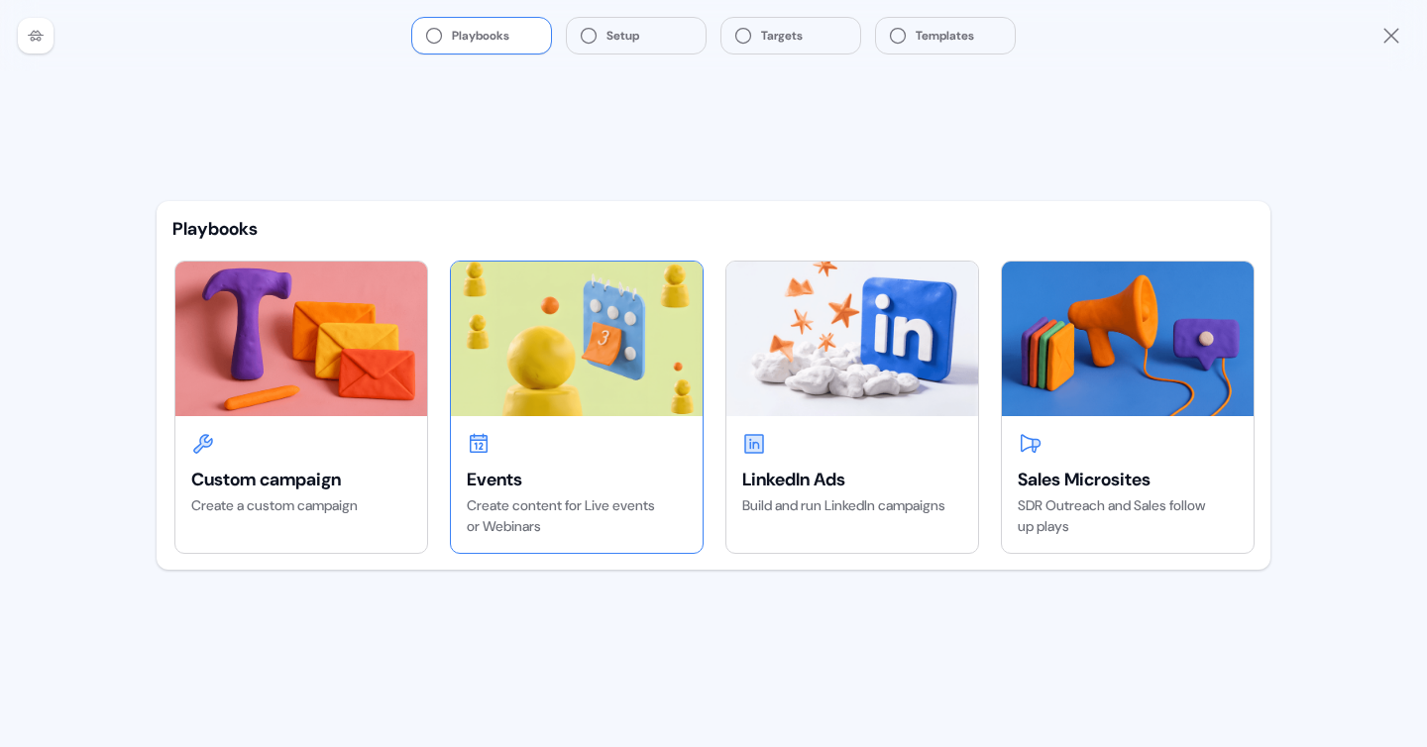
click at [535, 431] on div "Events Create content for Live events or Webinars" at bounding box center [577, 484] width 252 height 137
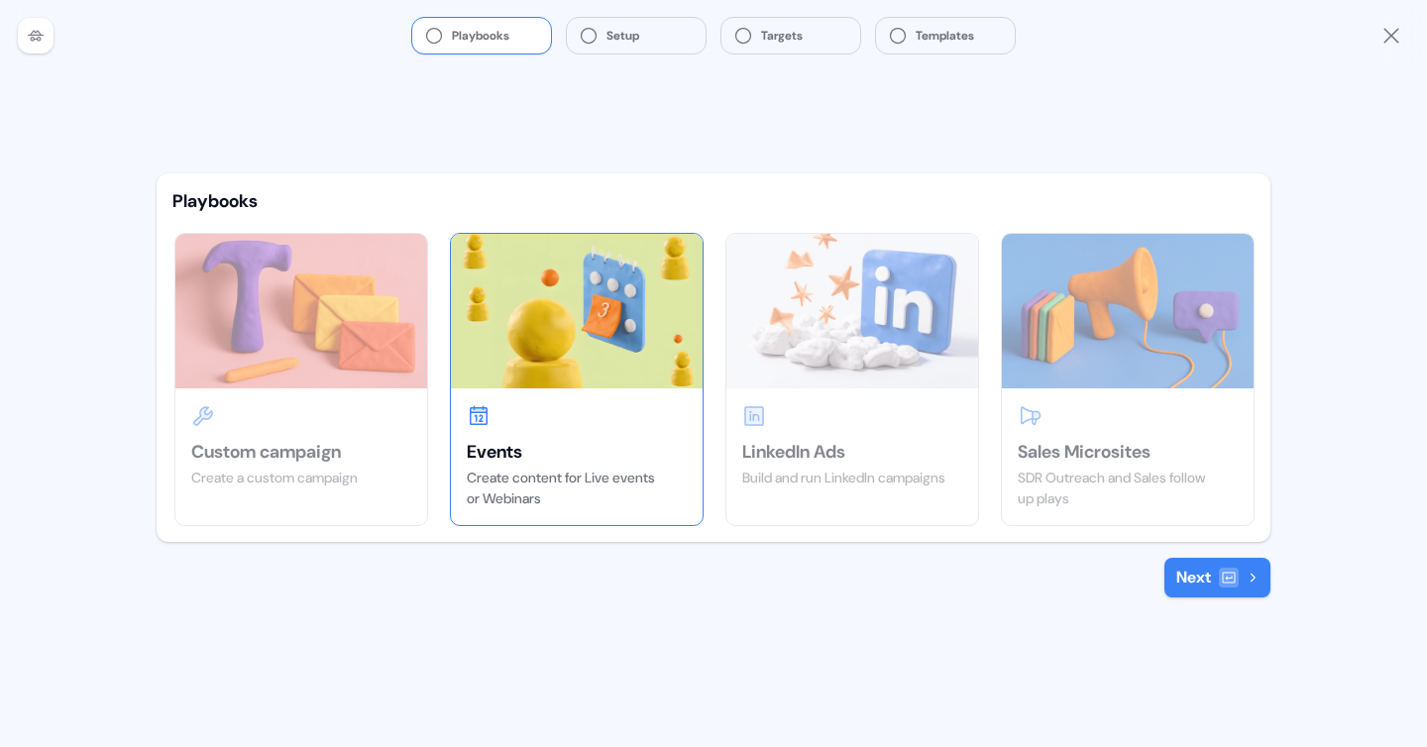
click at [1207, 570] on button "Next" at bounding box center [1218, 578] width 106 height 40
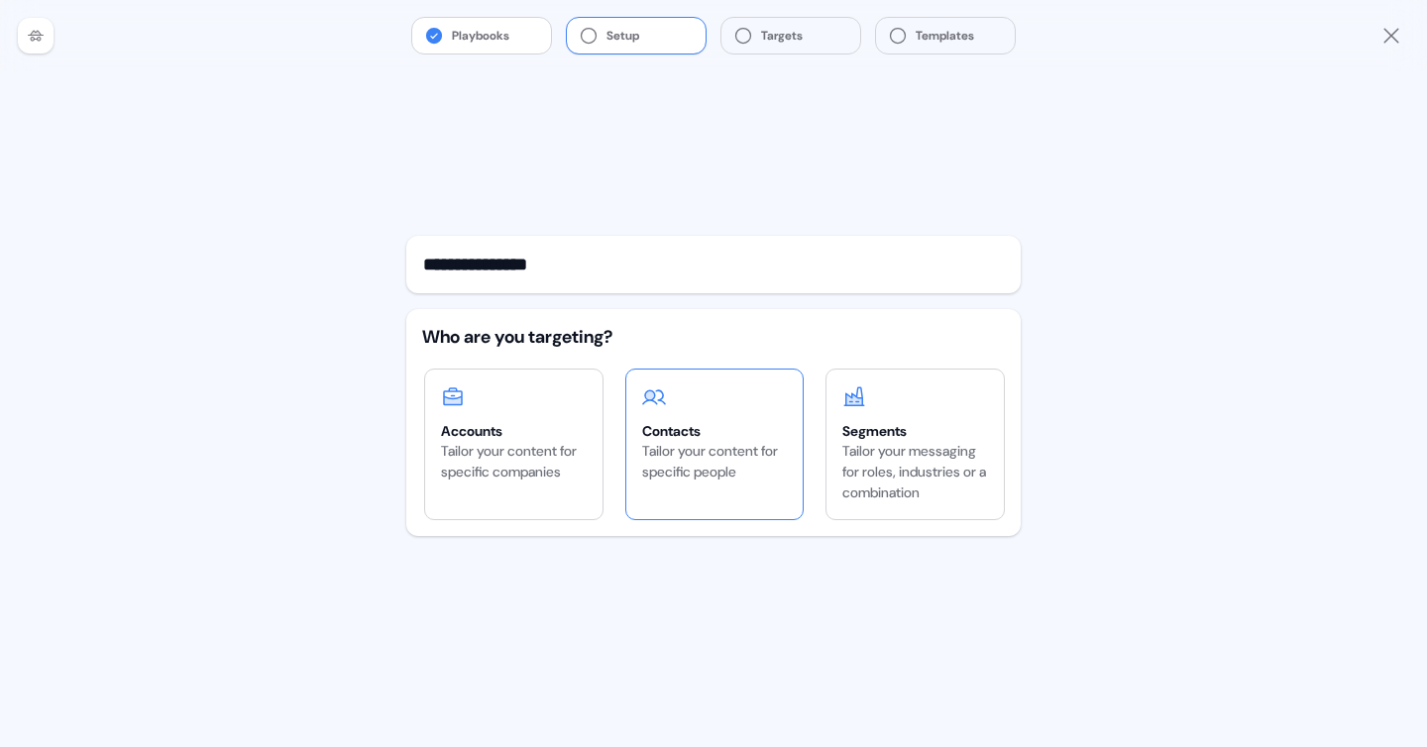
type input "**********"
click at [712, 441] on div "Tailor your content for specific people" at bounding box center [715, 462] width 146 height 42
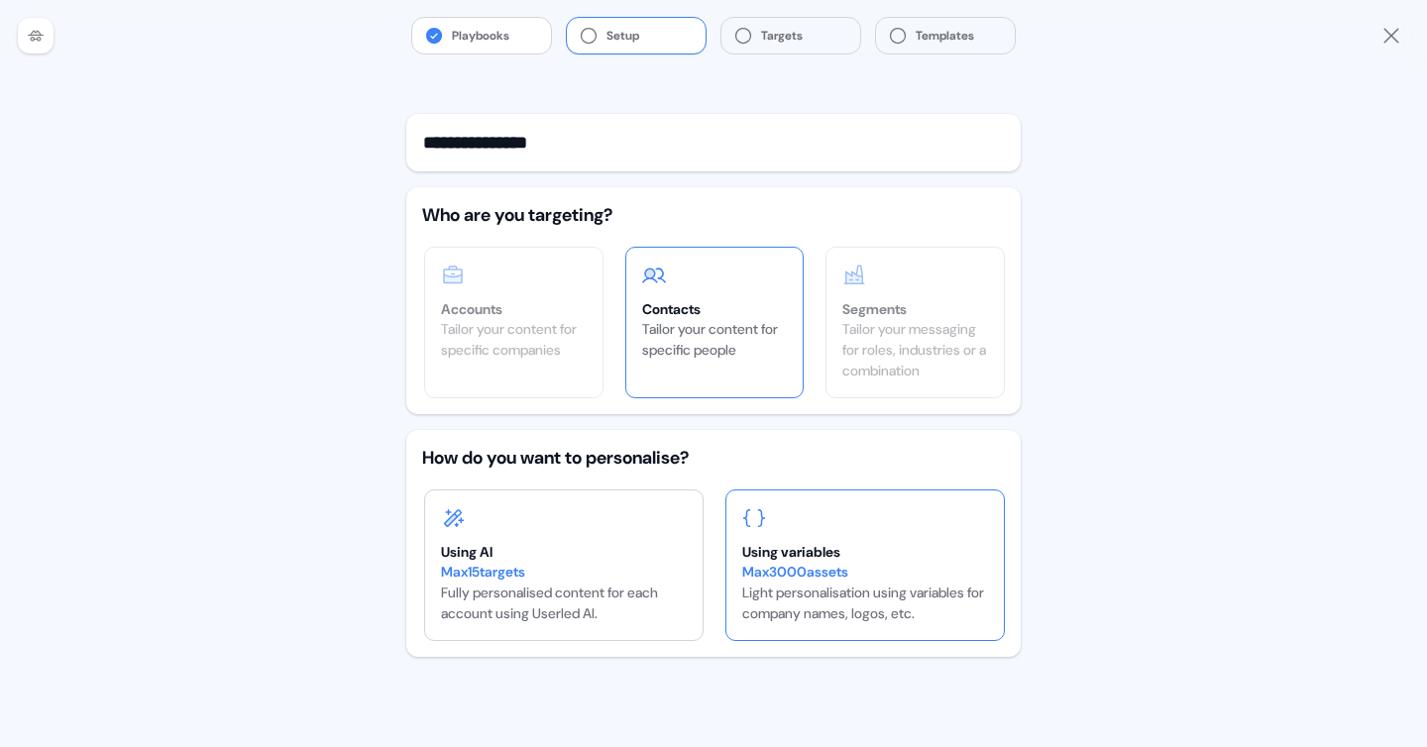
click at [789, 545] on div "Using variables" at bounding box center [865, 552] width 246 height 20
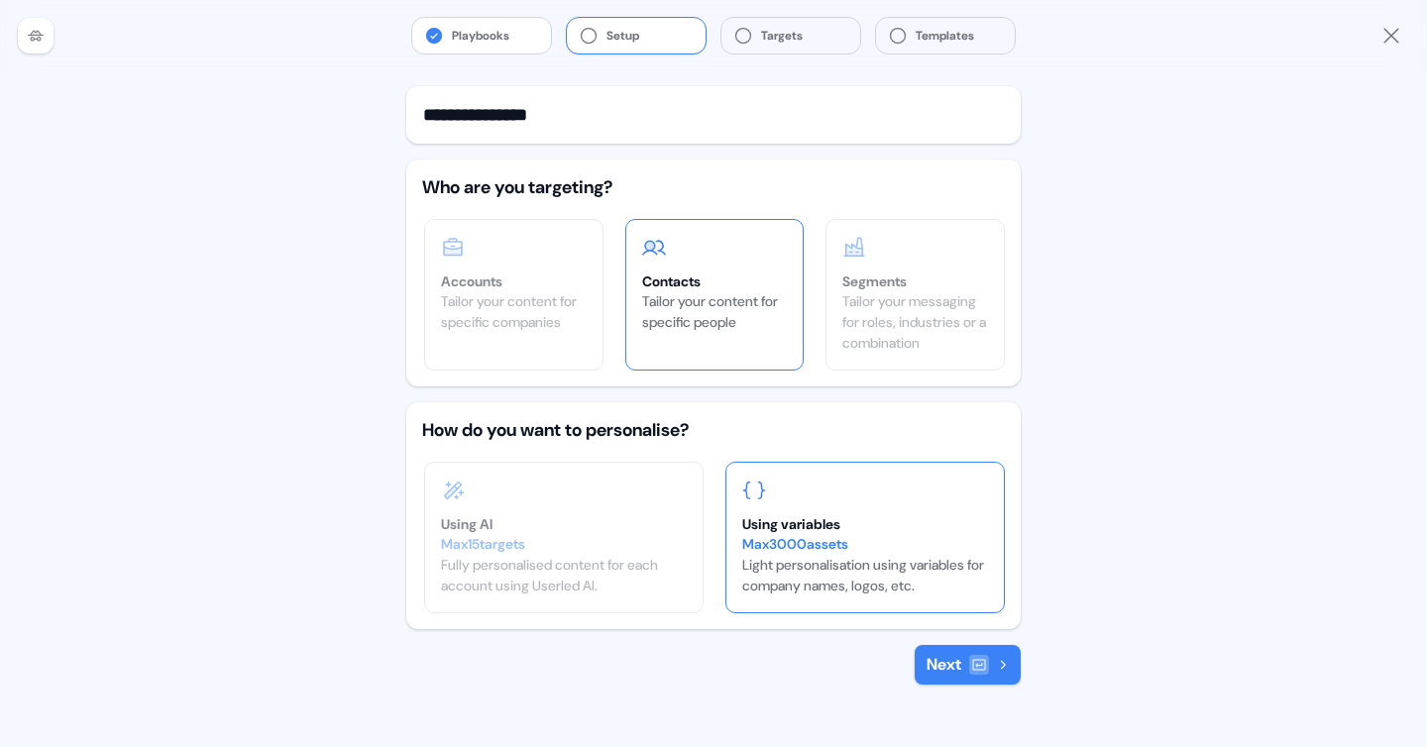
click at [939, 658] on button "Next" at bounding box center [968, 665] width 106 height 40
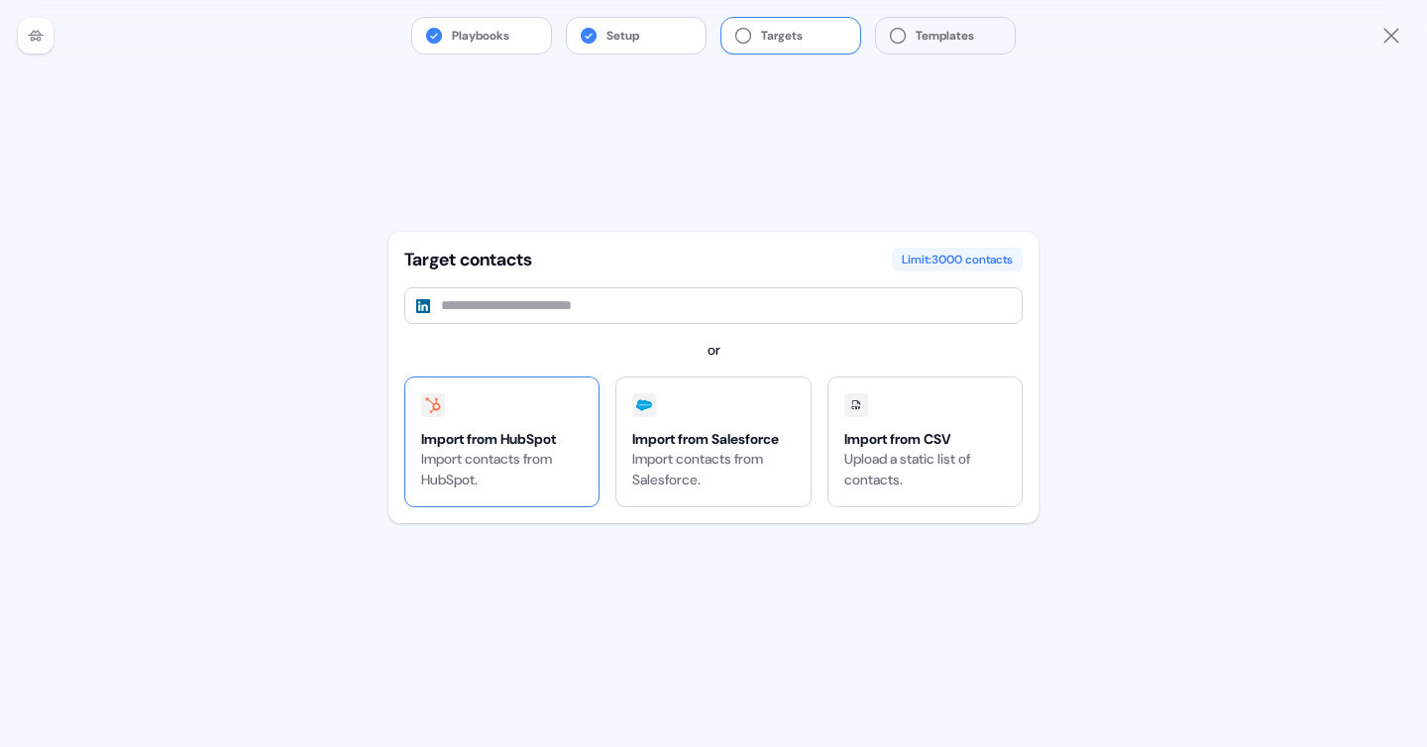
click at [548, 444] on div "Import from HubSpot" at bounding box center [502, 439] width 162 height 20
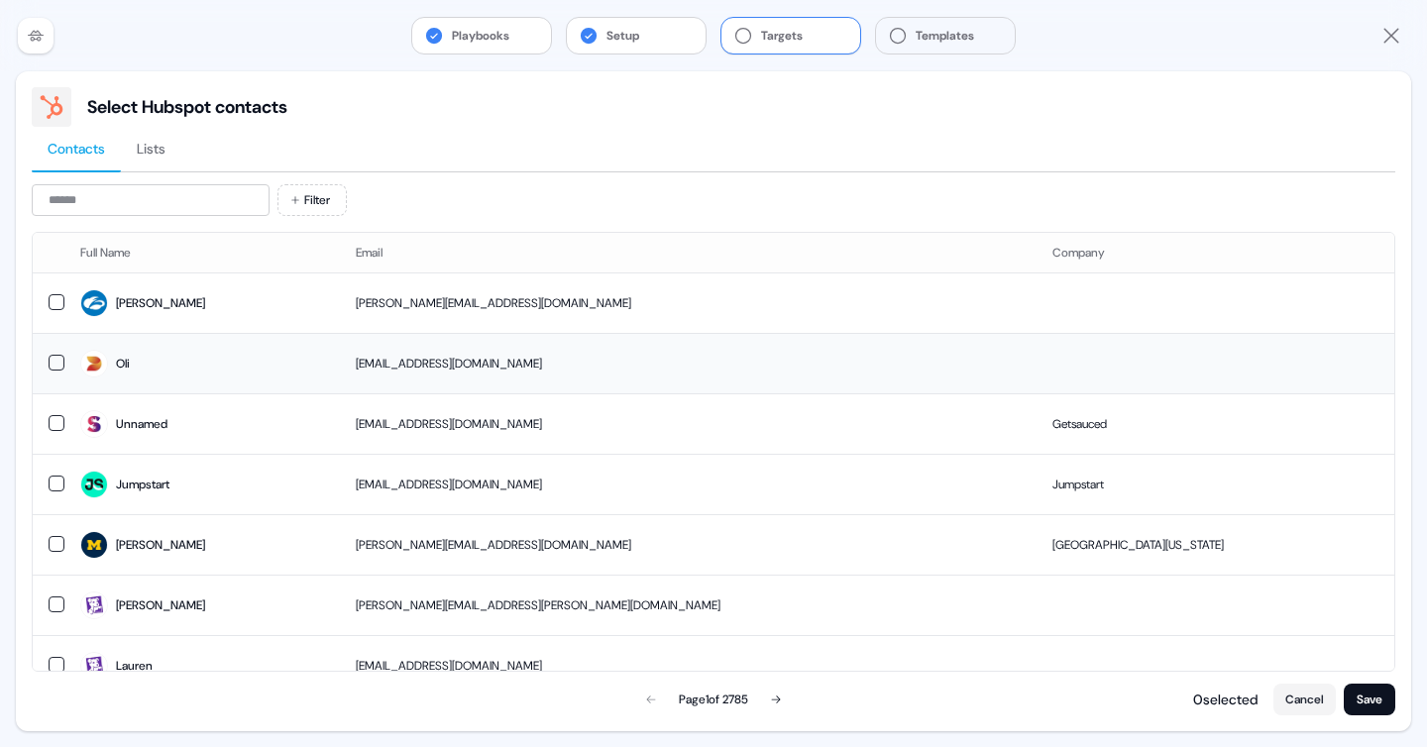
click at [57, 360] on button "button" at bounding box center [57, 363] width 16 height 16
click at [57, 310] on td at bounding box center [49, 303] width 32 height 60
click at [56, 540] on button "button" at bounding box center [57, 544] width 16 height 16
click at [55, 608] on button "button" at bounding box center [57, 605] width 16 height 16
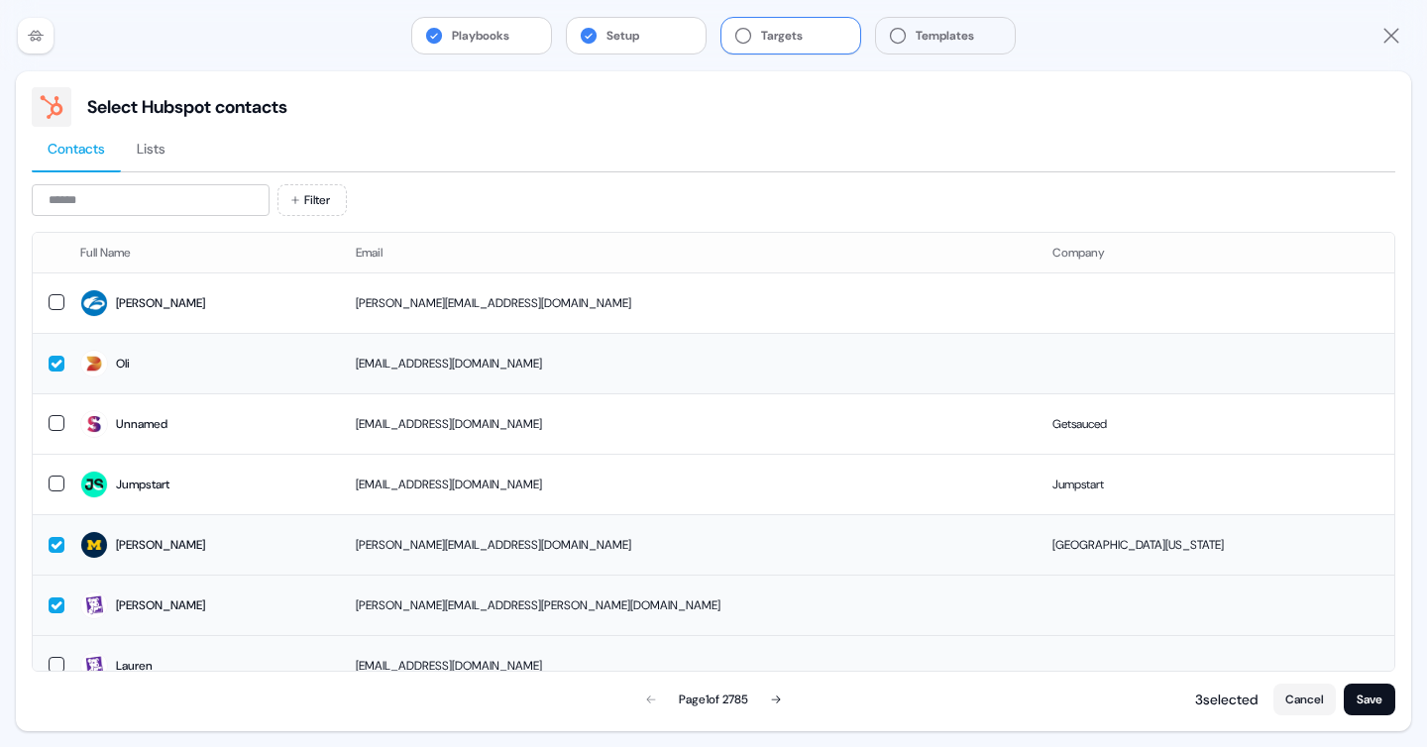
click at [59, 653] on td at bounding box center [49, 665] width 32 height 60
click at [1373, 710] on button "Save" at bounding box center [1370, 700] width 52 height 32
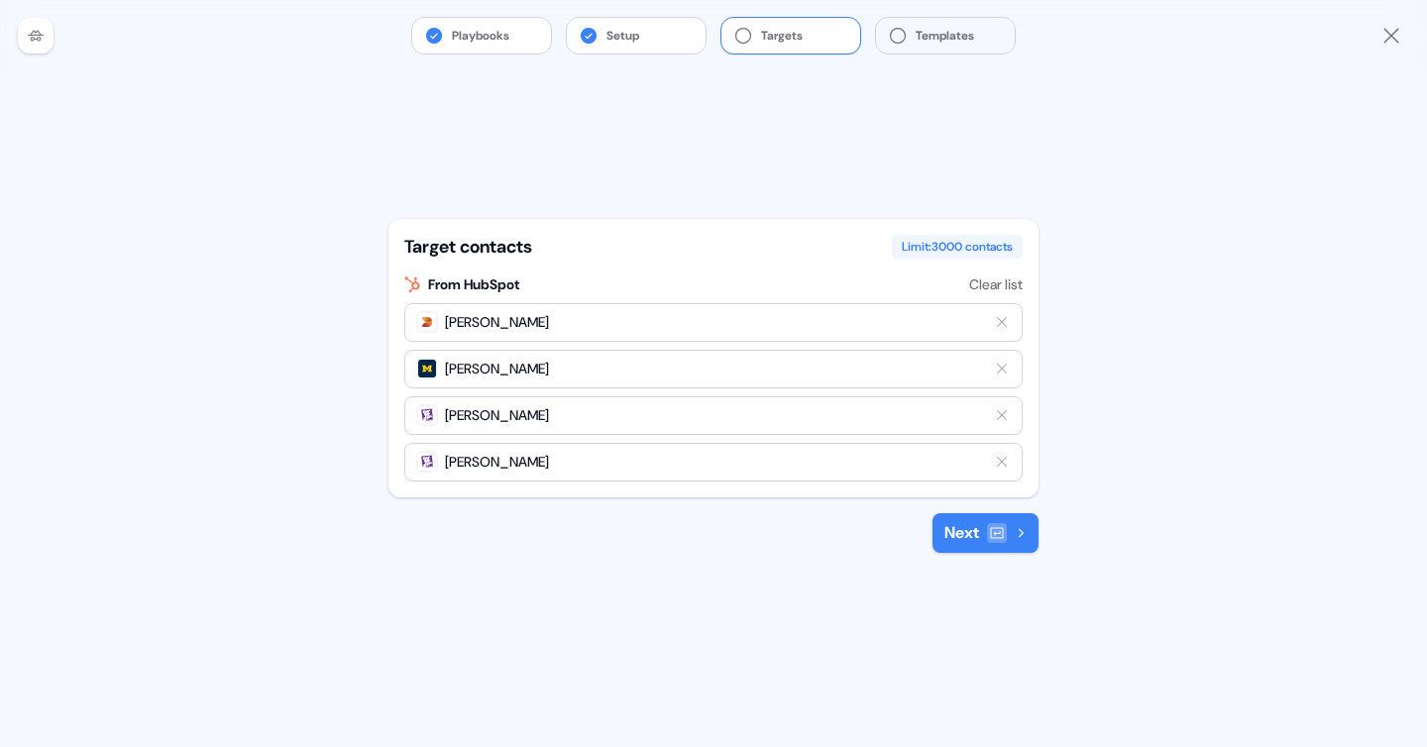
click at [989, 535] on icon at bounding box center [997, 533] width 16 height 16
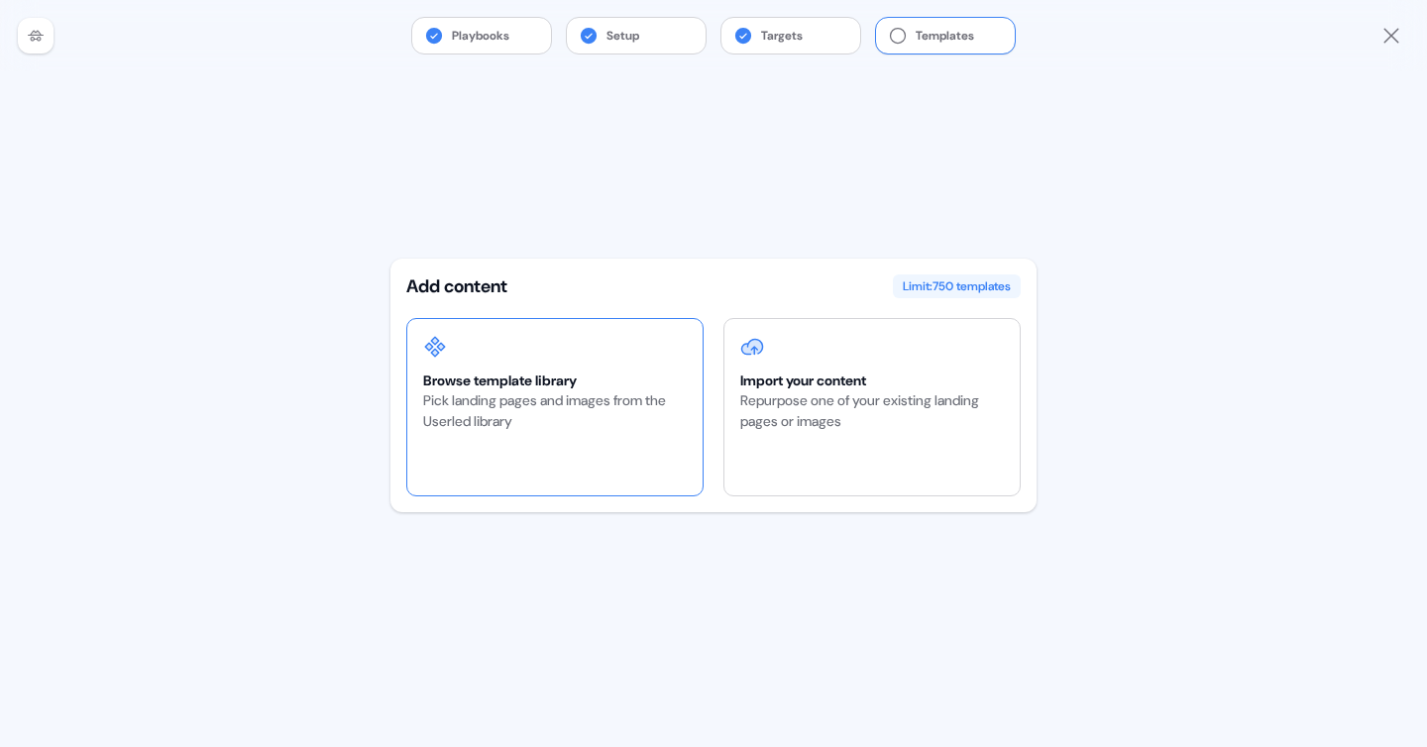
click at [666, 448] on div "Browse template library Pick landing pages and images from the Userled library" at bounding box center [554, 407] width 295 height 176
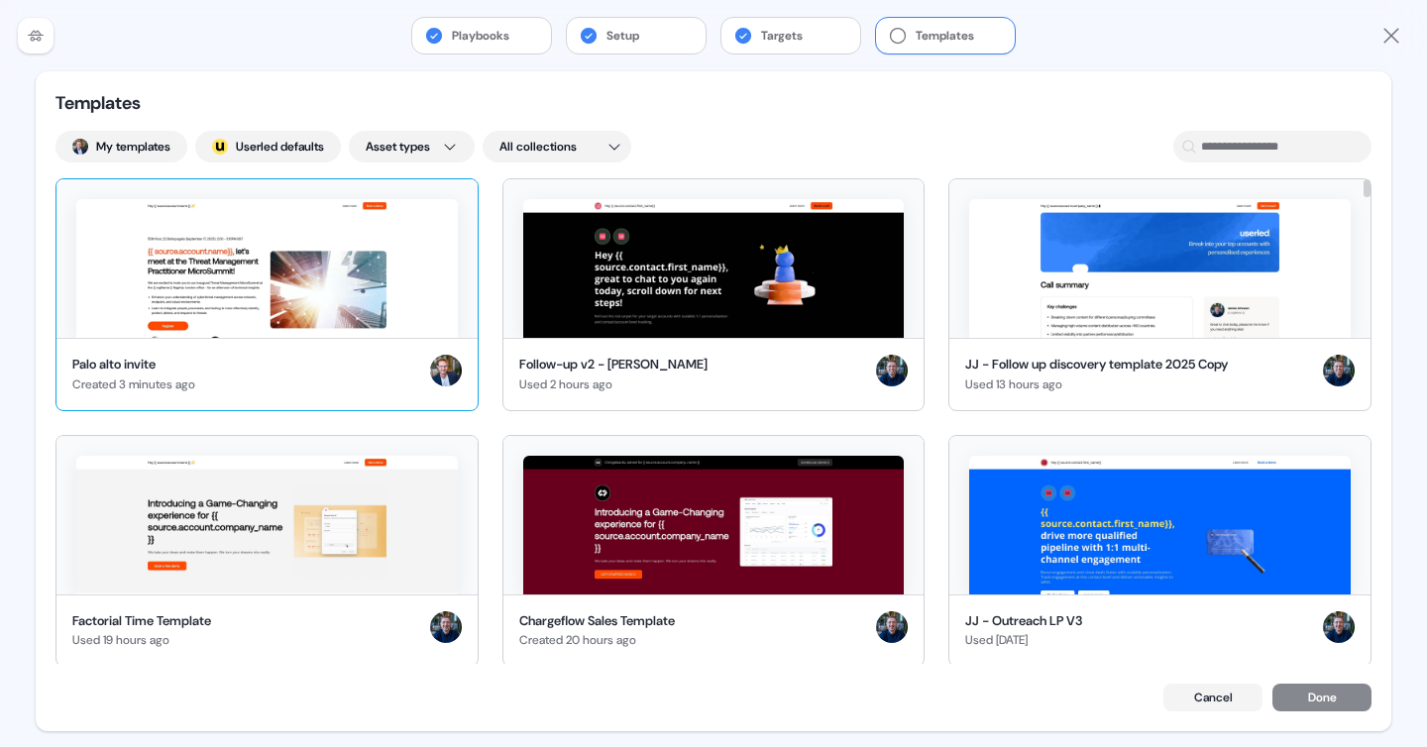
click at [226, 250] on img at bounding box center [267, 268] width 382 height 139
click at [1335, 698] on button "Done" at bounding box center [1322, 700] width 99 height 28
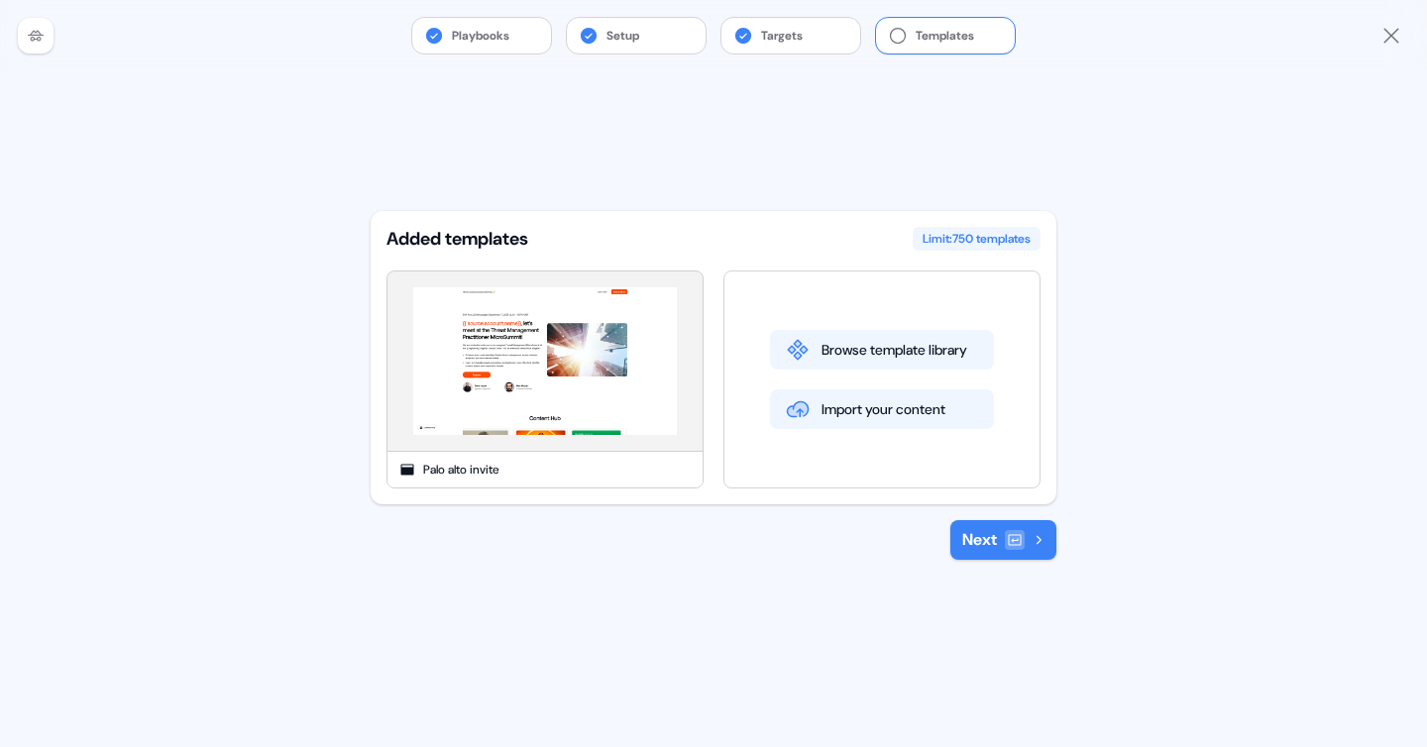
click at [1009, 536] on icon at bounding box center [1015, 540] width 13 height 11
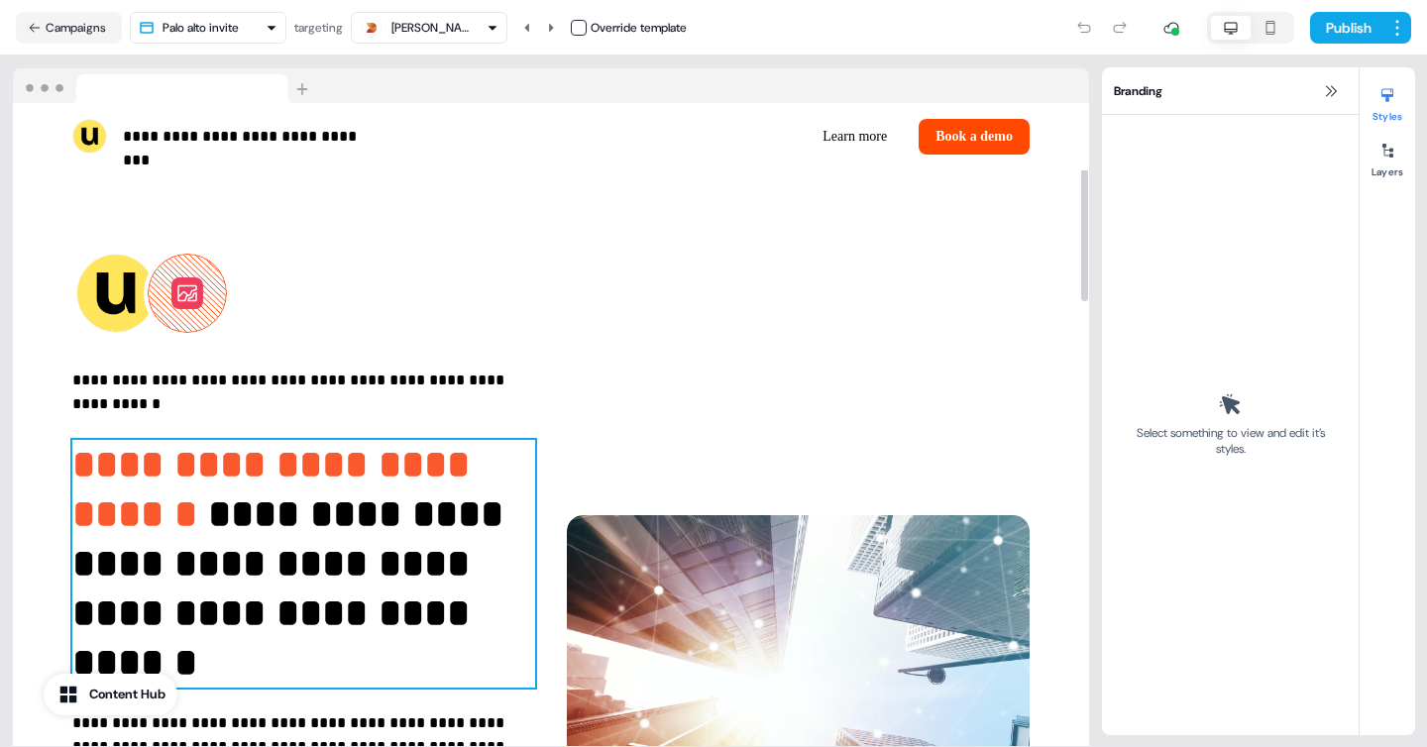
click at [325, 510] on span "**********" at bounding box center [276, 489] width 408 height 88
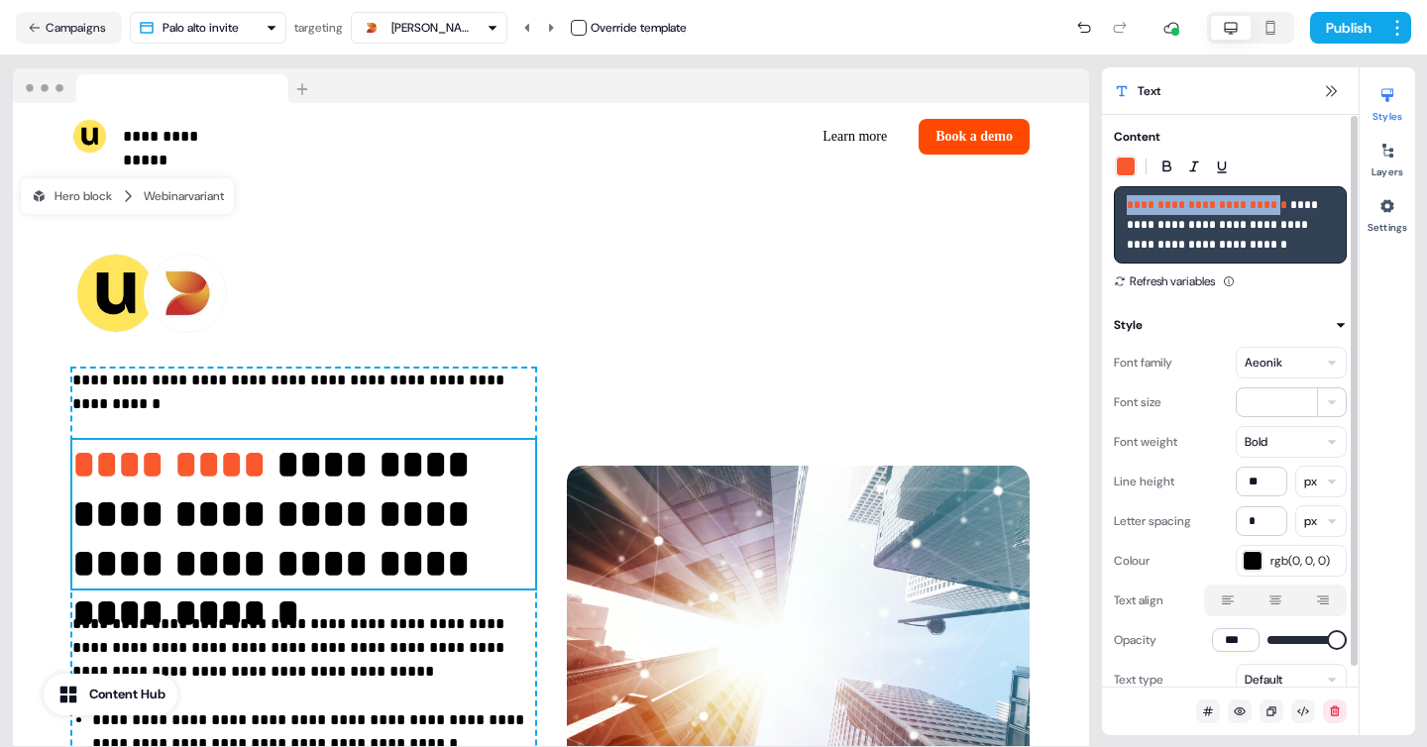
drag, startPoint x: 1278, startPoint y: 204, endPoint x: 1121, endPoint y: 196, distance: 156.8
click at [1121, 196] on div "**********" at bounding box center [1230, 224] width 233 height 77
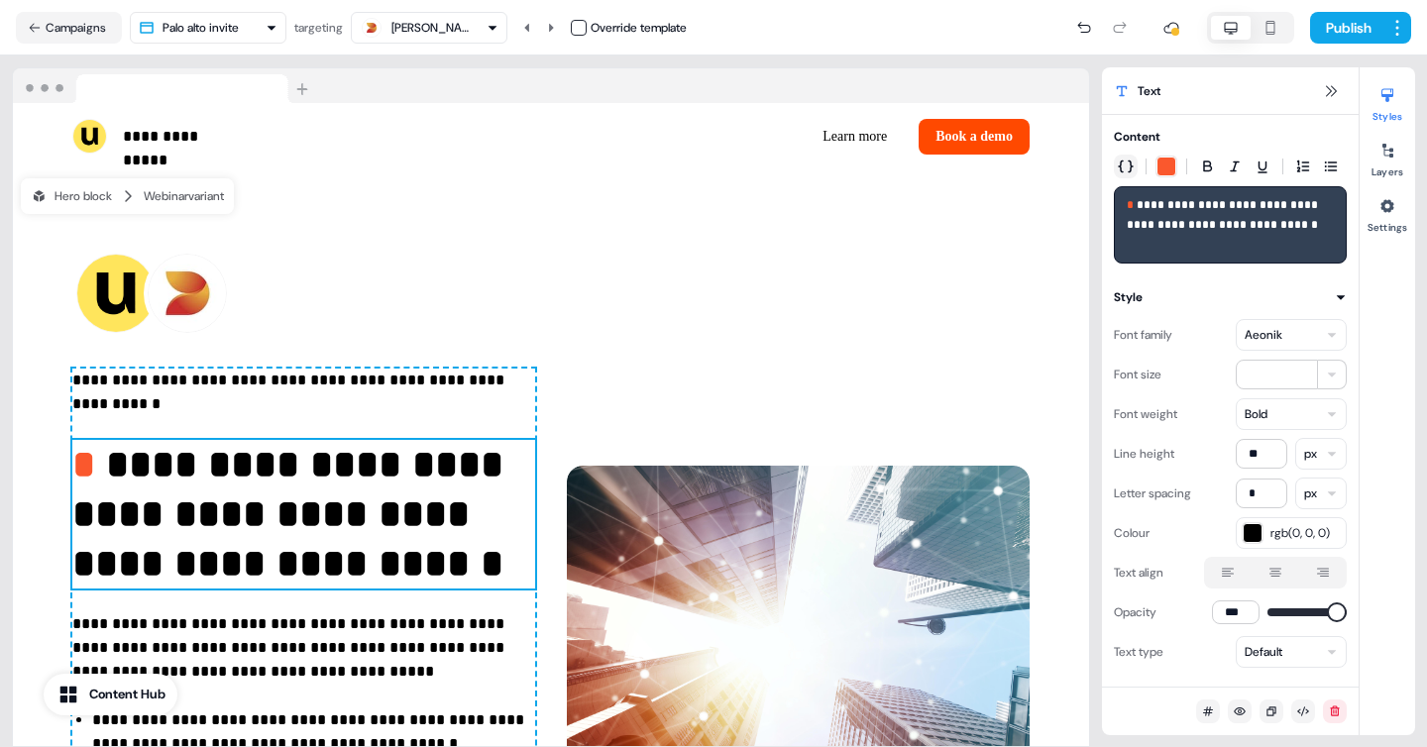
click at [1117, 163] on button "button" at bounding box center [1126, 167] width 24 height 24
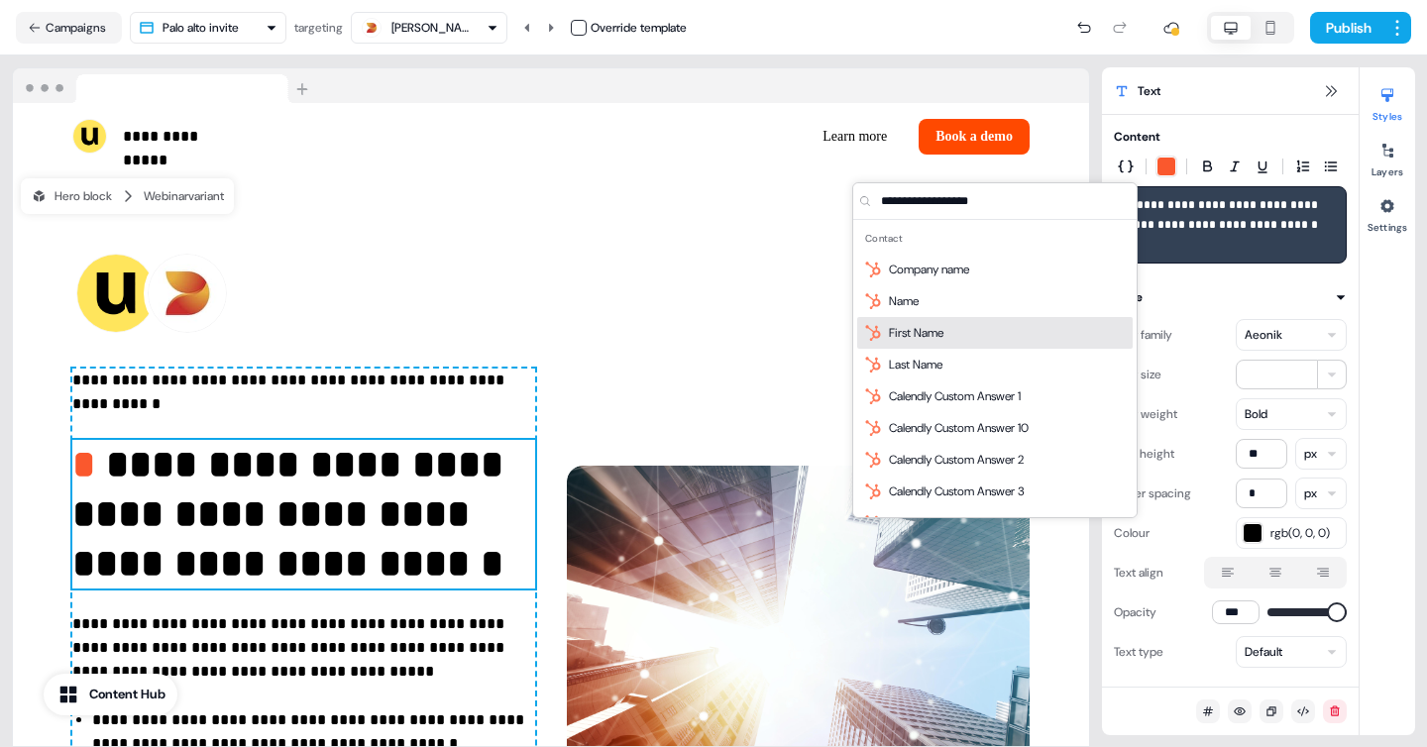
click at [993, 338] on div "First Name" at bounding box center [995, 333] width 276 height 32
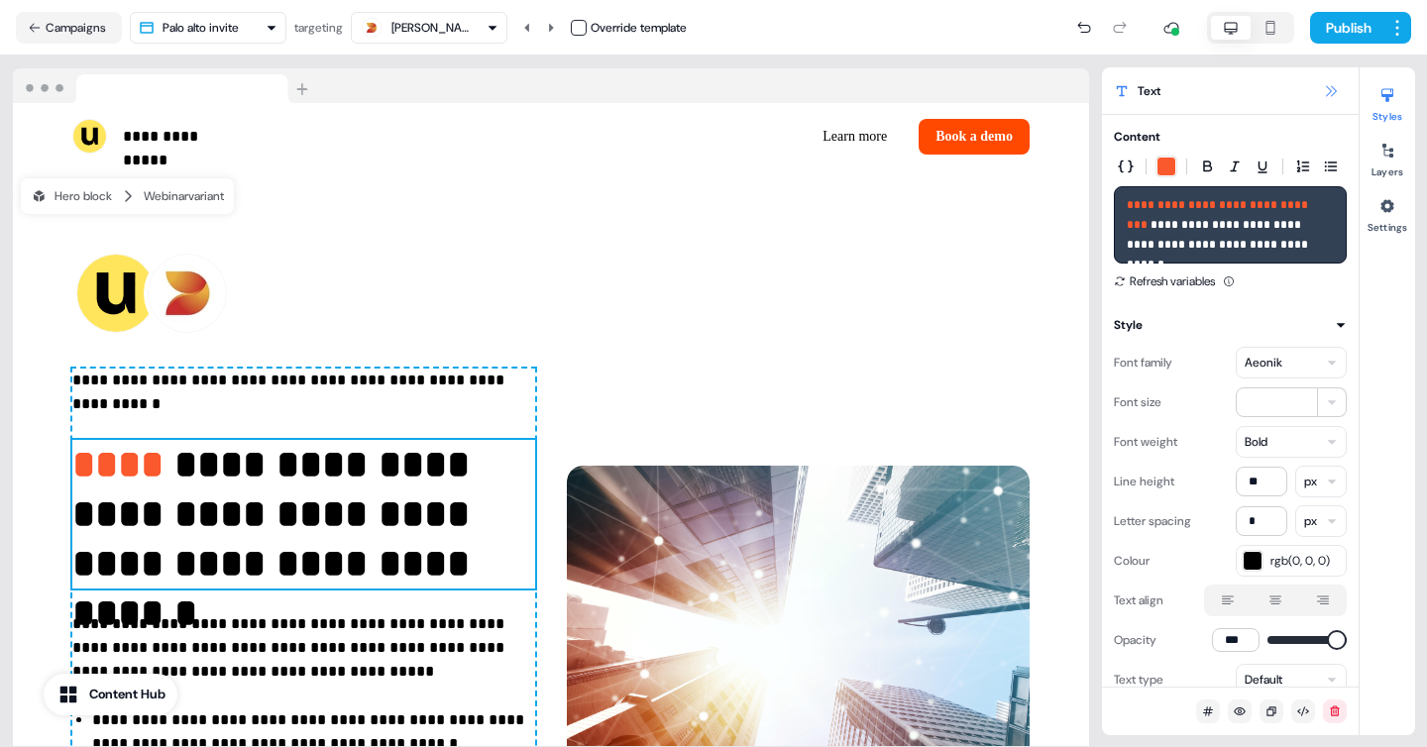
click at [1330, 92] on icon at bounding box center [1331, 90] width 11 height 11
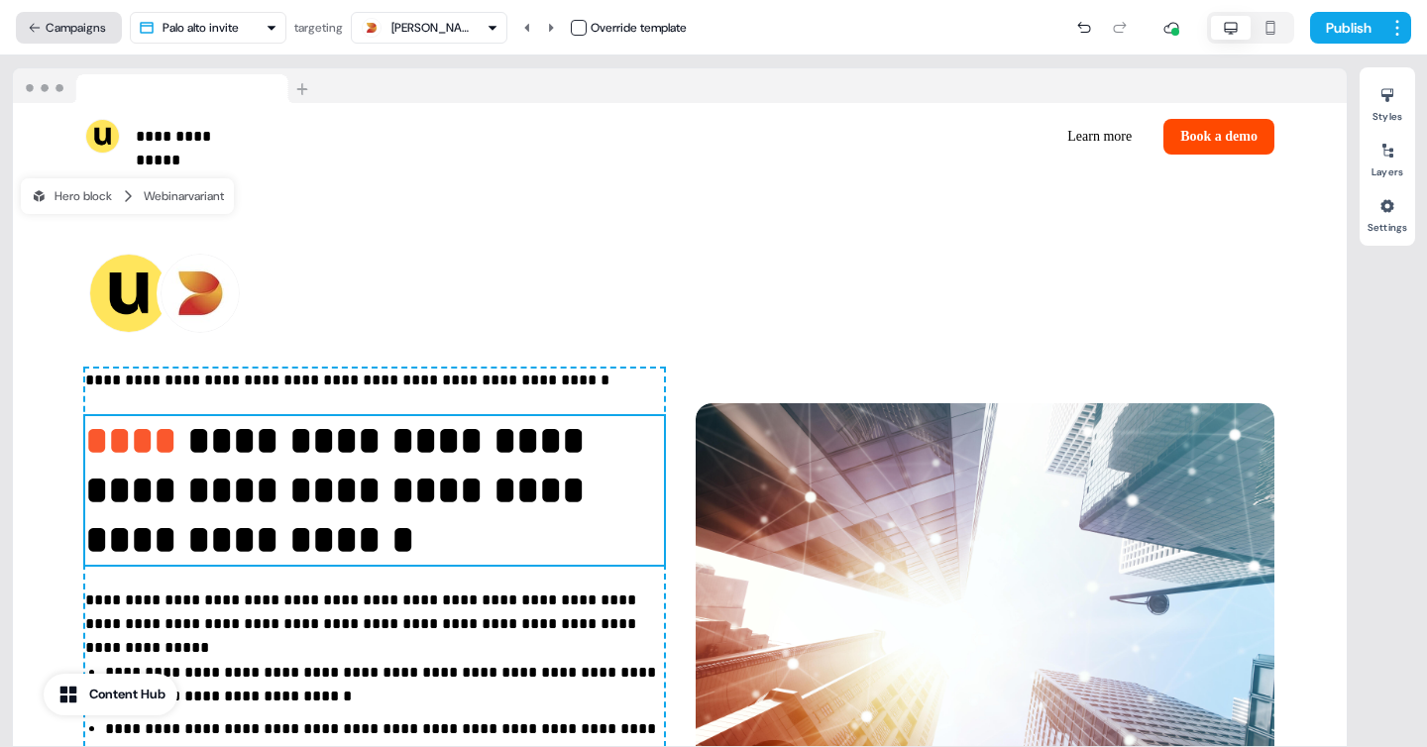
click at [51, 22] on button "Campaigns" at bounding box center [69, 28] width 106 height 32
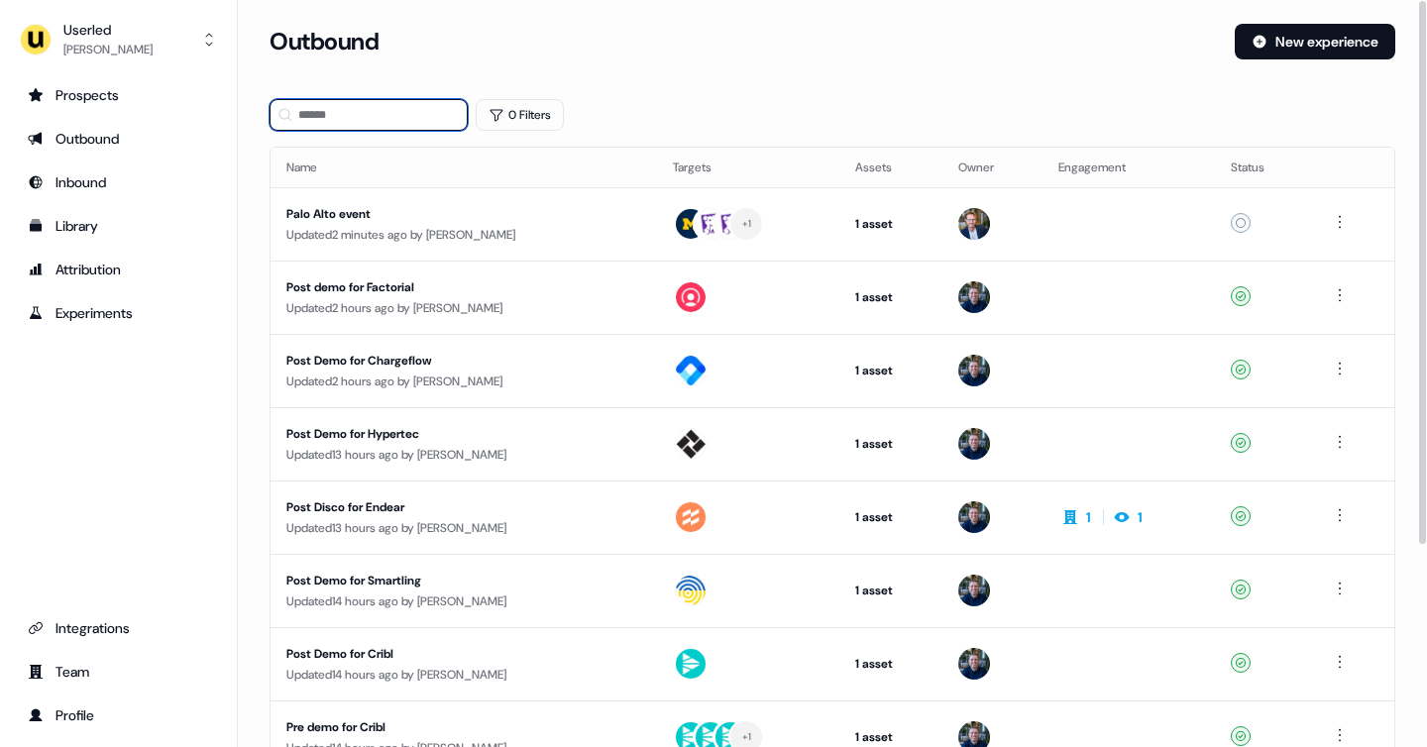
click at [391, 107] on input at bounding box center [369, 115] width 198 height 32
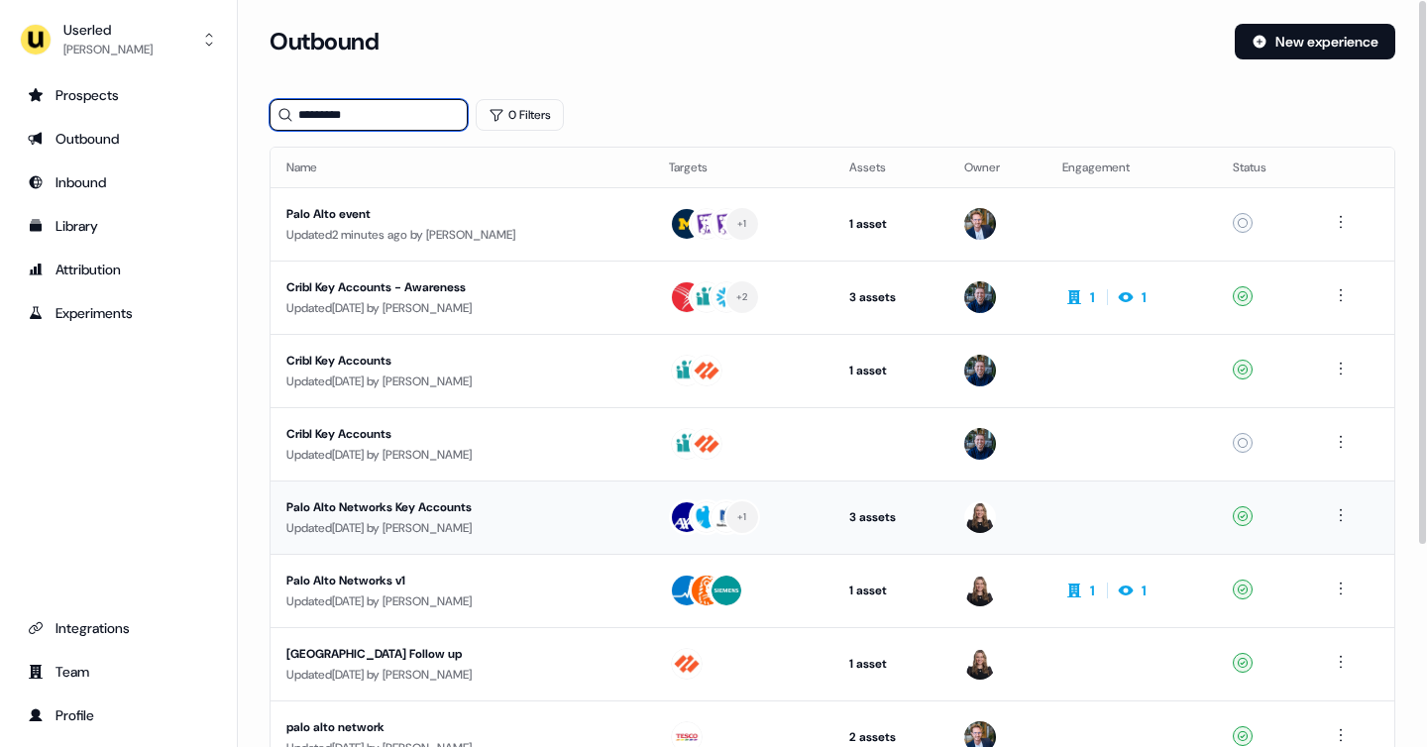
type input "*********"
click at [497, 512] on div "Palo Alto Networks Key Accounts" at bounding box center [461, 508] width 351 height 20
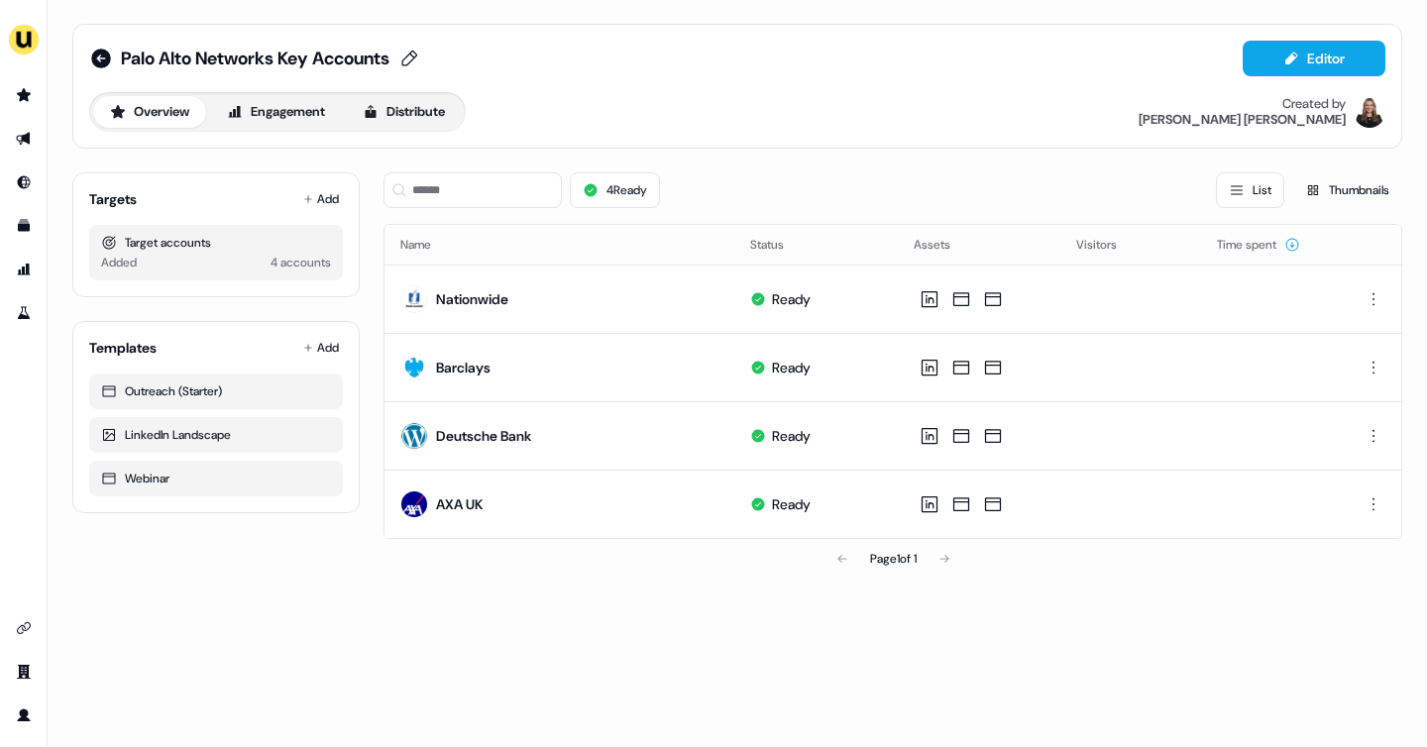
click at [421, 55] on icon at bounding box center [409, 59] width 24 height 20
drag, startPoint x: 129, startPoint y: 54, endPoint x: 343, endPoint y: 68, distance: 214.6
click at [343, 68] on div "**********" at bounding box center [259, 59] width 276 height 32
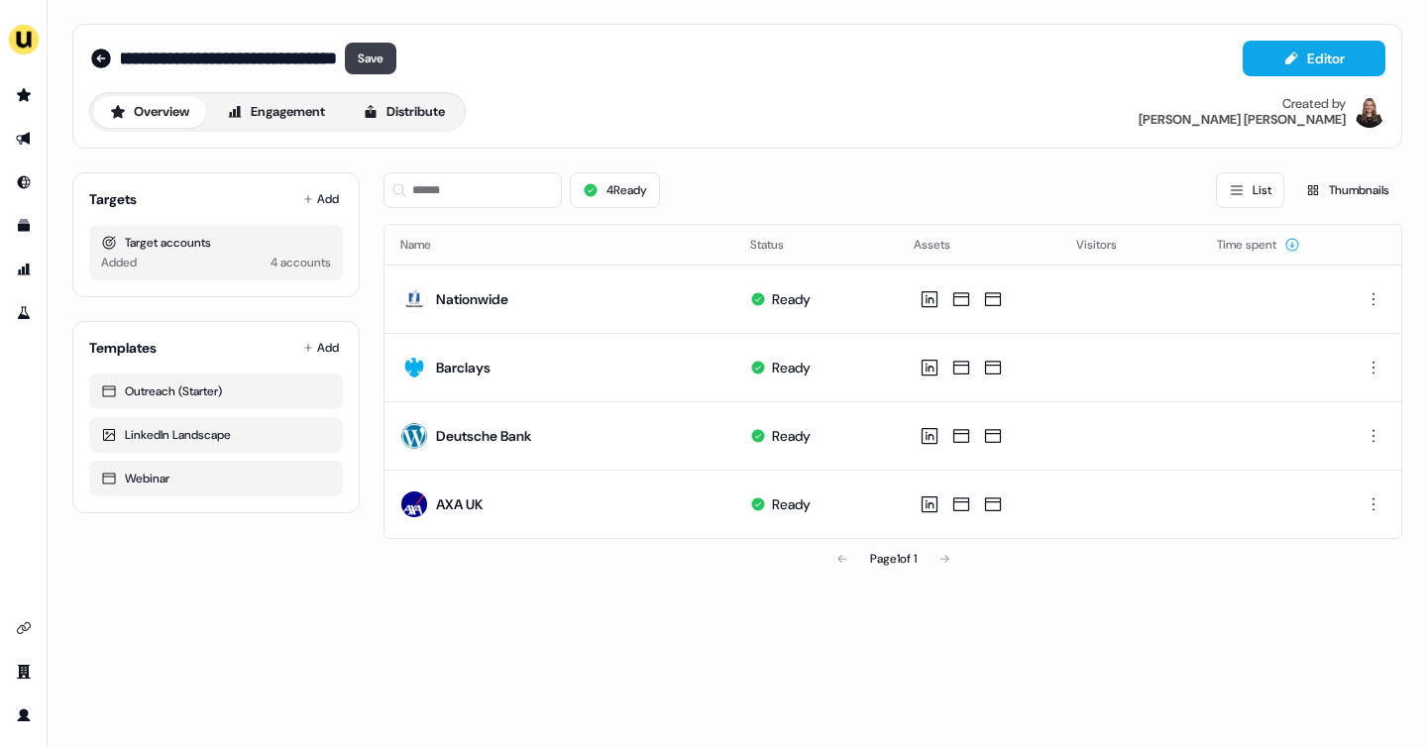
type input "**********"
click at [376, 52] on button "Save" at bounding box center [371, 59] width 52 height 32
click at [94, 55] on icon at bounding box center [101, 59] width 20 height 20
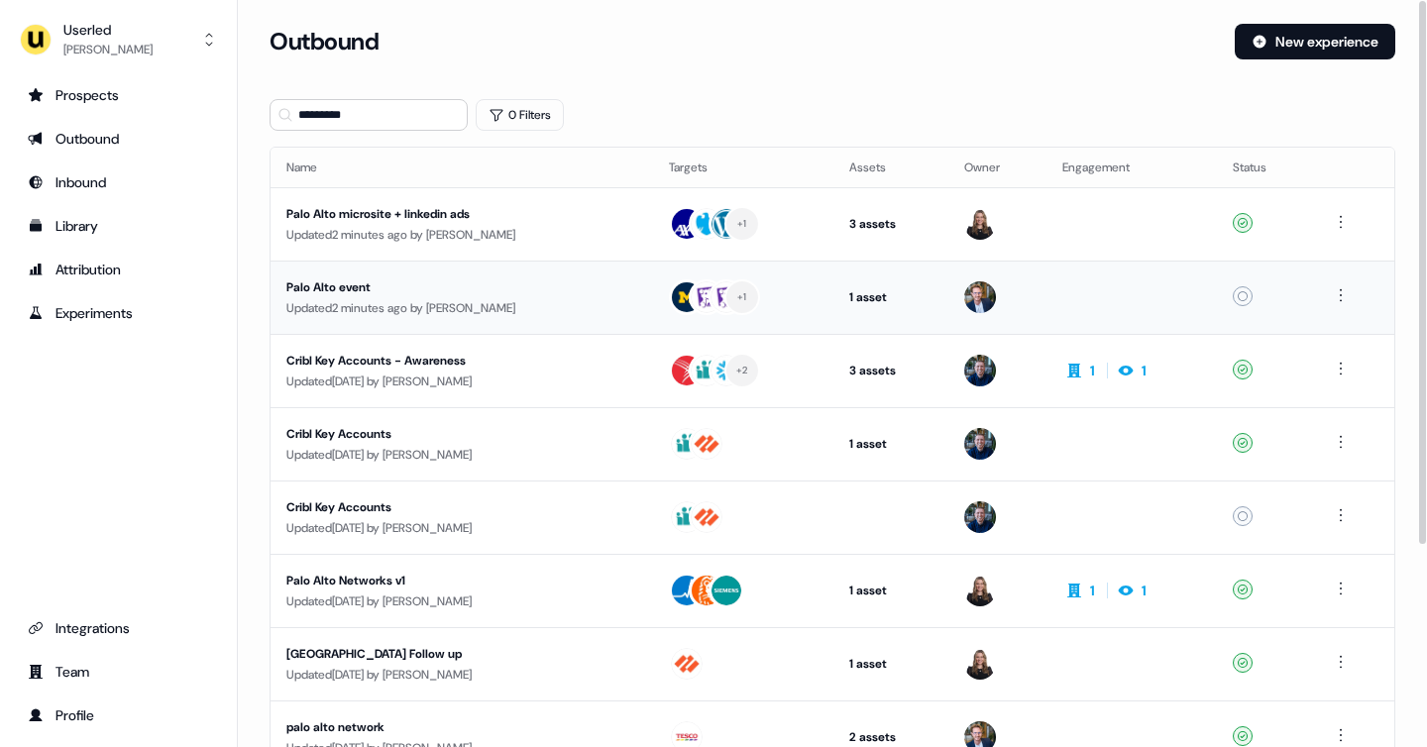
click at [592, 298] on div "Updated 2 minutes ago by Yann Sarfati" at bounding box center [461, 308] width 351 height 20
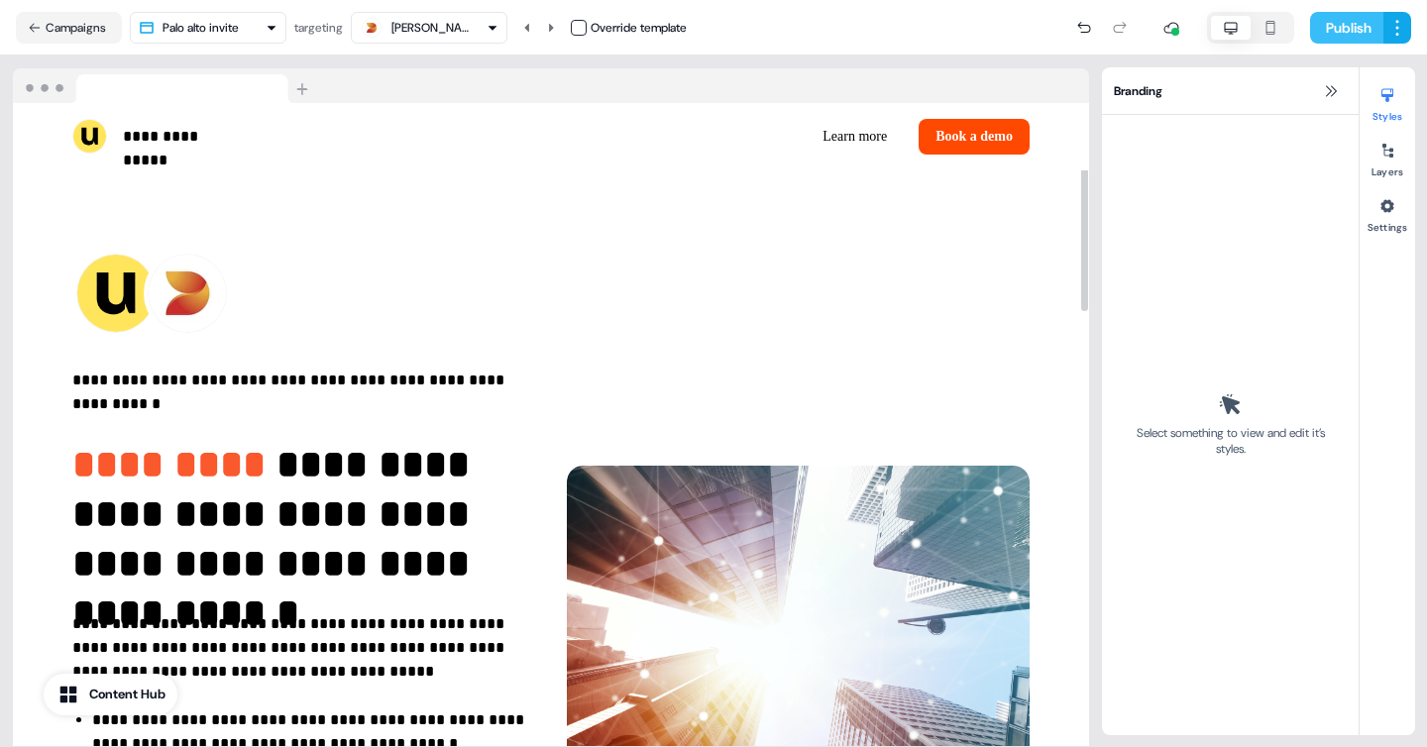
click at [1340, 32] on button "Publish" at bounding box center [1346, 28] width 73 height 32
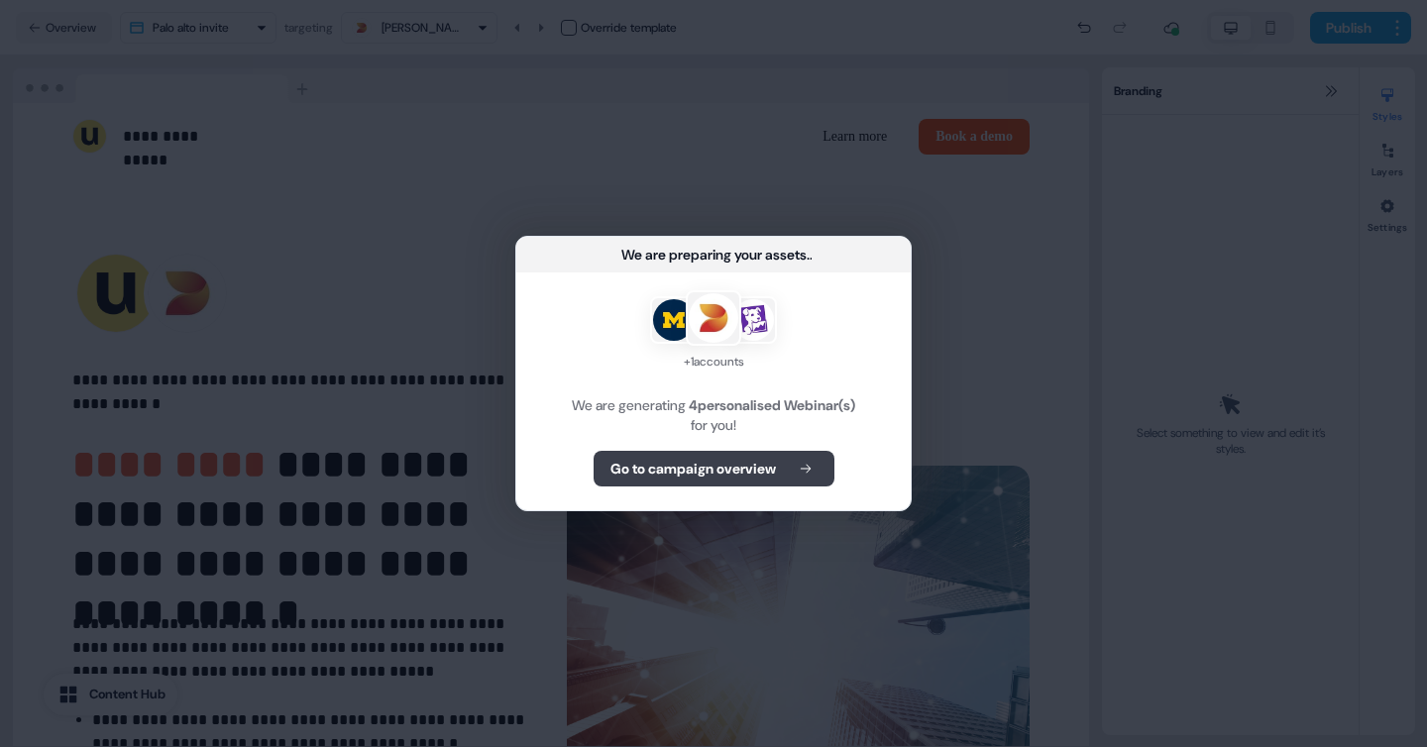
click at [759, 473] on b "Go to campaign overview" at bounding box center [694, 469] width 166 height 20
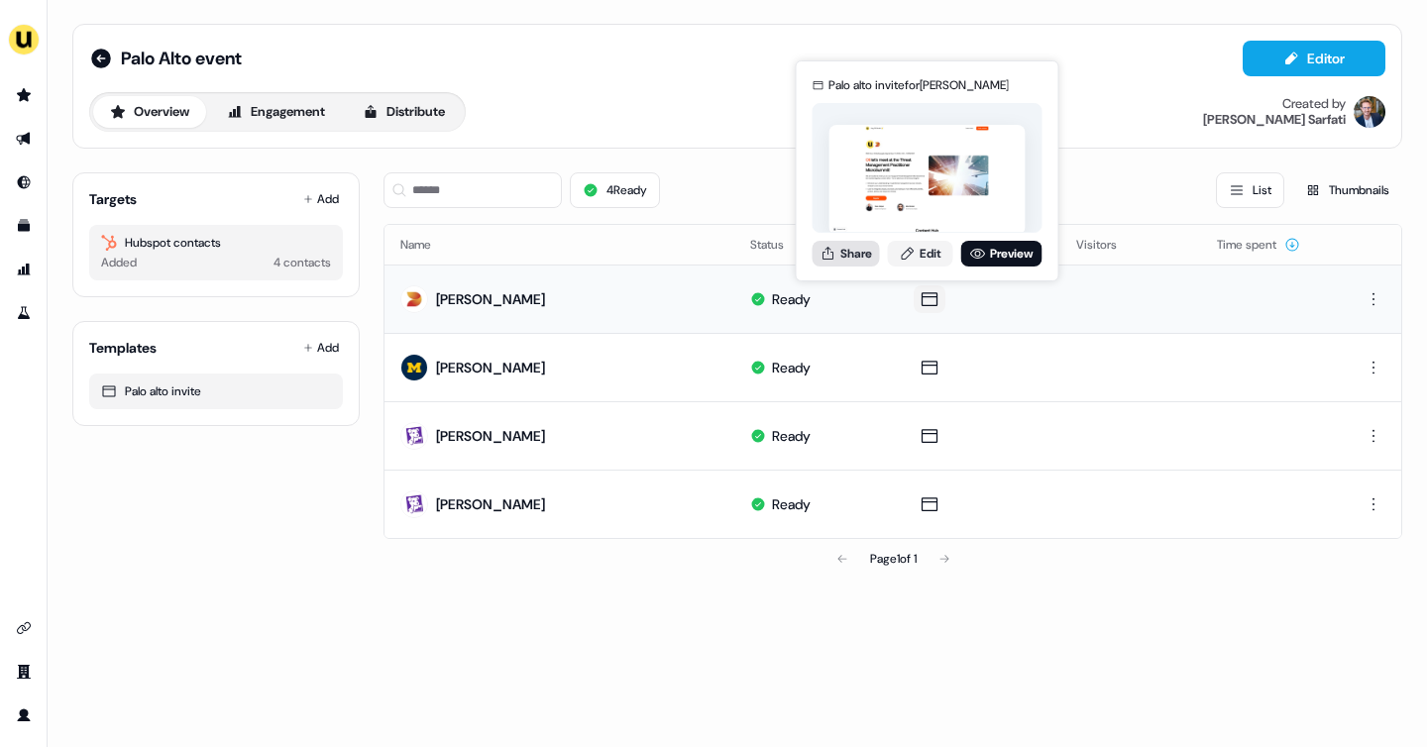
click at [862, 255] on button "Share" at bounding box center [846, 254] width 67 height 26
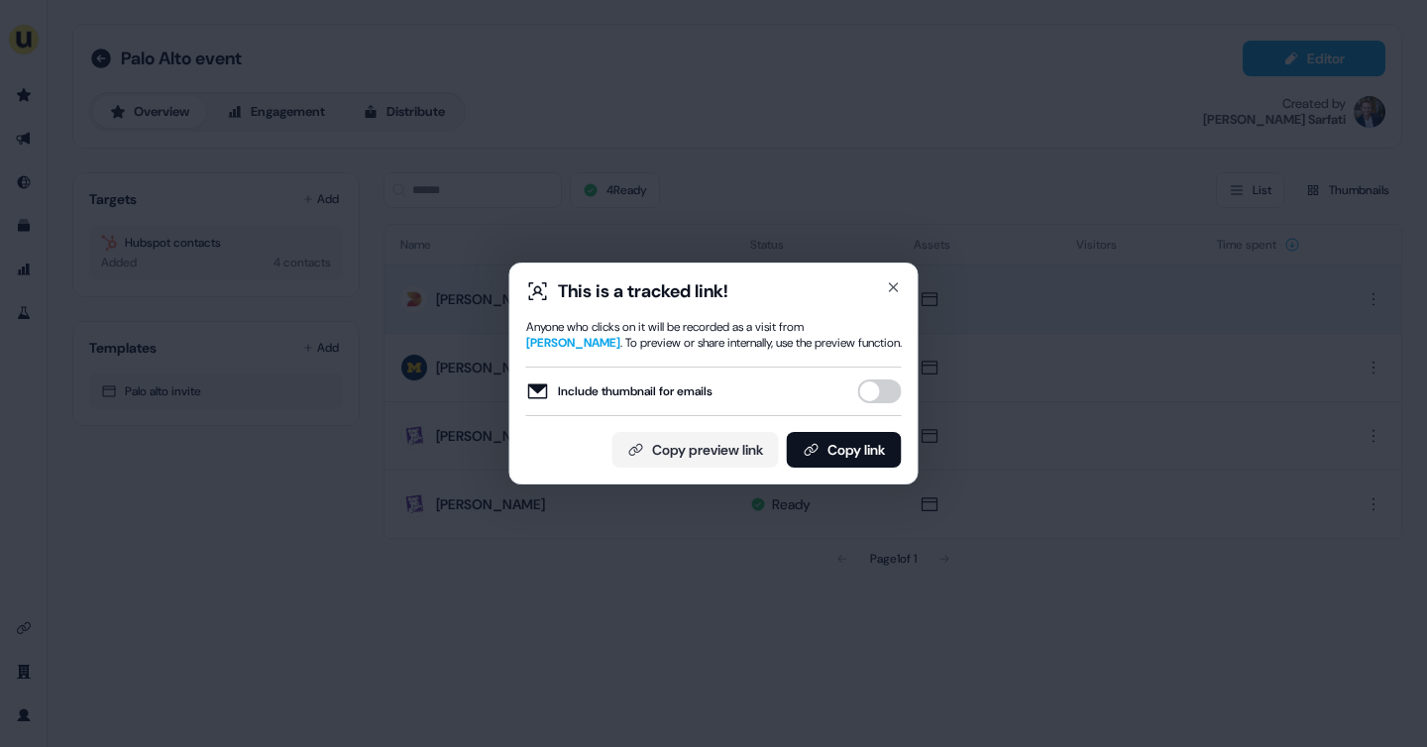
click at [881, 386] on button "Include thumbnail for emails" at bounding box center [880, 392] width 44 height 24
click at [848, 446] on button "Copy link" at bounding box center [844, 450] width 115 height 36
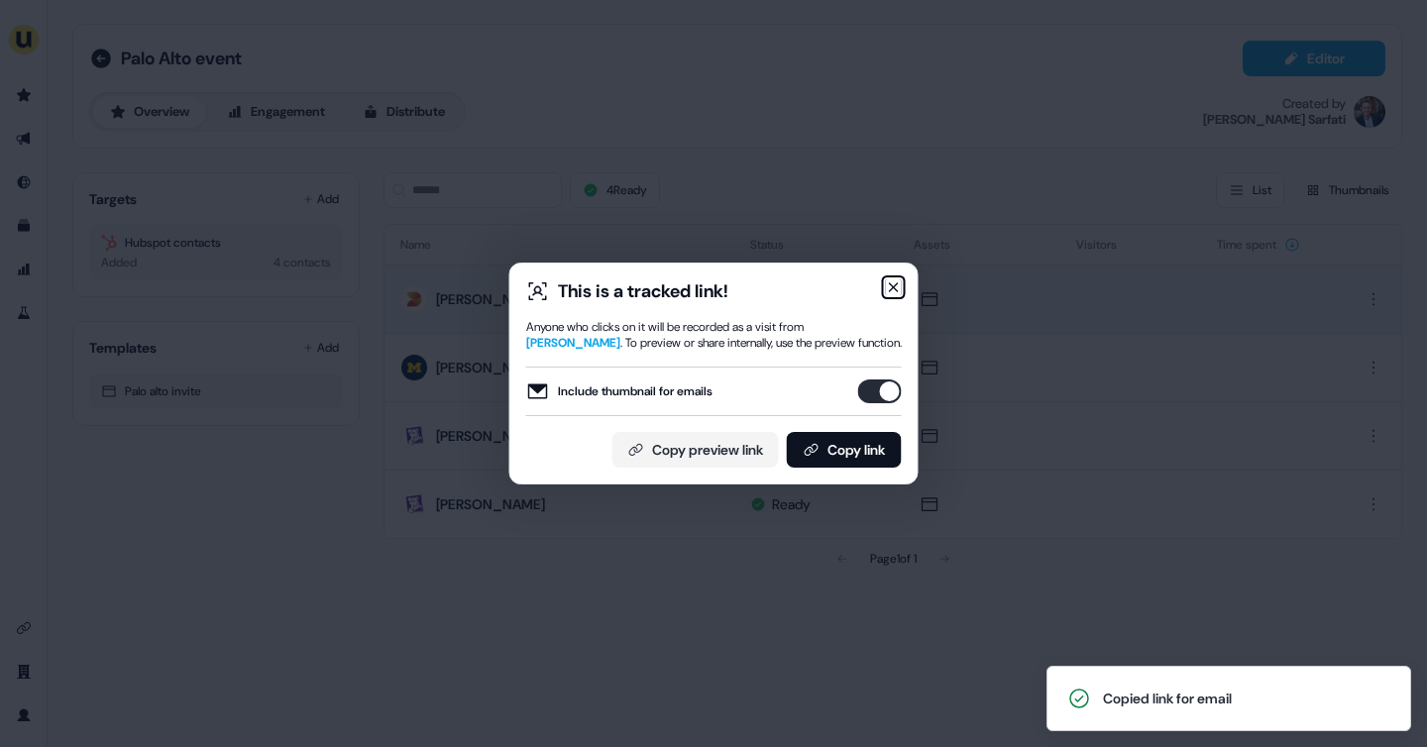
click at [895, 288] on icon "button" at bounding box center [894, 287] width 8 height 8
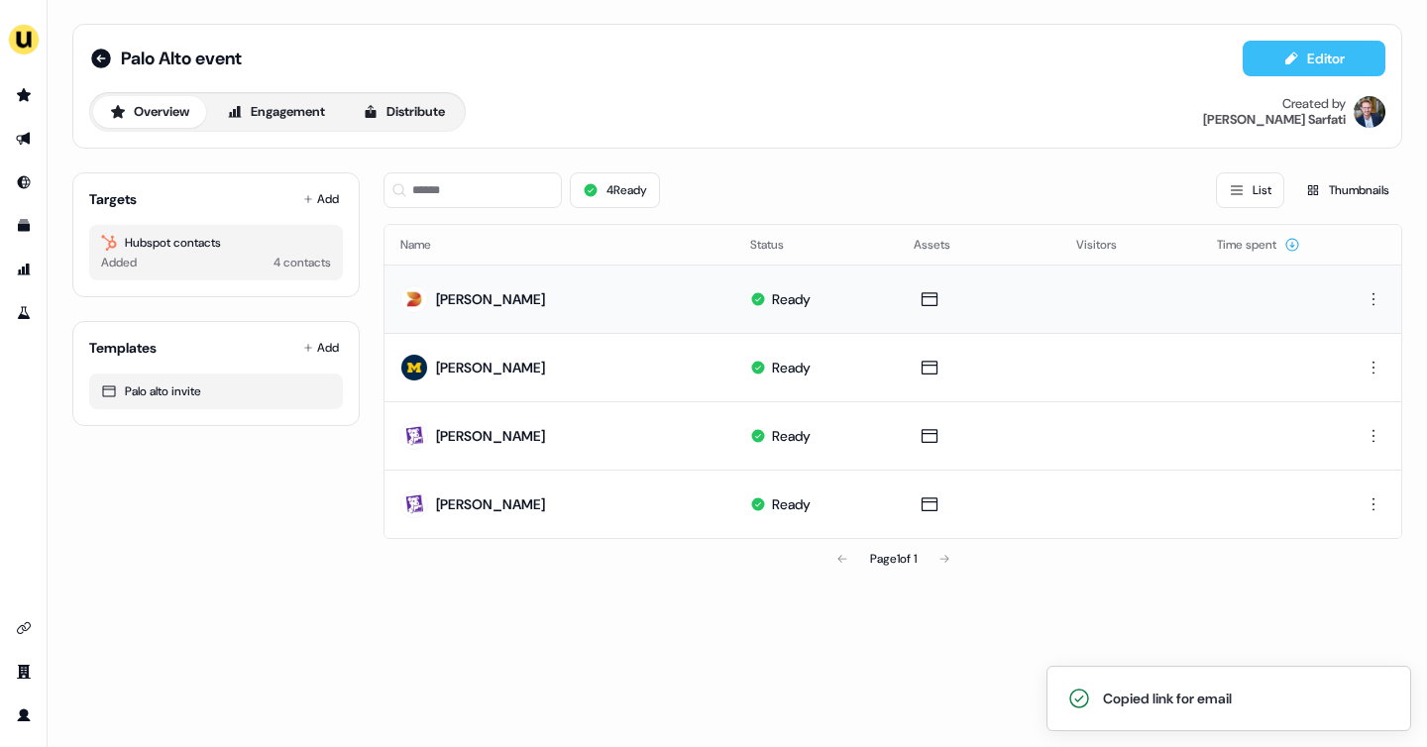
click at [1298, 63] on icon at bounding box center [1292, 59] width 16 height 16
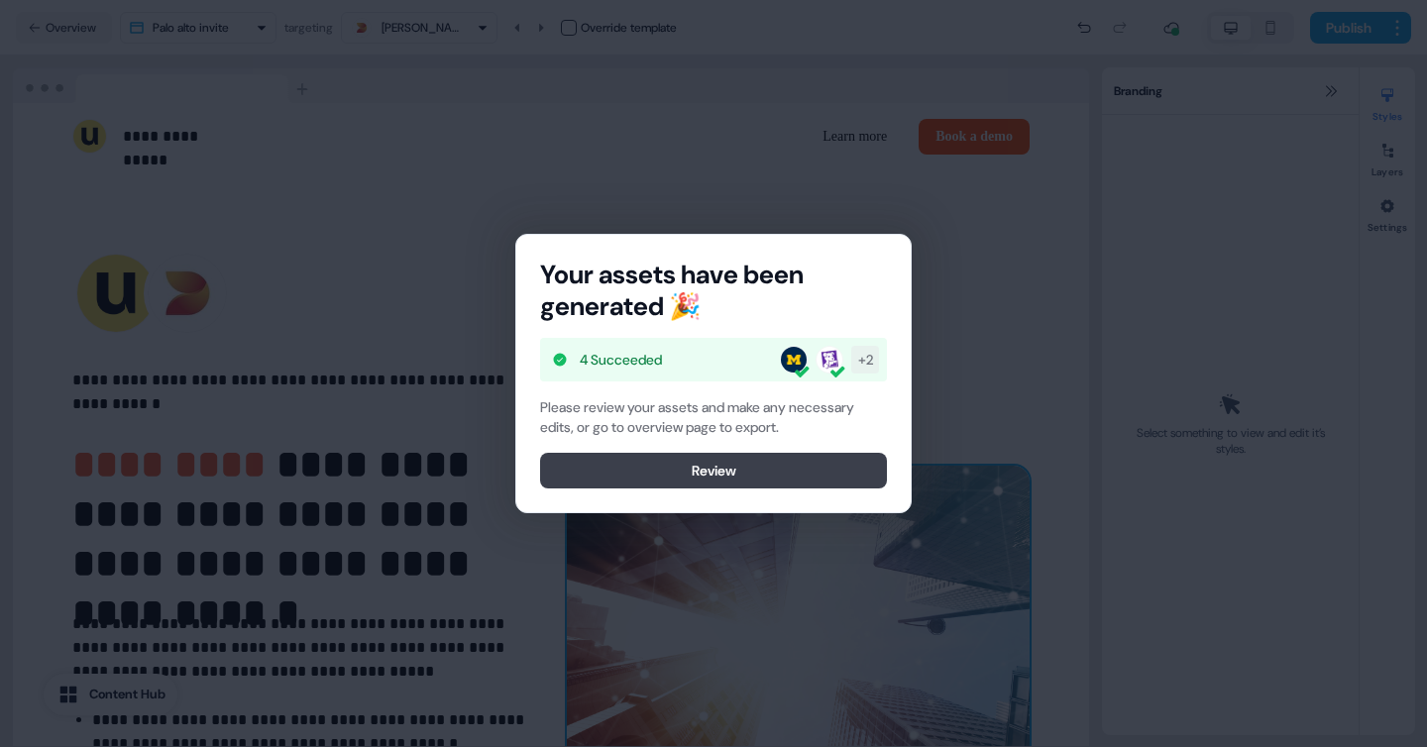
click at [717, 471] on button "Review" at bounding box center [713, 471] width 347 height 36
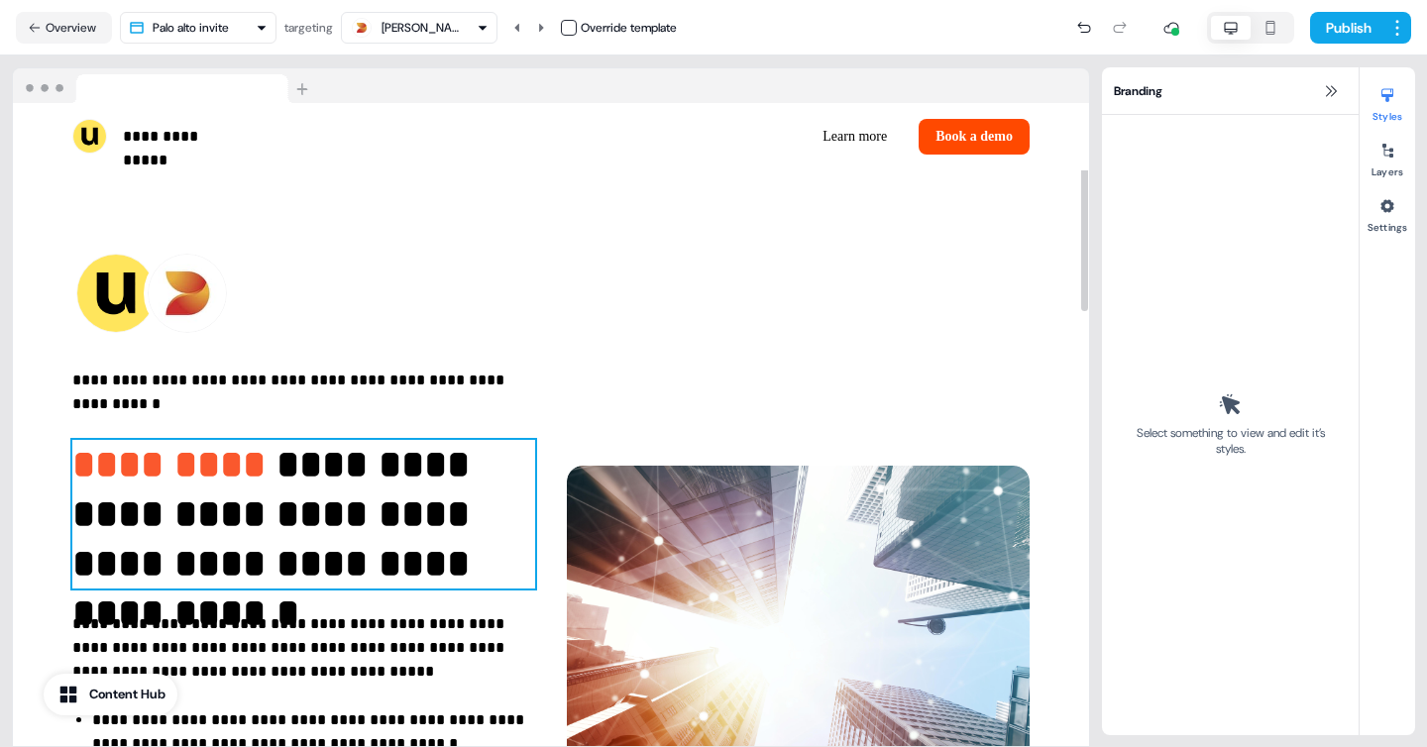
click at [144, 494] on p "**********" at bounding box center [303, 514] width 463 height 149
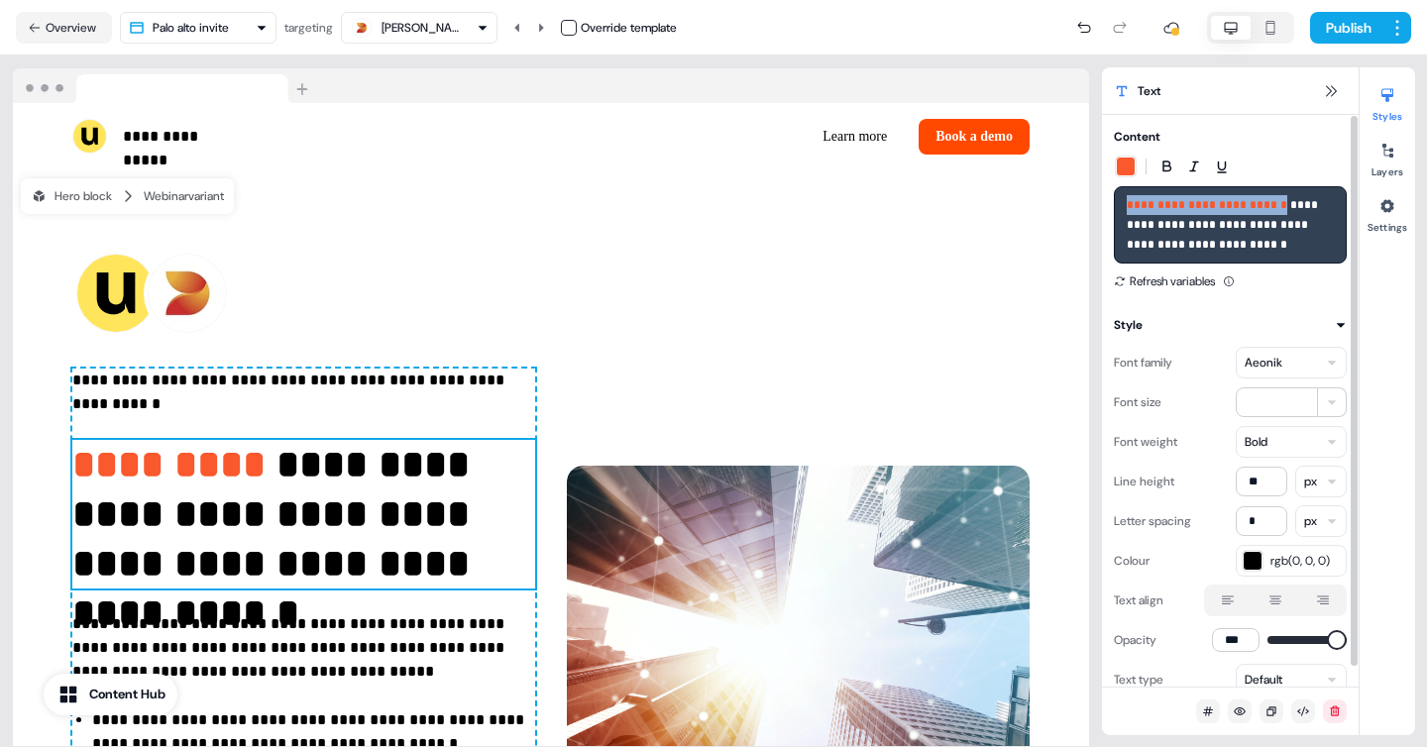
drag, startPoint x: 1279, startPoint y: 207, endPoint x: 1115, endPoint y: 200, distance: 163.7
click at [1115, 200] on div "**********" at bounding box center [1230, 224] width 233 height 77
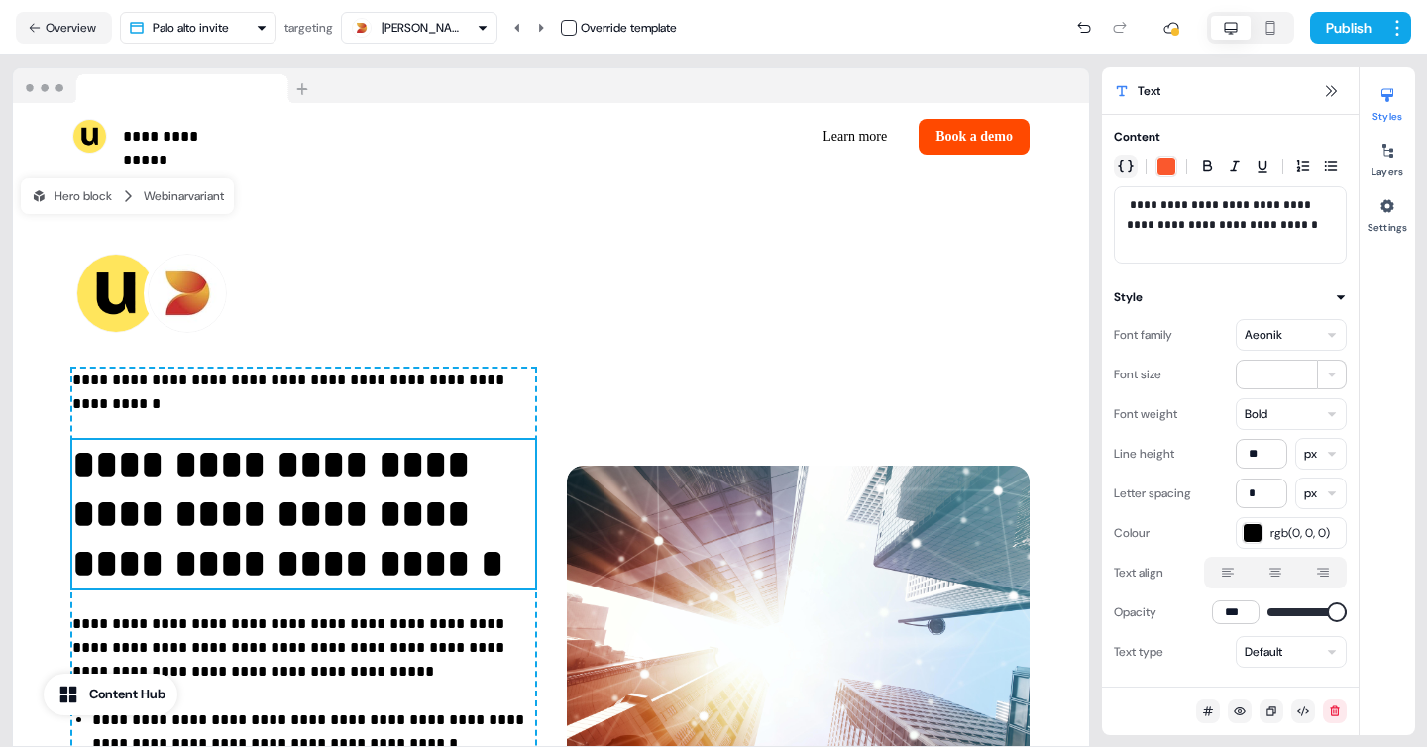
click at [1118, 170] on icon "button" at bounding box center [1126, 167] width 16 height 16
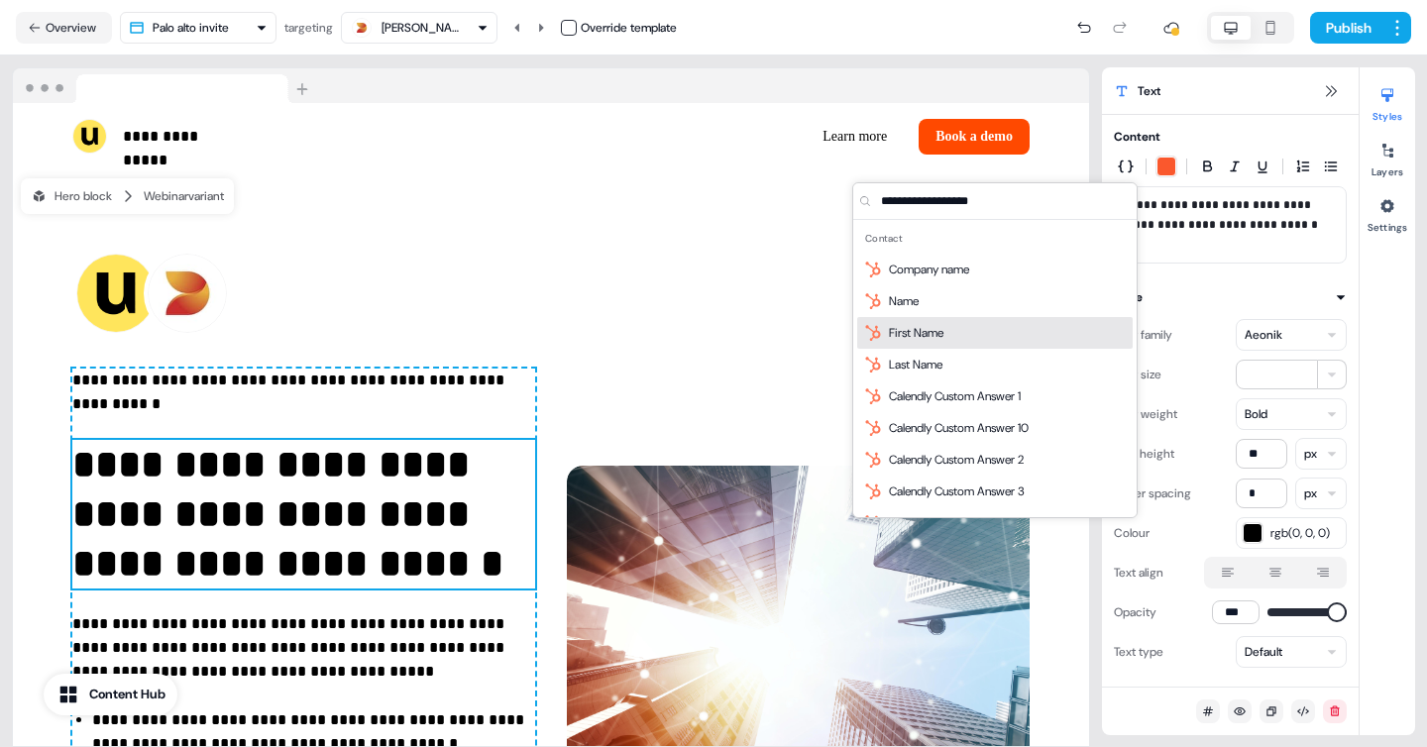
click at [974, 326] on div "First Name" at bounding box center [995, 333] width 276 height 32
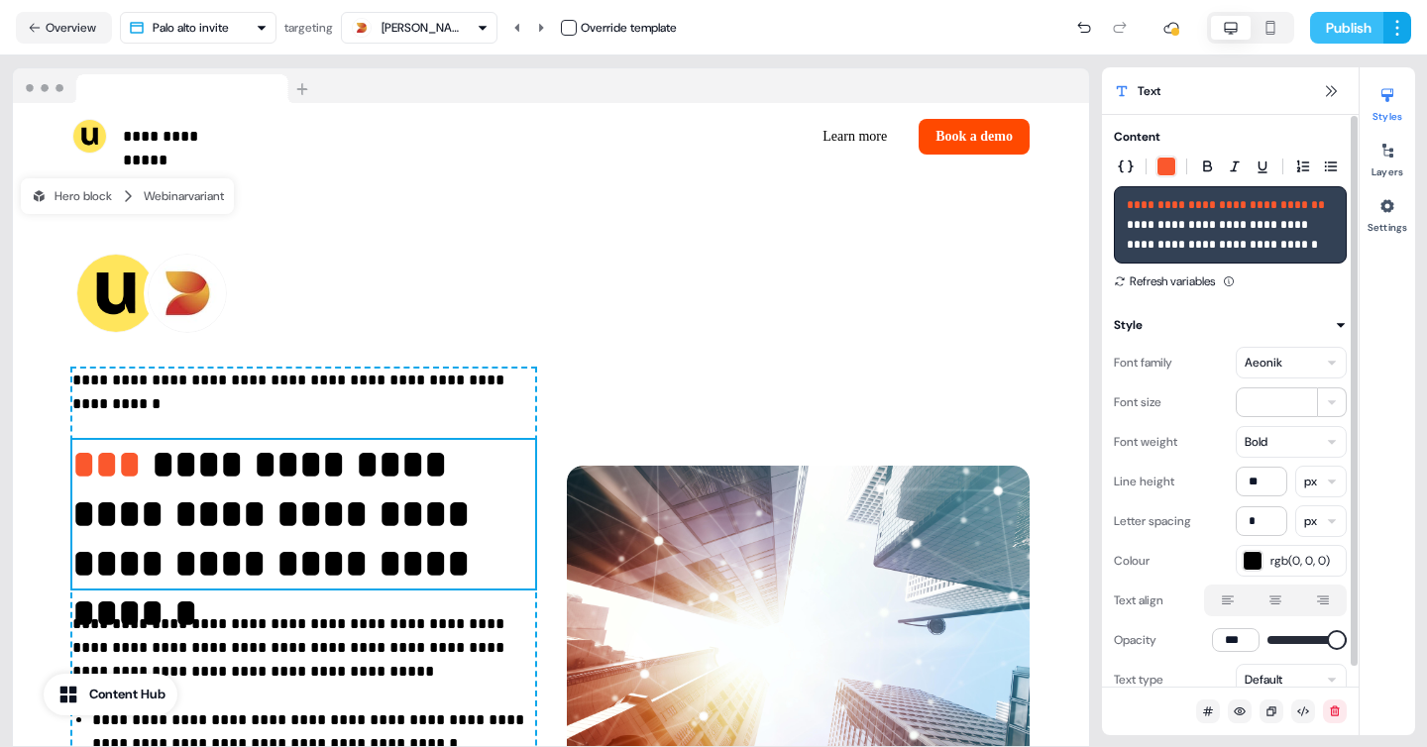
click at [1332, 31] on button "Publish" at bounding box center [1346, 28] width 73 height 32
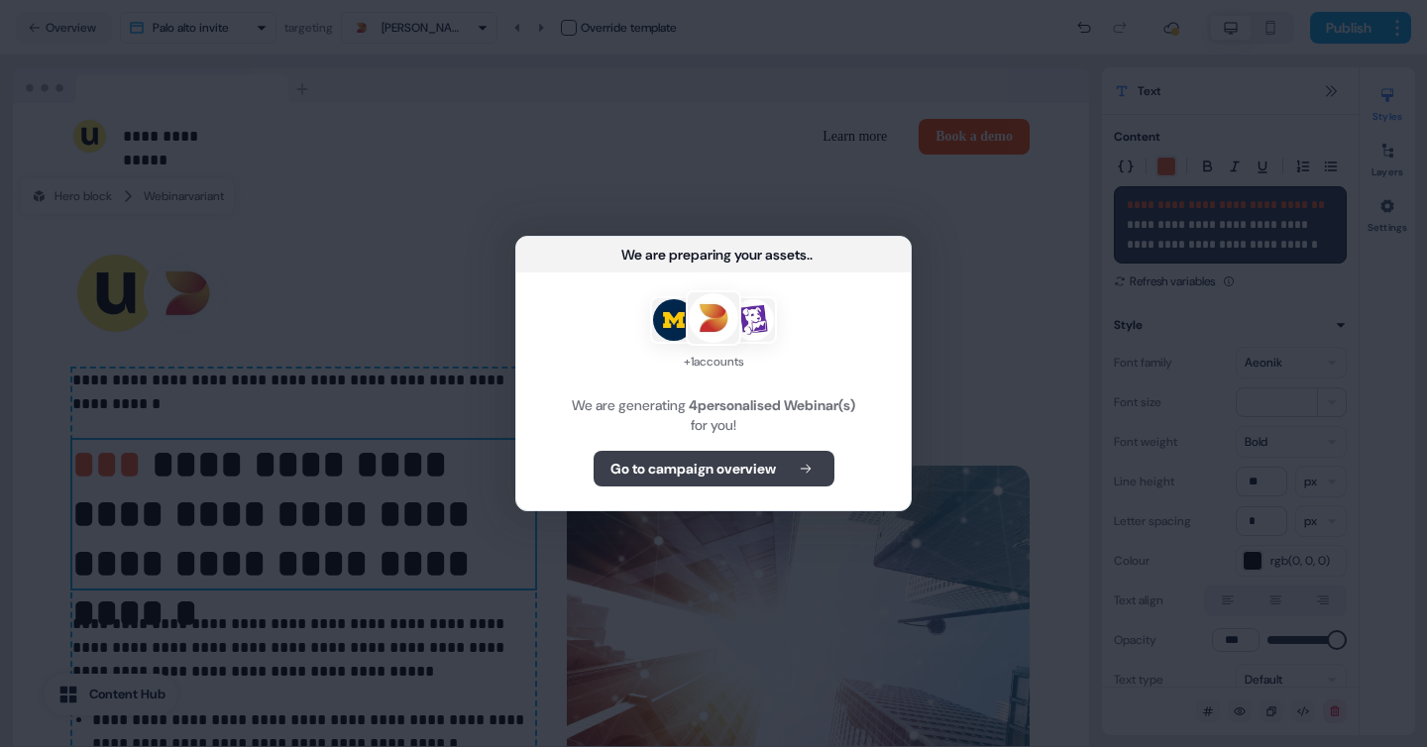
click at [786, 474] on button "Go to campaign overview" at bounding box center [714, 469] width 241 height 36
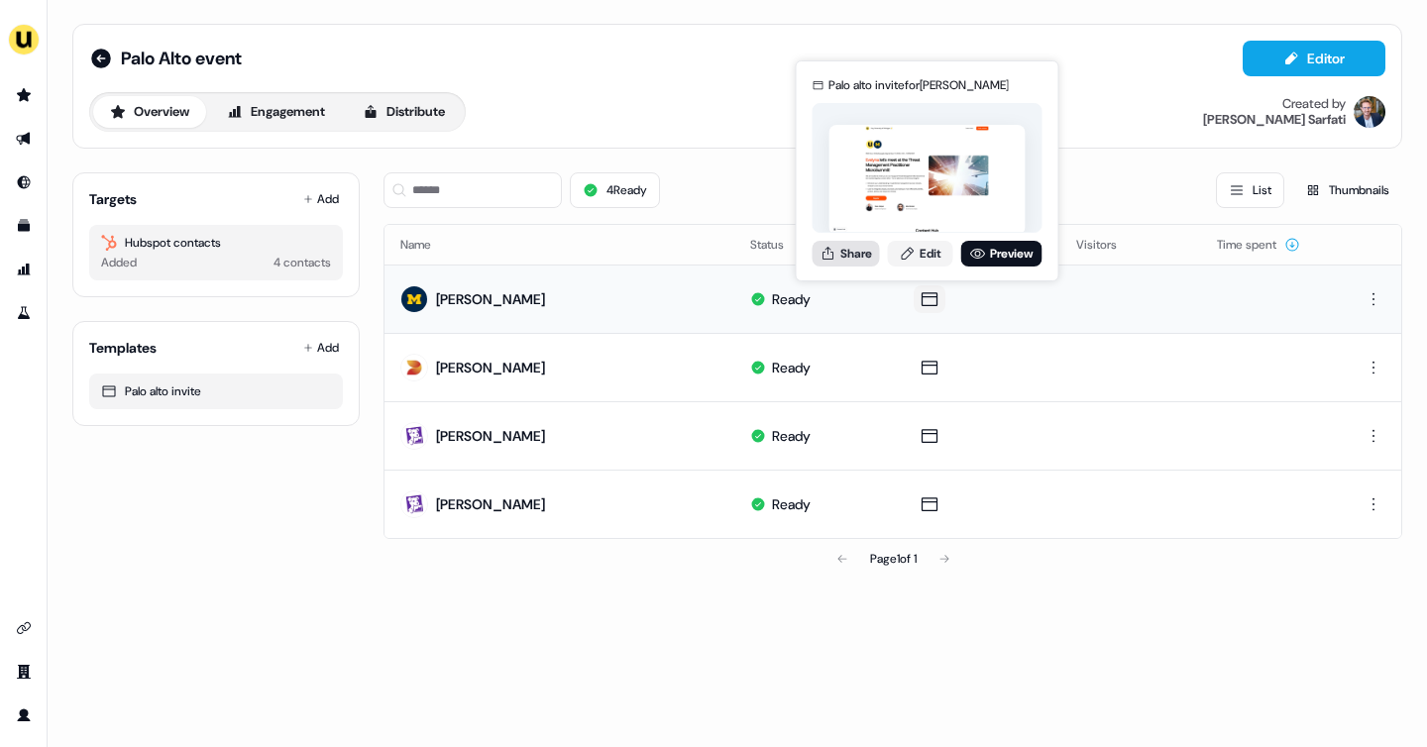
click at [853, 252] on button "Share" at bounding box center [846, 254] width 67 height 26
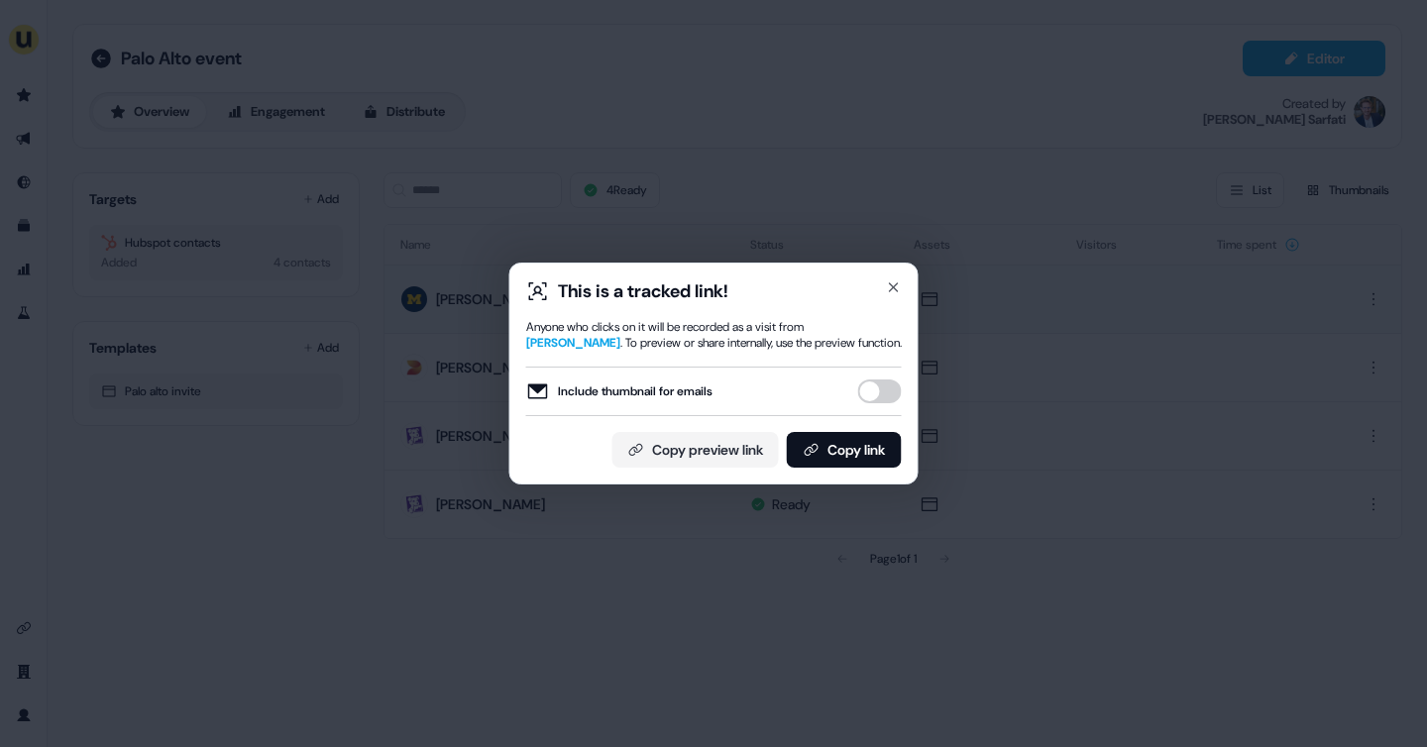
click at [892, 396] on button "Include thumbnail for emails" at bounding box center [880, 392] width 44 height 24
click at [849, 446] on button "Copy link" at bounding box center [844, 450] width 115 height 36
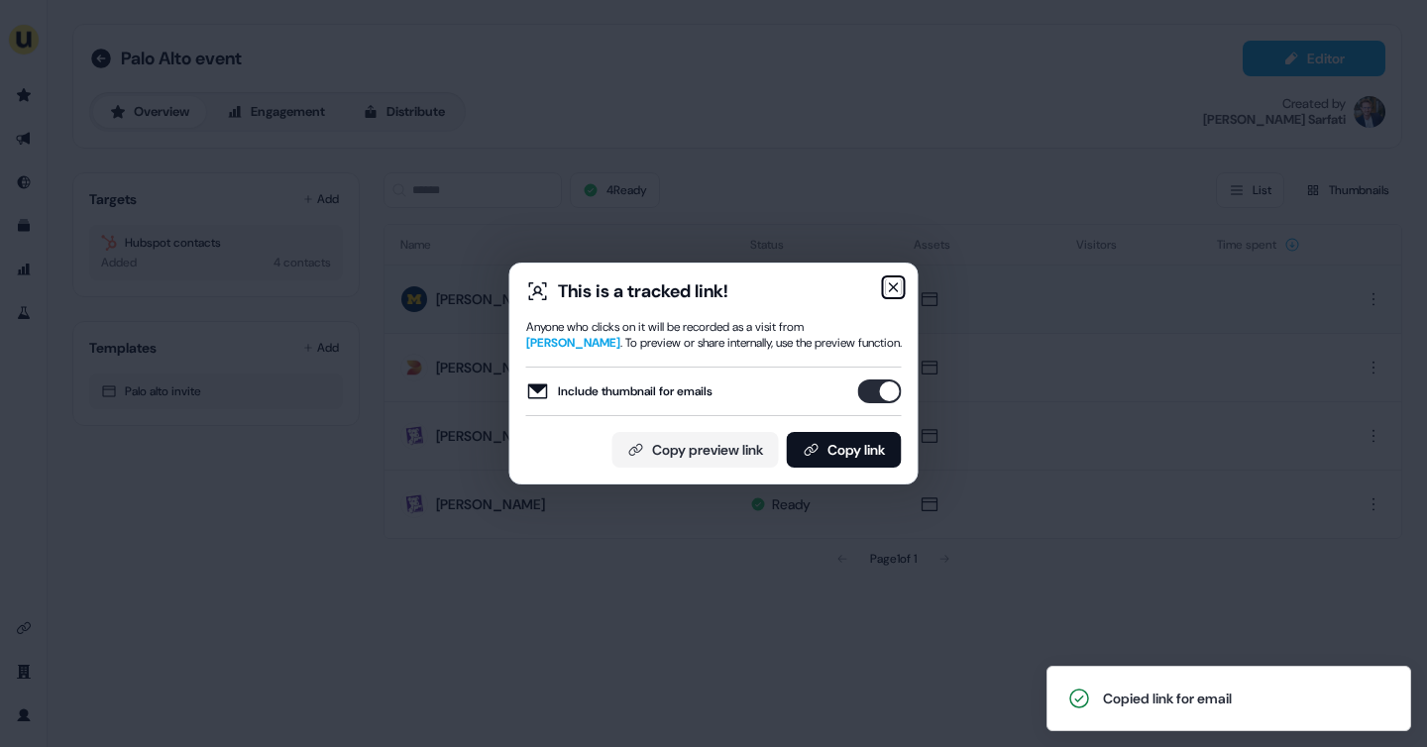
click at [886, 286] on icon "button" at bounding box center [894, 288] width 16 height 16
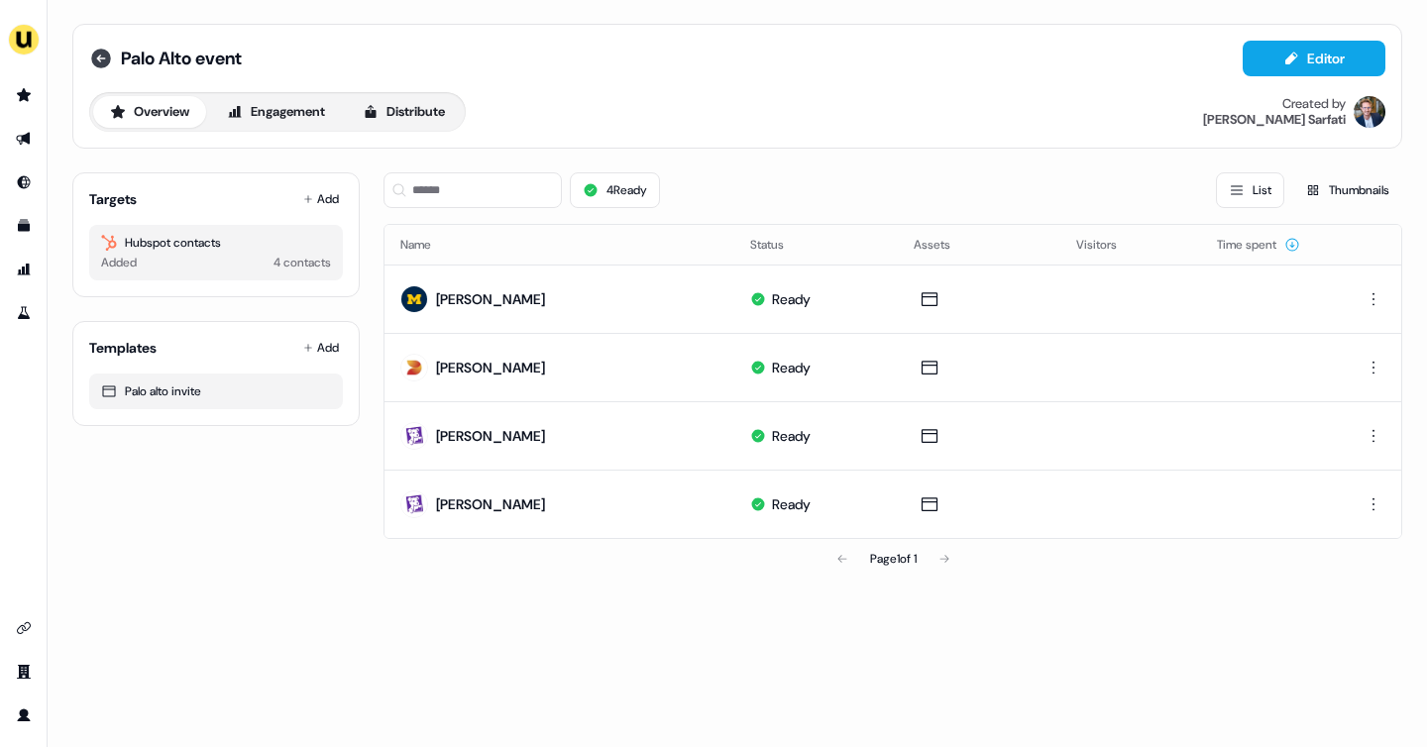
click at [99, 57] on icon at bounding box center [101, 59] width 24 height 24
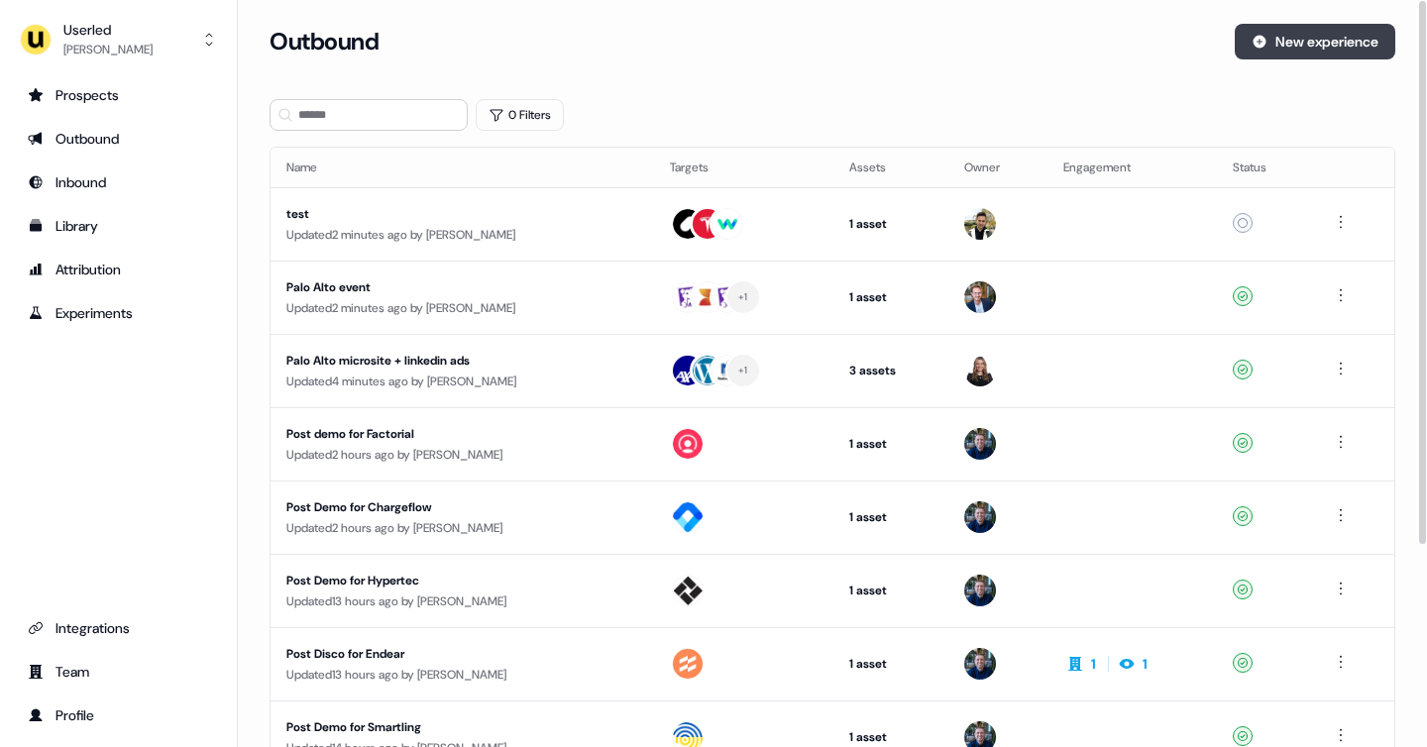
click at [1273, 33] on button "New experience" at bounding box center [1315, 42] width 161 height 36
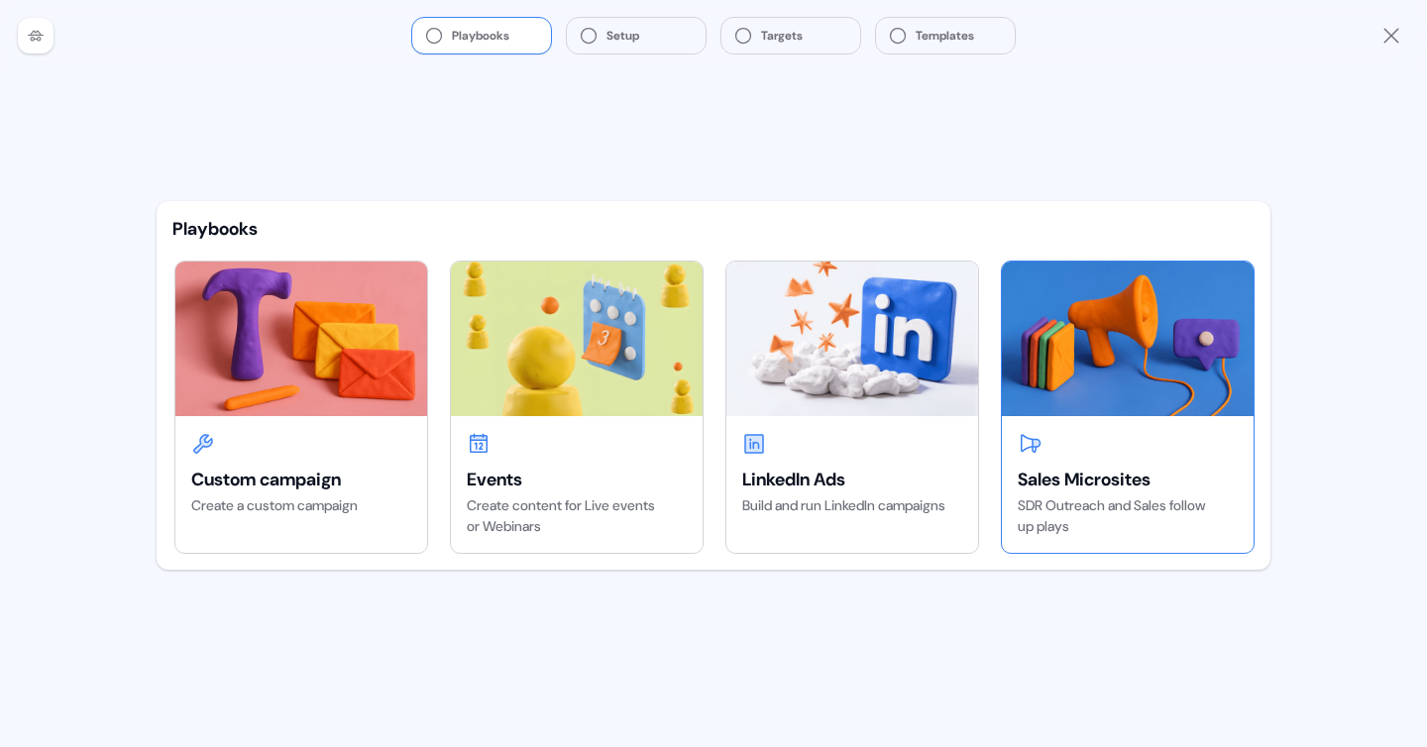
click at [1160, 439] on div "Sales Microsites SDR Outreach and Sales follow up plays" at bounding box center [1128, 484] width 252 height 137
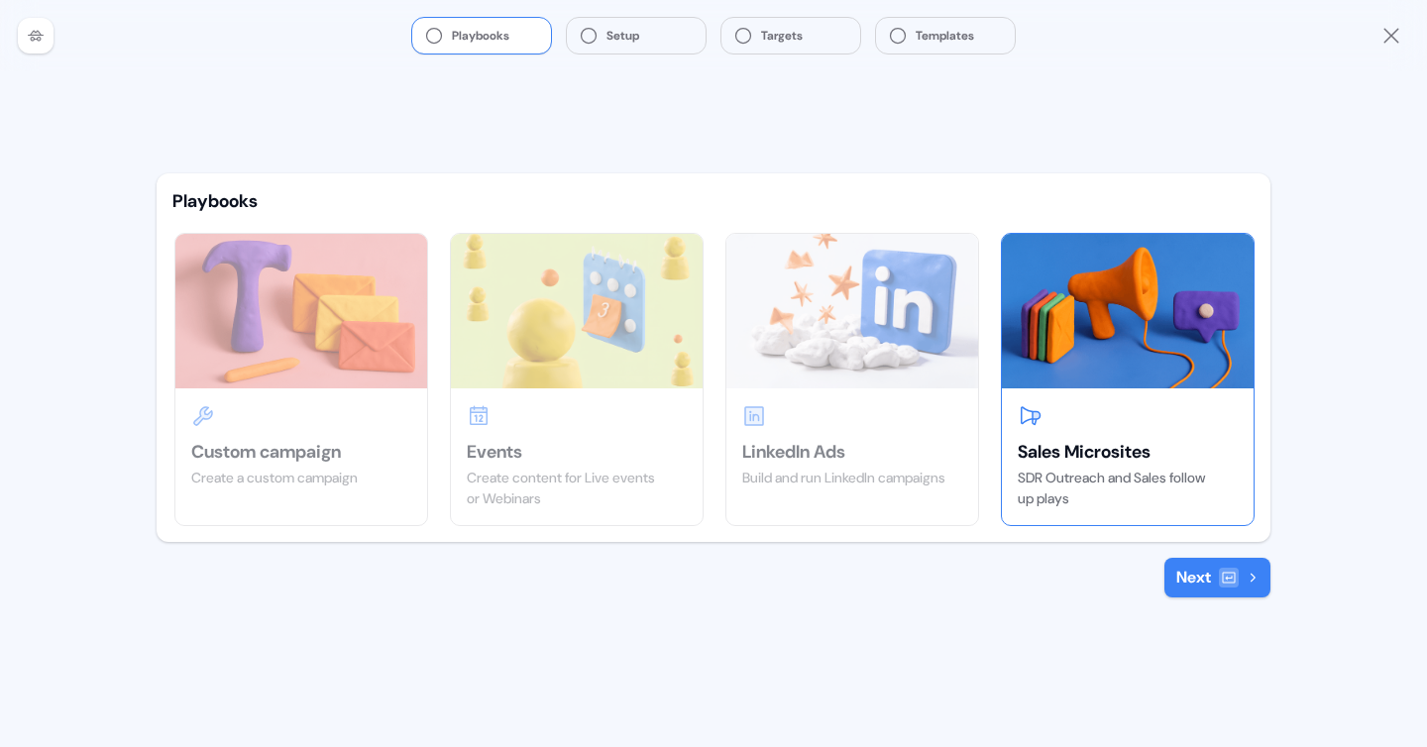
click at [1209, 566] on button "Next" at bounding box center [1218, 578] width 106 height 40
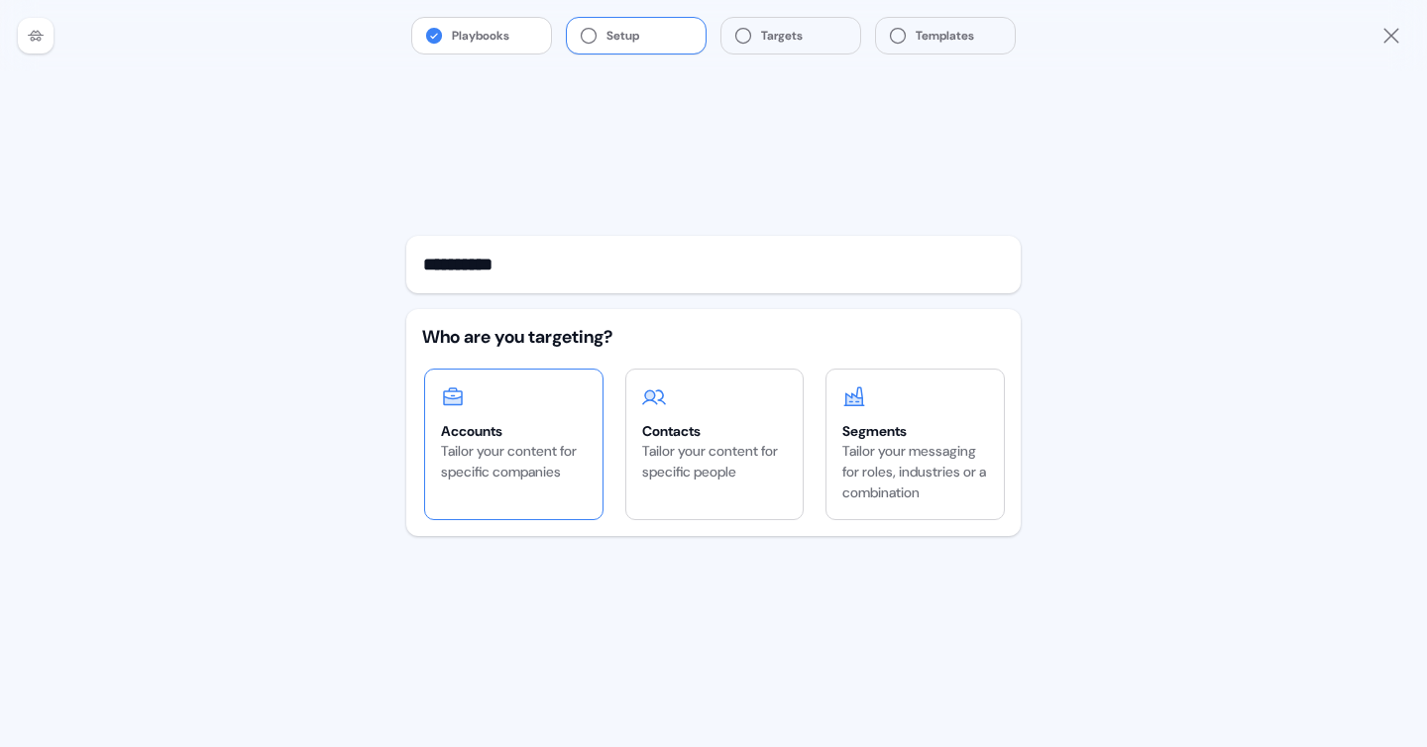
type input "**********"
click at [547, 481] on div "Tailor your content for specific companies" at bounding box center [514, 462] width 146 height 42
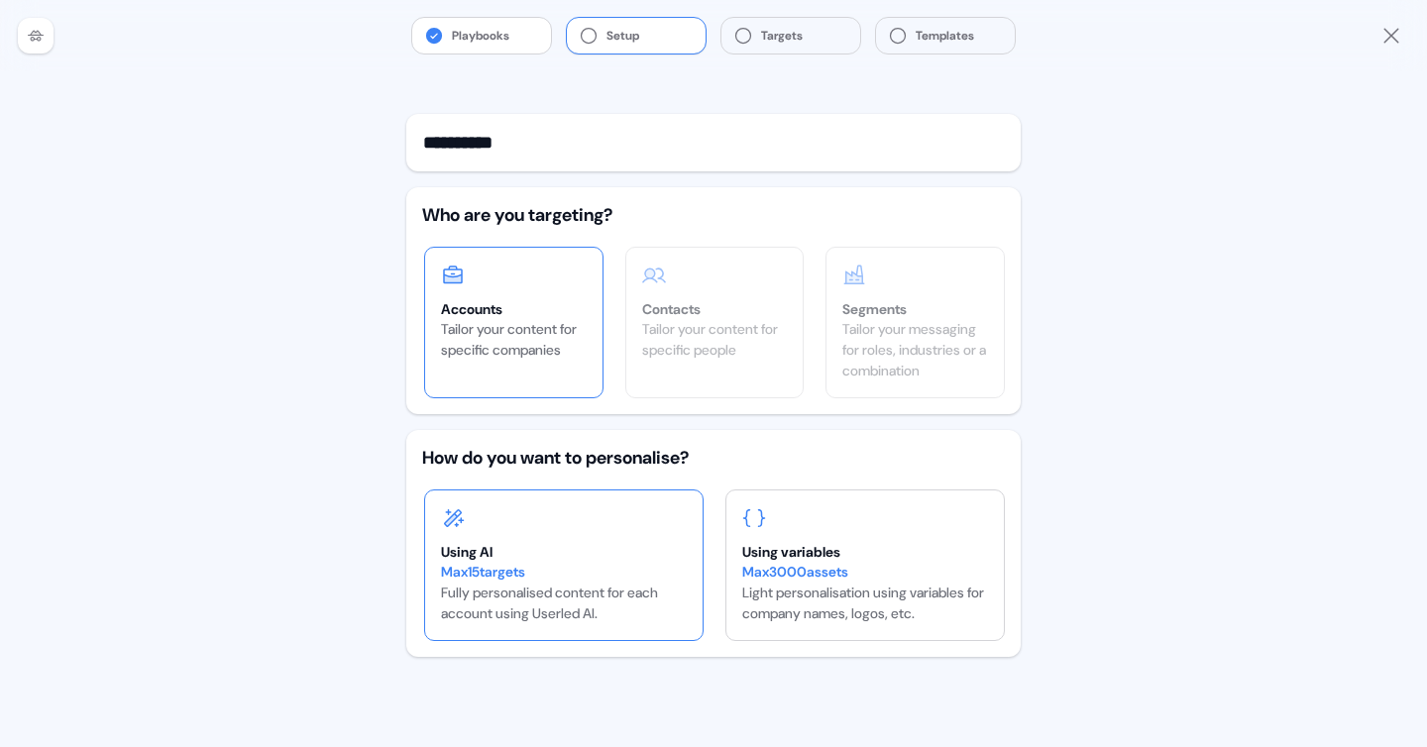
click at [595, 555] on div "Using AI" at bounding box center [564, 552] width 246 height 20
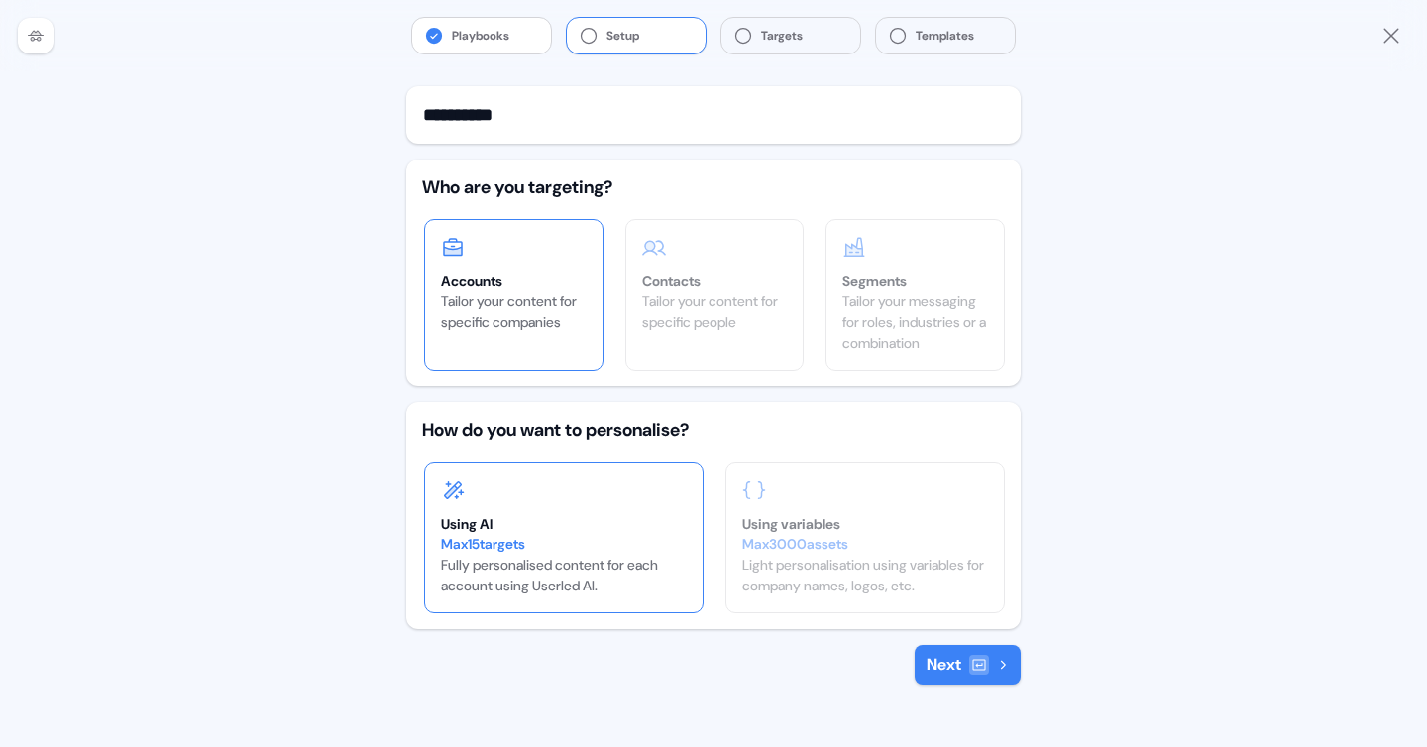
click at [928, 648] on button "Next" at bounding box center [968, 665] width 106 height 40
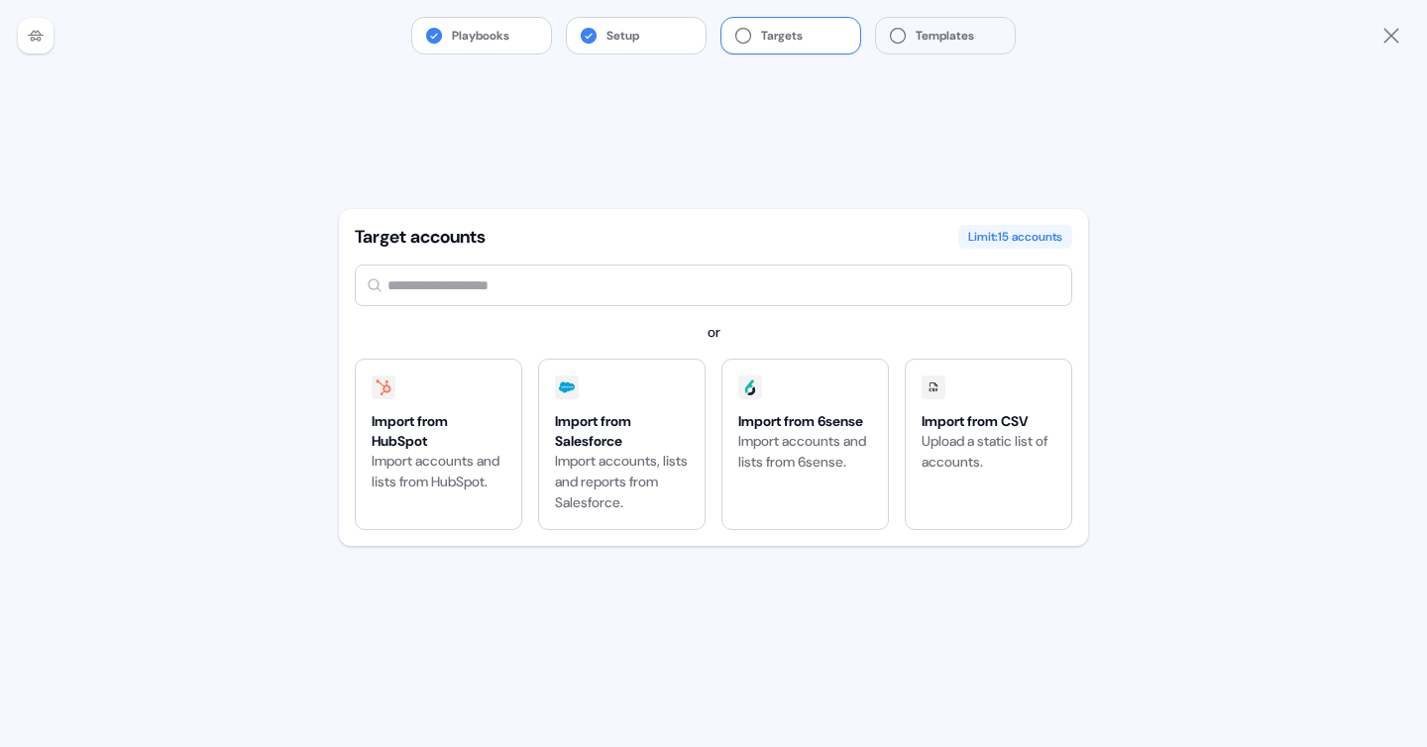
click at [496, 285] on input "text" at bounding box center [714, 286] width 718 height 42
type input "*"
click at [469, 40] on button "Playbooks" at bounding box center [481, 36] width 139 height 36
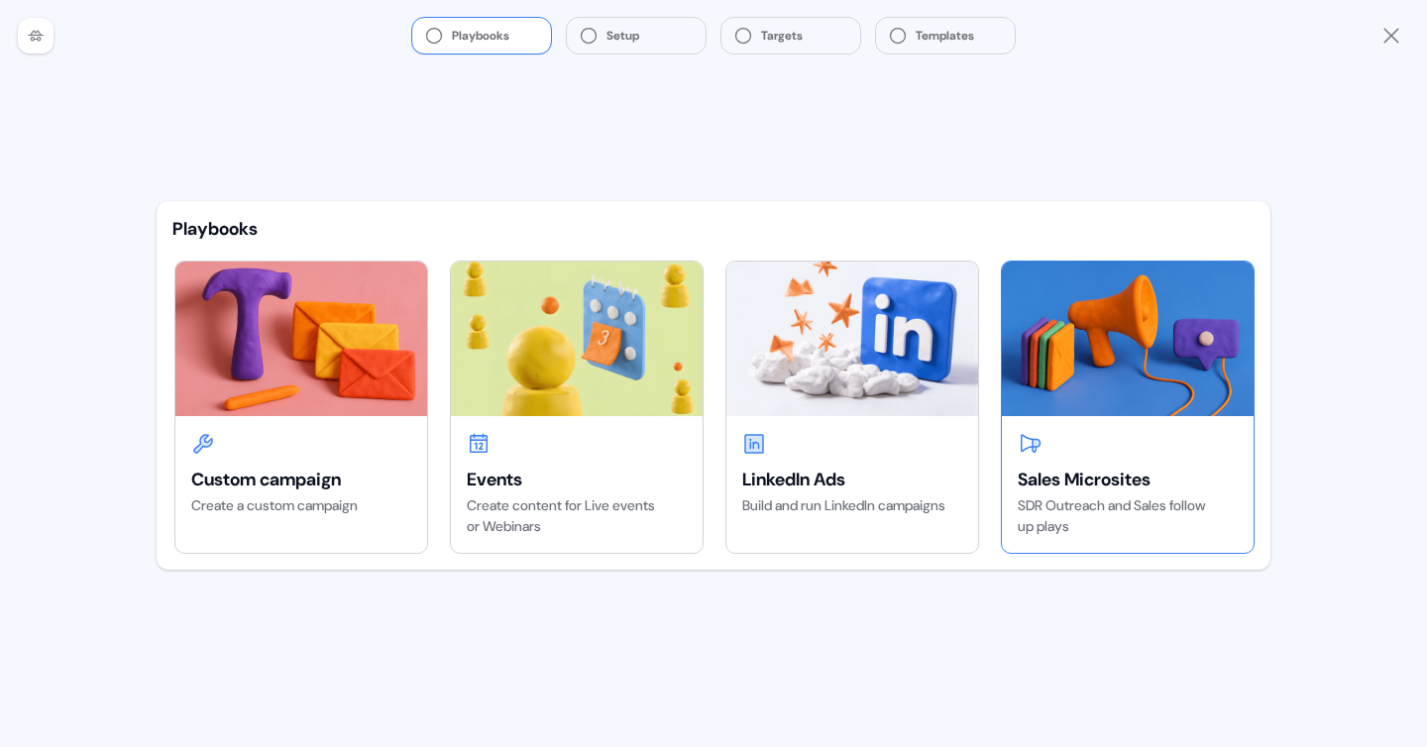
click at [1118, 412] on img at bounding box center [1128, 339] width 252 height 155
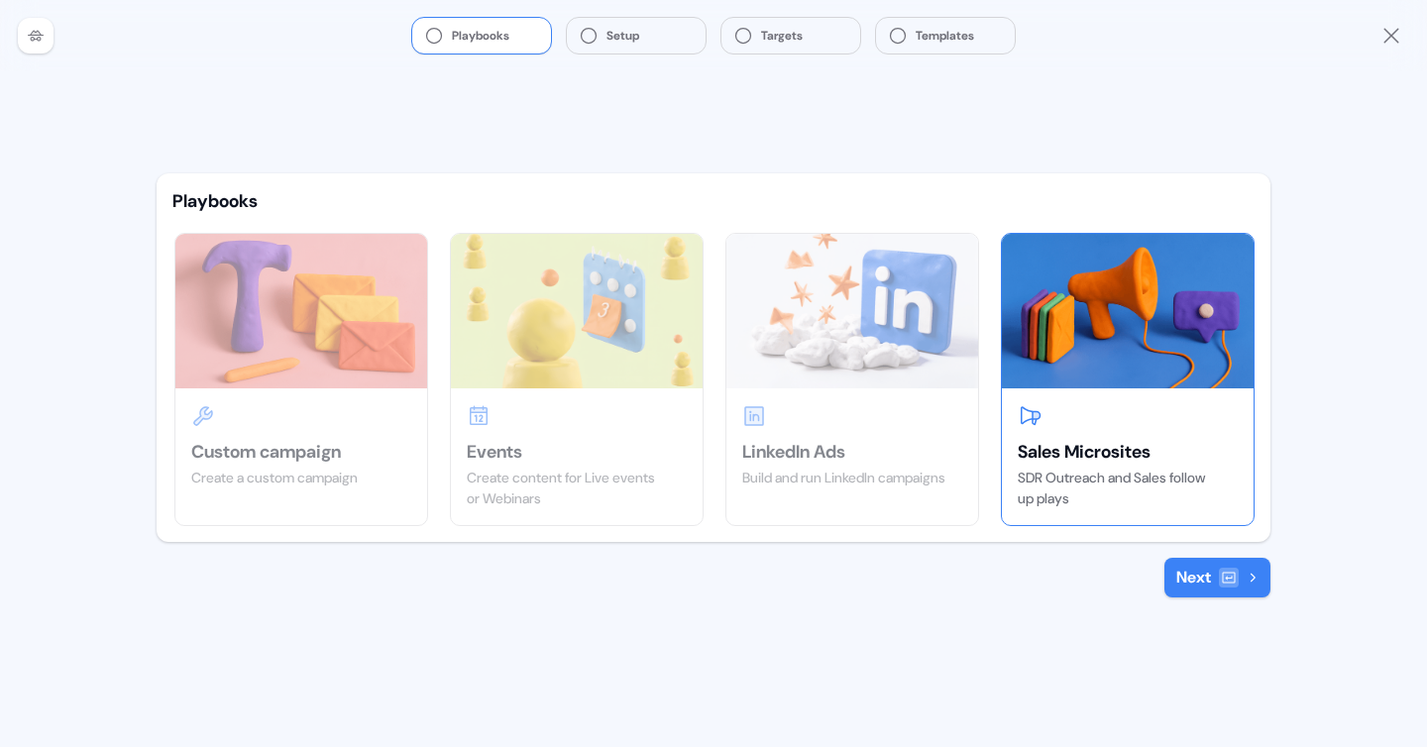
click at [1185, 580] on button "Next" at bounding box center [1218, 578] width 106 height 40
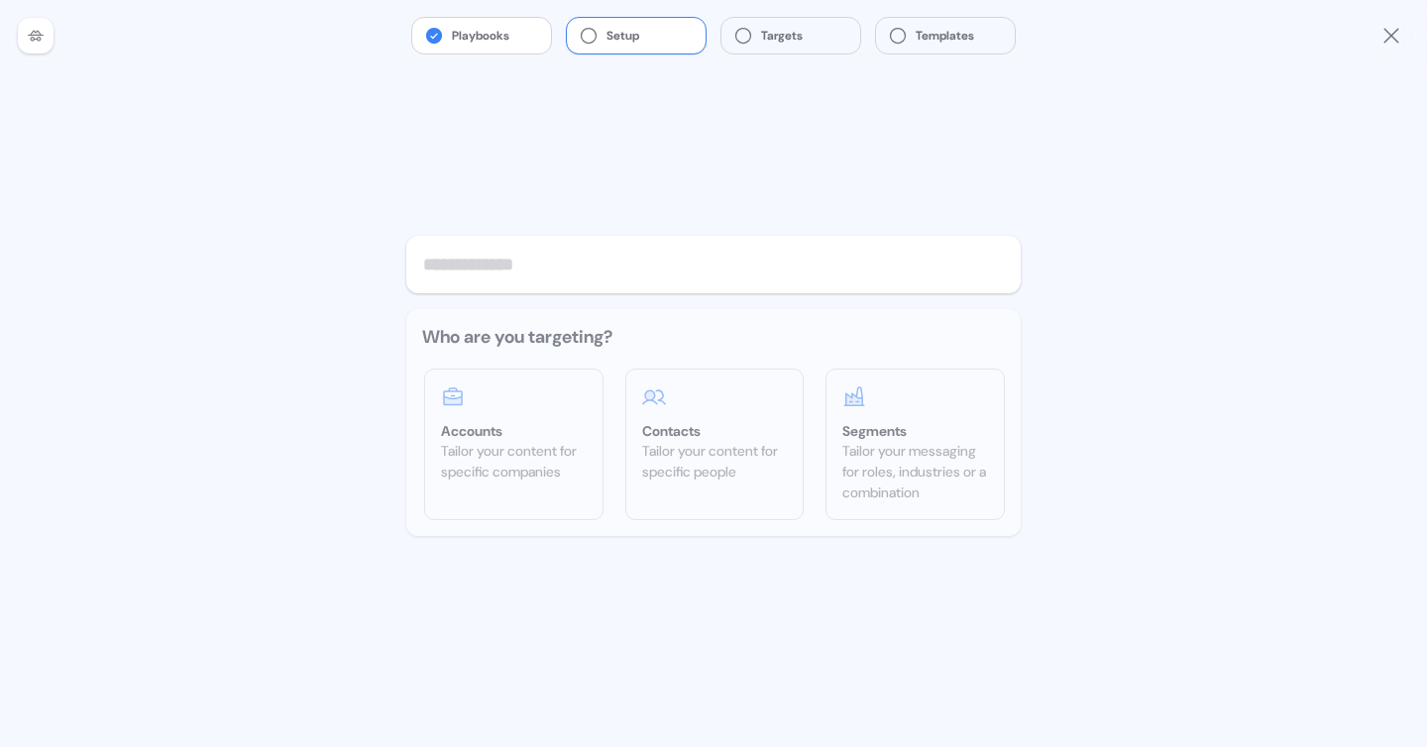
type input "*"
click at [28, 38] on icon at bounding box center [36, 36] width 16 height 16
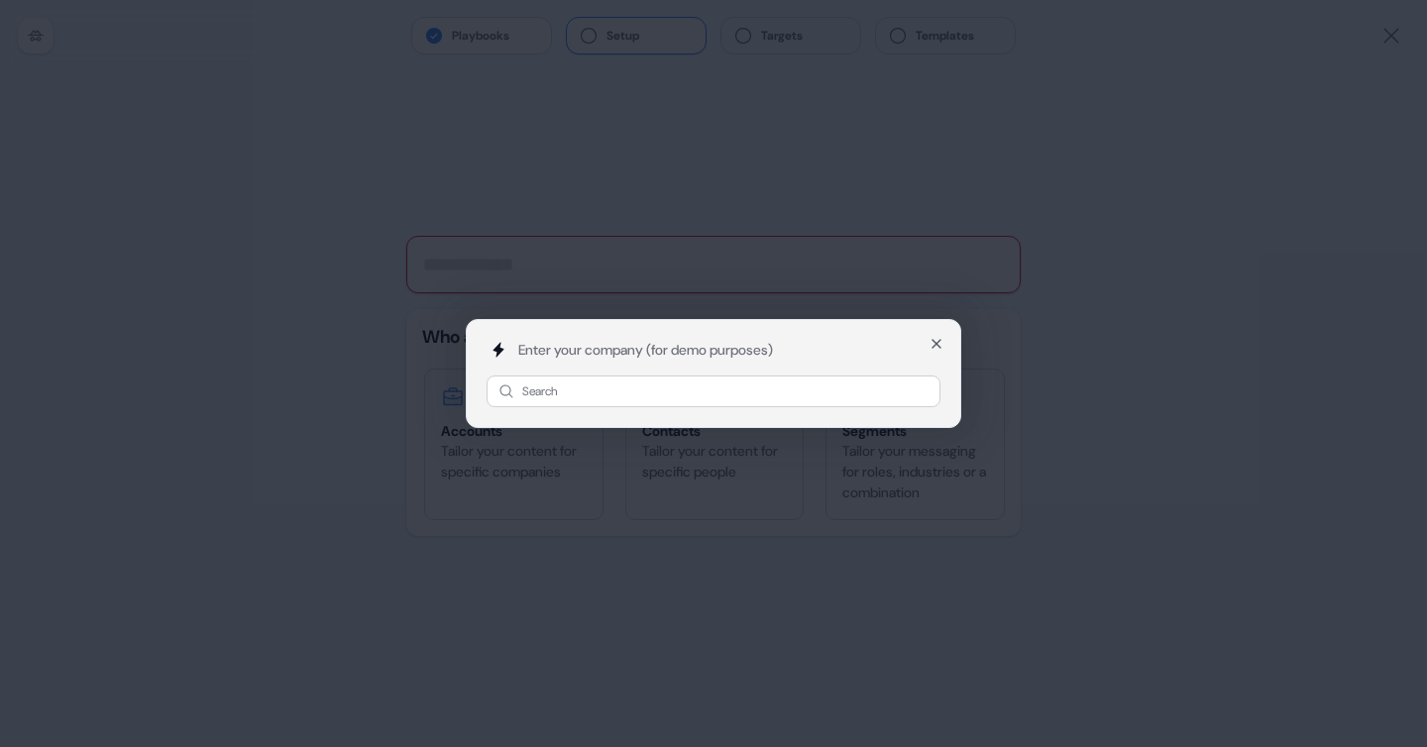
click at [551, 253] on div "Enter your company (for demo purposes) Search Close" at bounding box center [713, 373] width 1427 height 747
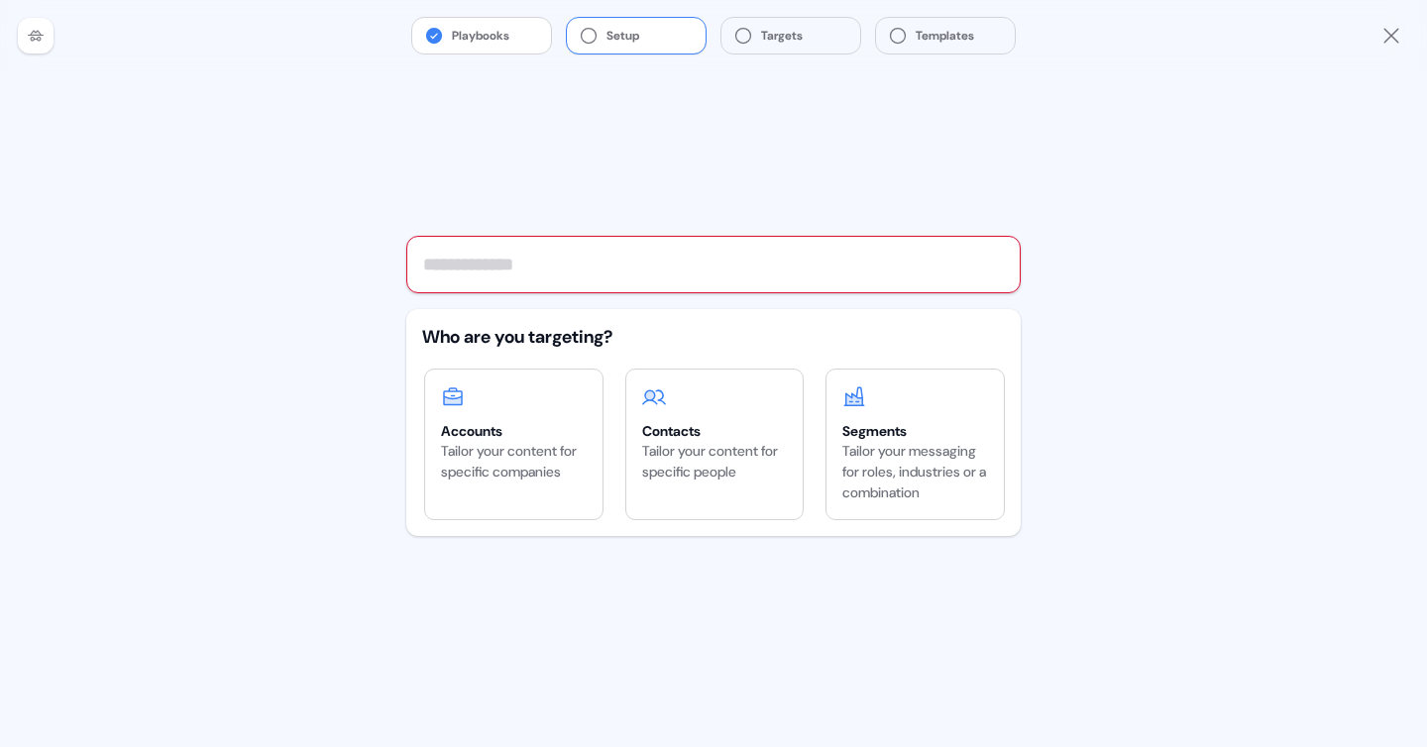
click at [1394, 44] on icon "Close" at bounding box center [1392, 36] width 24 height 24
